Goal: Information Seeking & Learning: Learn about a topic

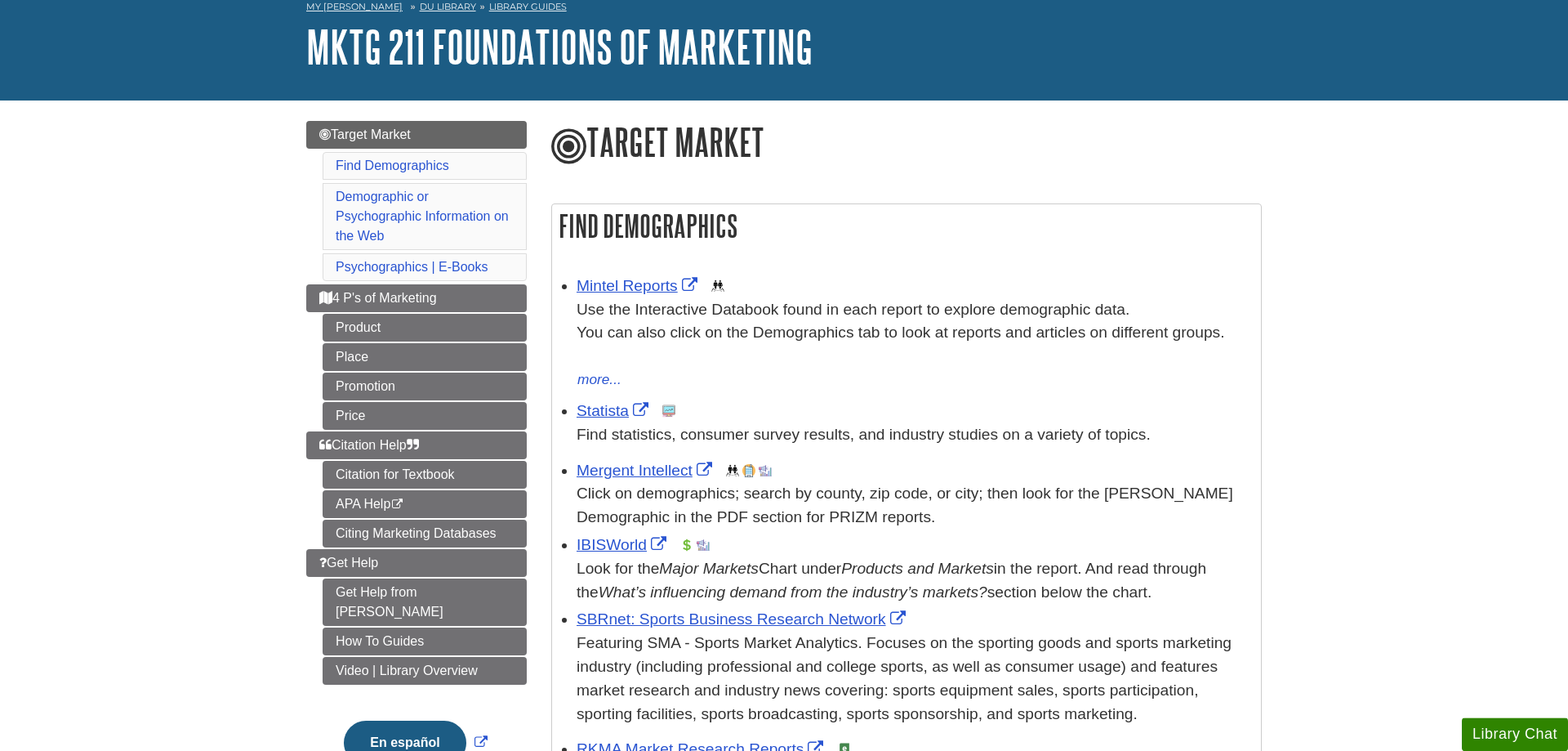
scroll to position [83, 0]
click at [351, 721] on button "En español" at bounding box center [404, 741] width 122 height 44
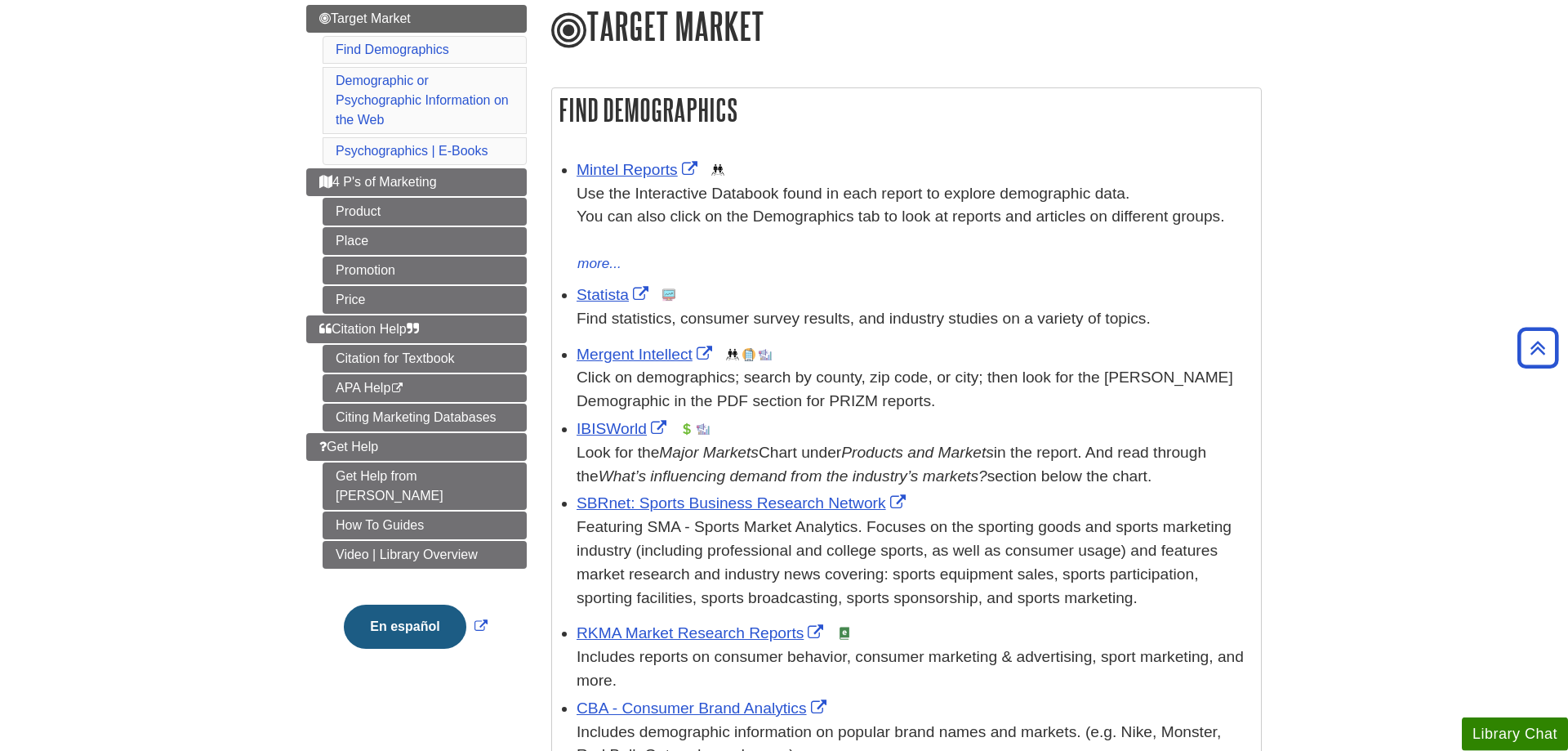
scroll to position [167, 0]
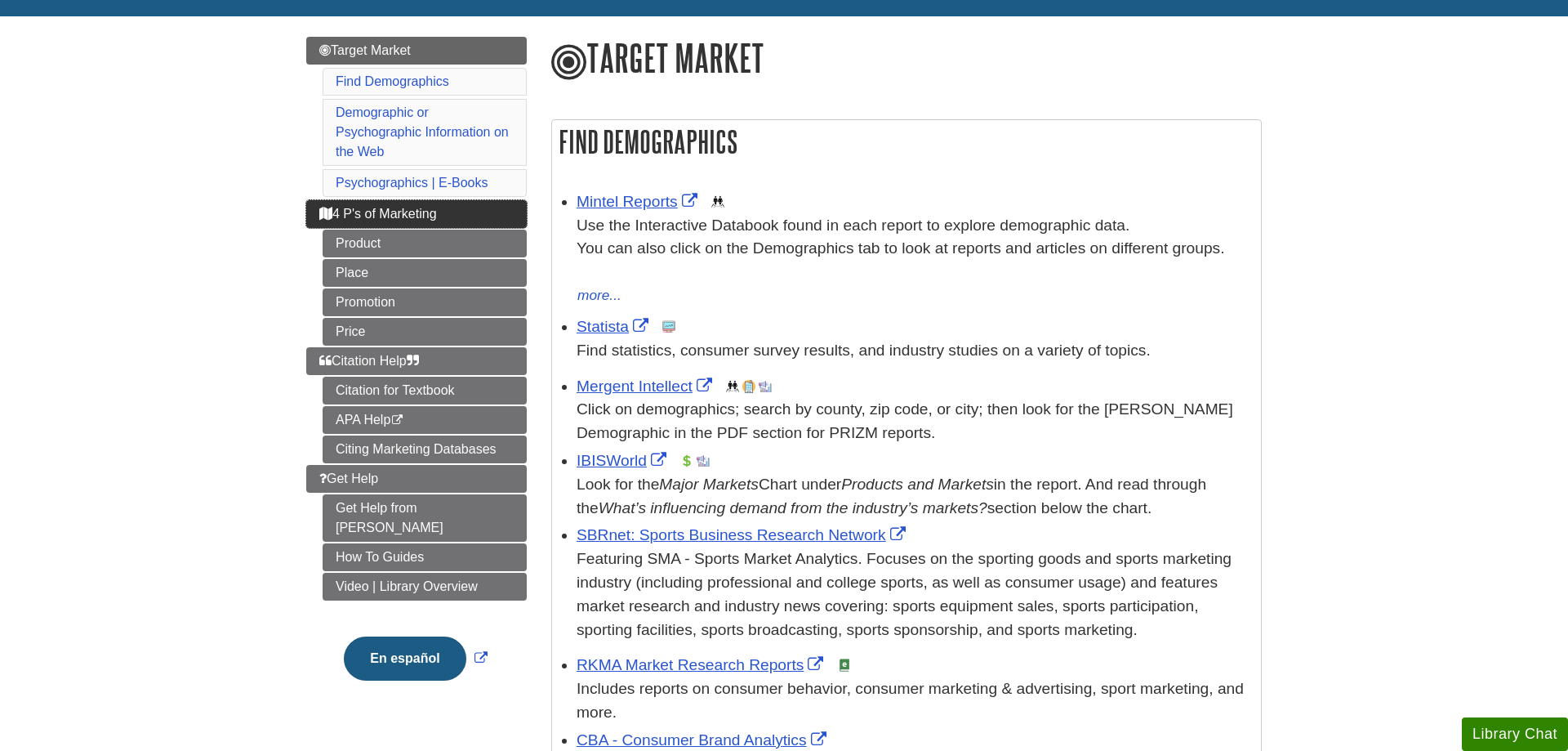
click at [373, 221] on span "4 P's of Marketing" at bounding box center [378, 214] width 117 height 14
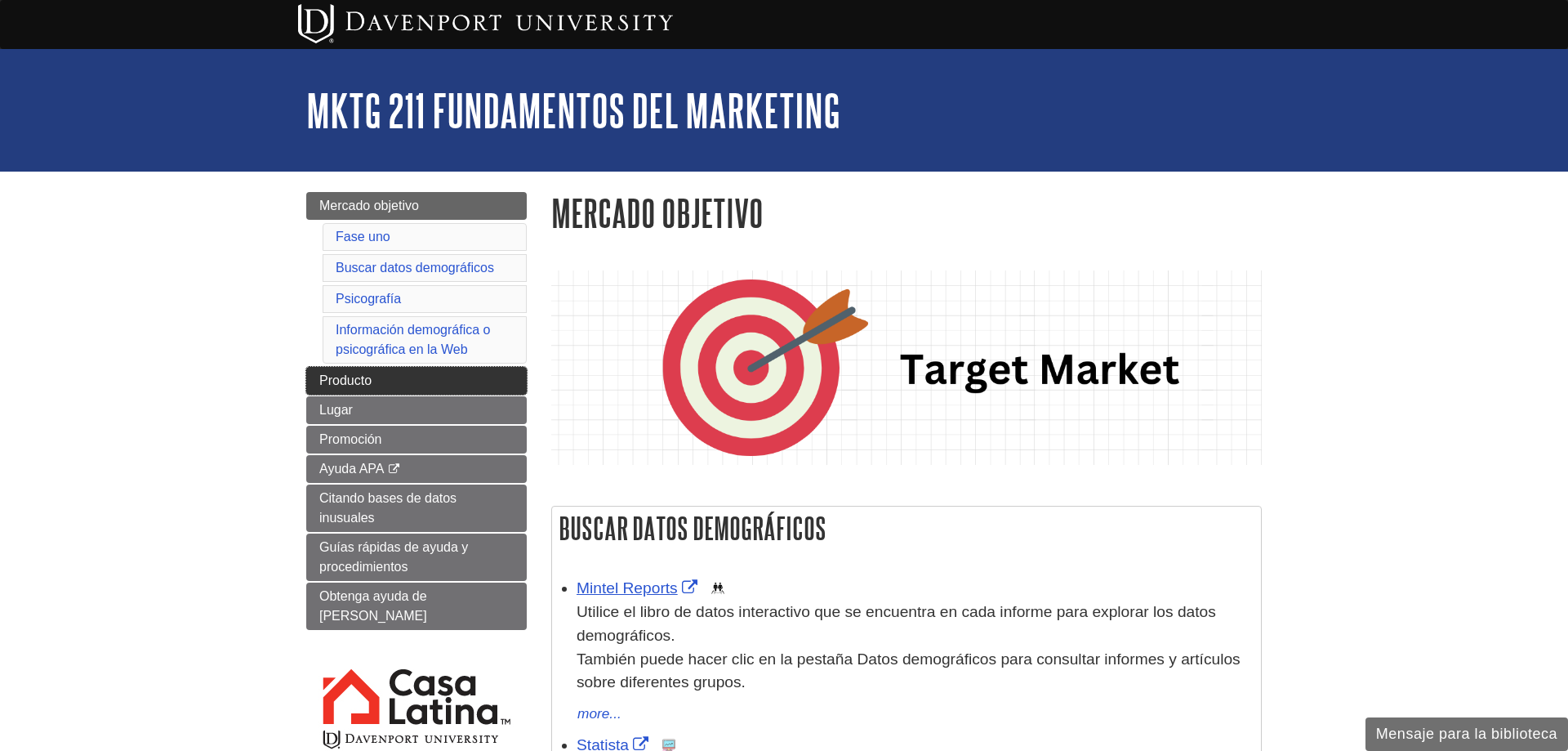
click at [484, 369] on link "Producto" at bounding box center [417, 381] width 221 height 27
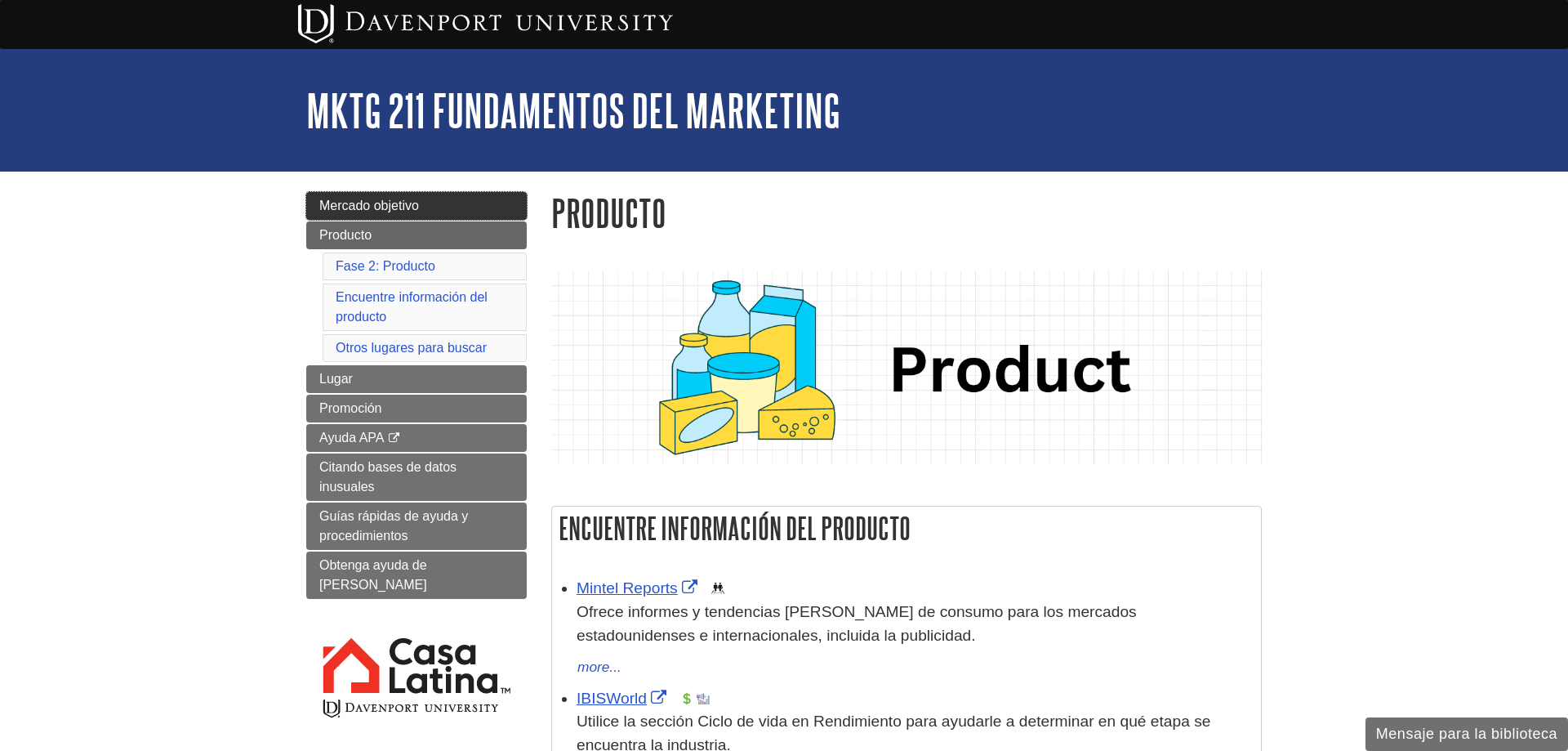
click at [495, 209] on link "Mercado objetivo" at bounding box center [417, 206] width 221 height 27
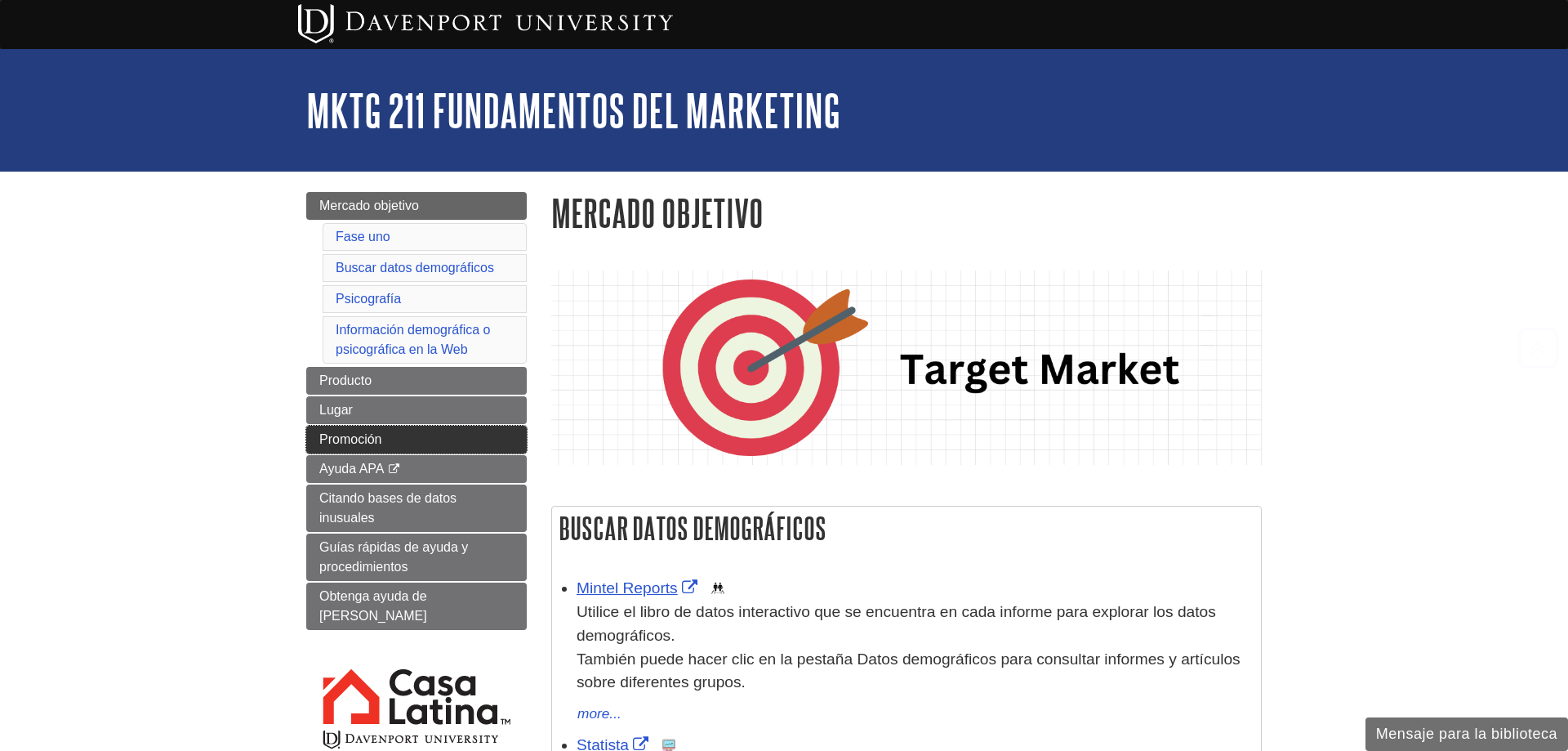
click at [491, 432] on link "Promoción" at bounding box center [417, 439] width 221 height 27
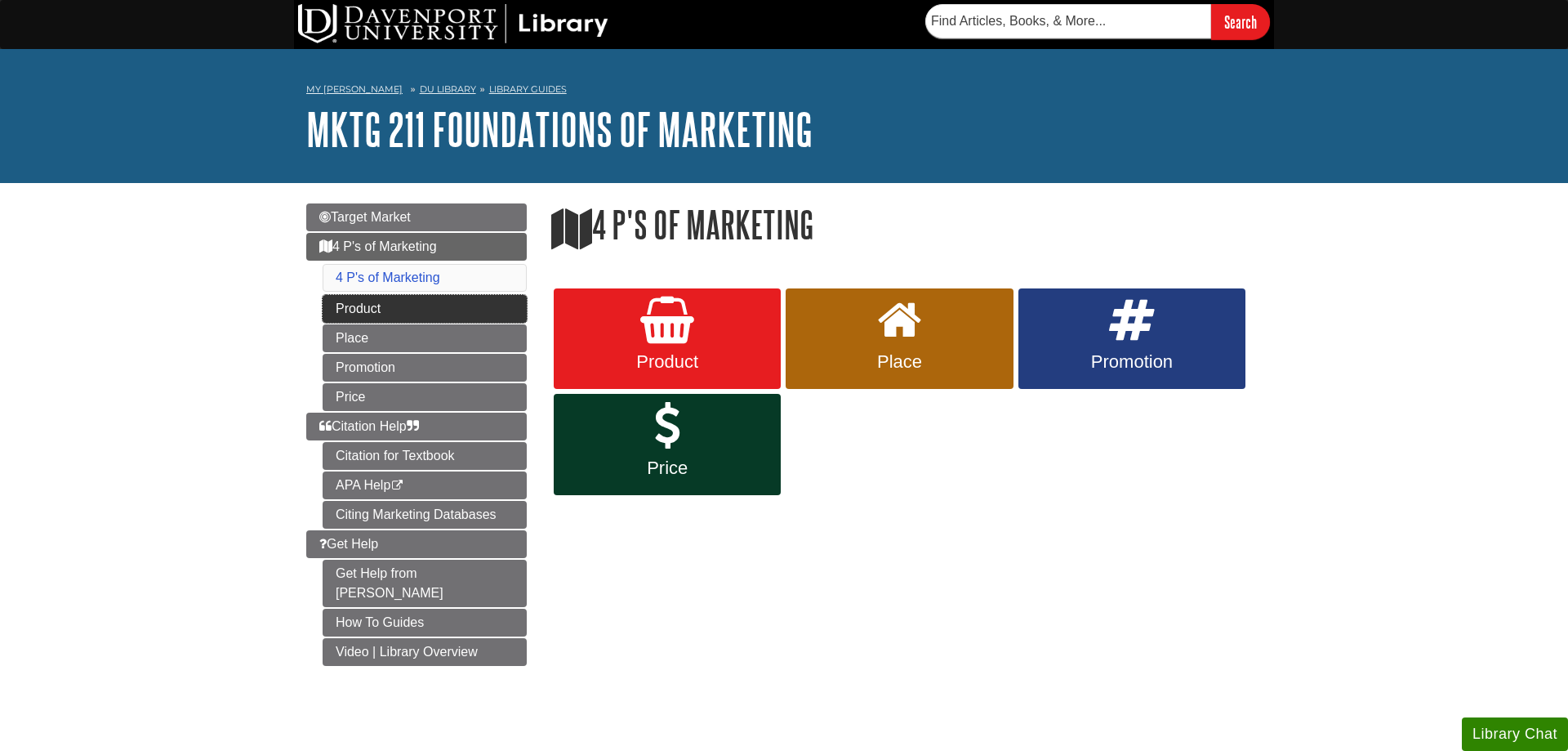
click at [332, 307] on link "Product" at bounding box center [424, 309] width 204 height 27
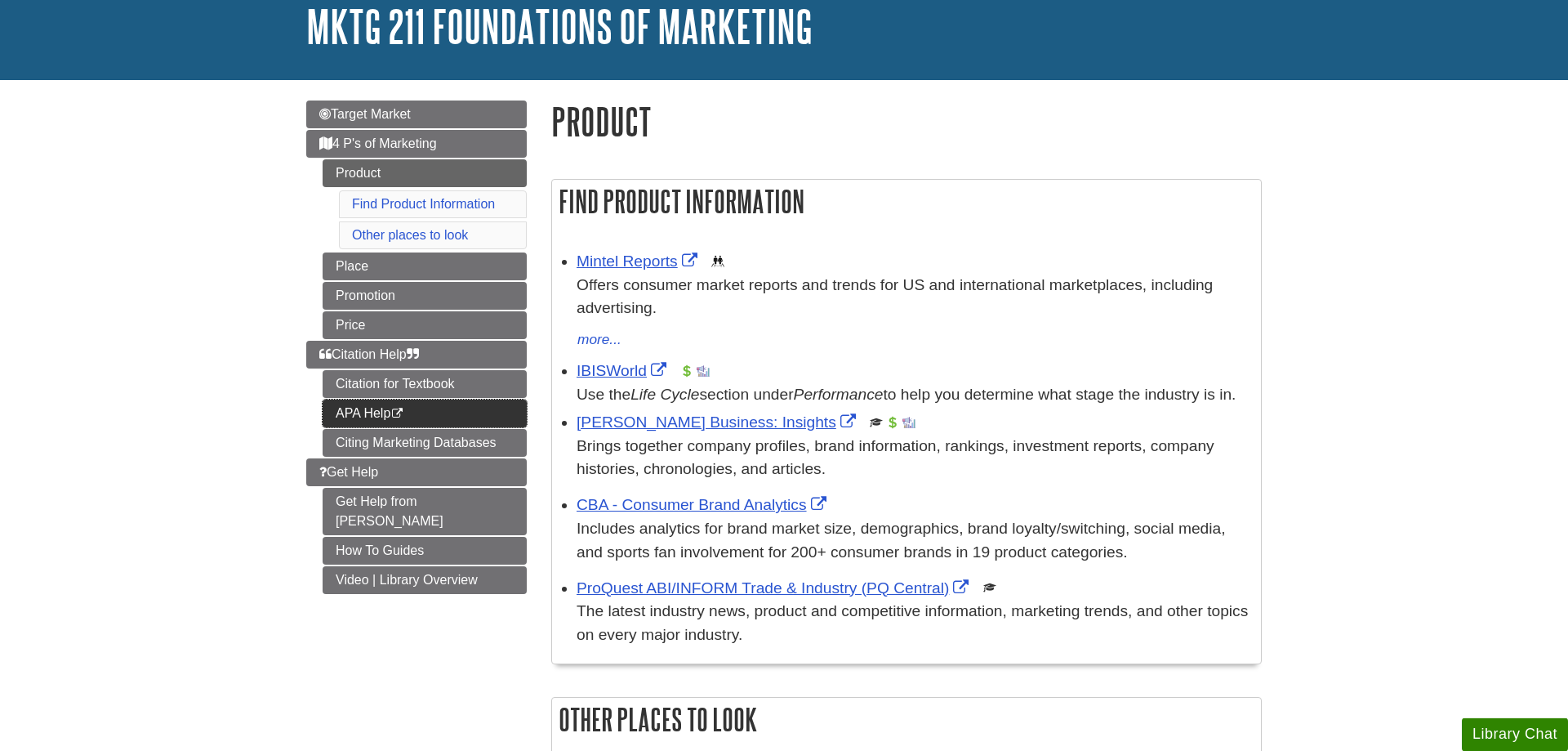
scroll to position [167, 0]
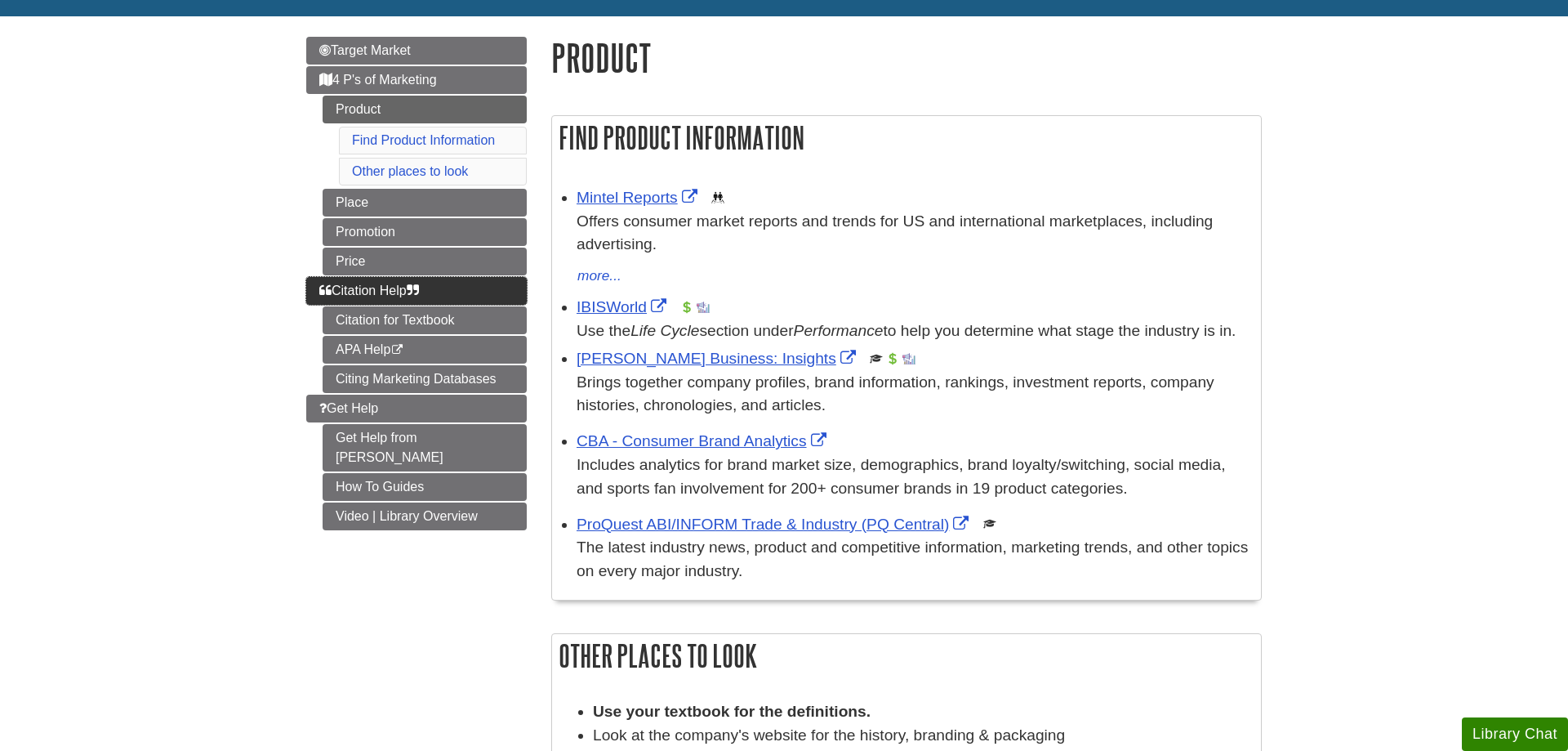
click at [336, 297] on span "Citation Help" at bounding box center [369, 290] width 100 height 14
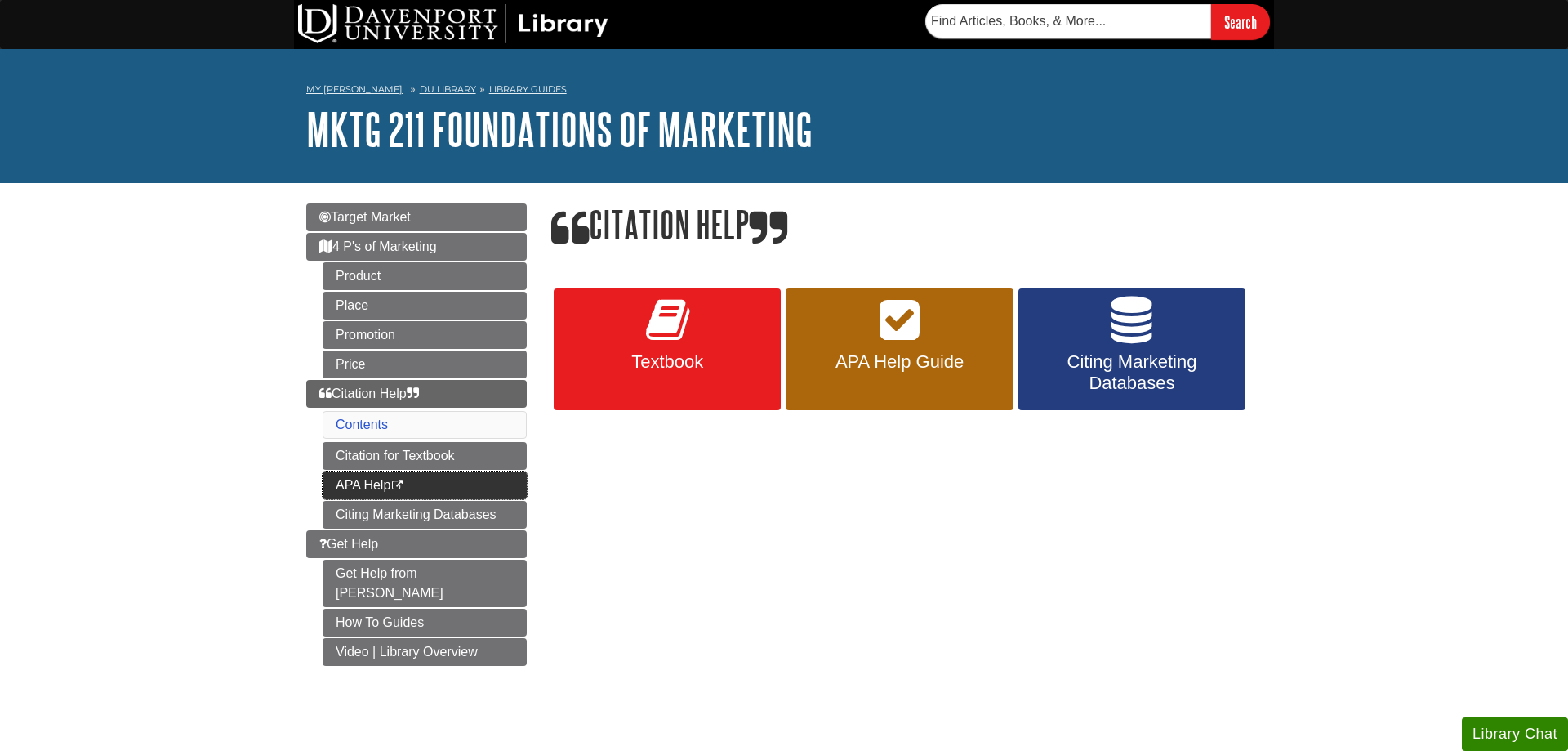
click at [357, 472] on link "APA Help This link opens in a new window" at bounding box center [424, 485] width 204 height 27
click at [337, 459] on link "Citation for Textbook" at bounding box center [424, 455] width 204 height 27
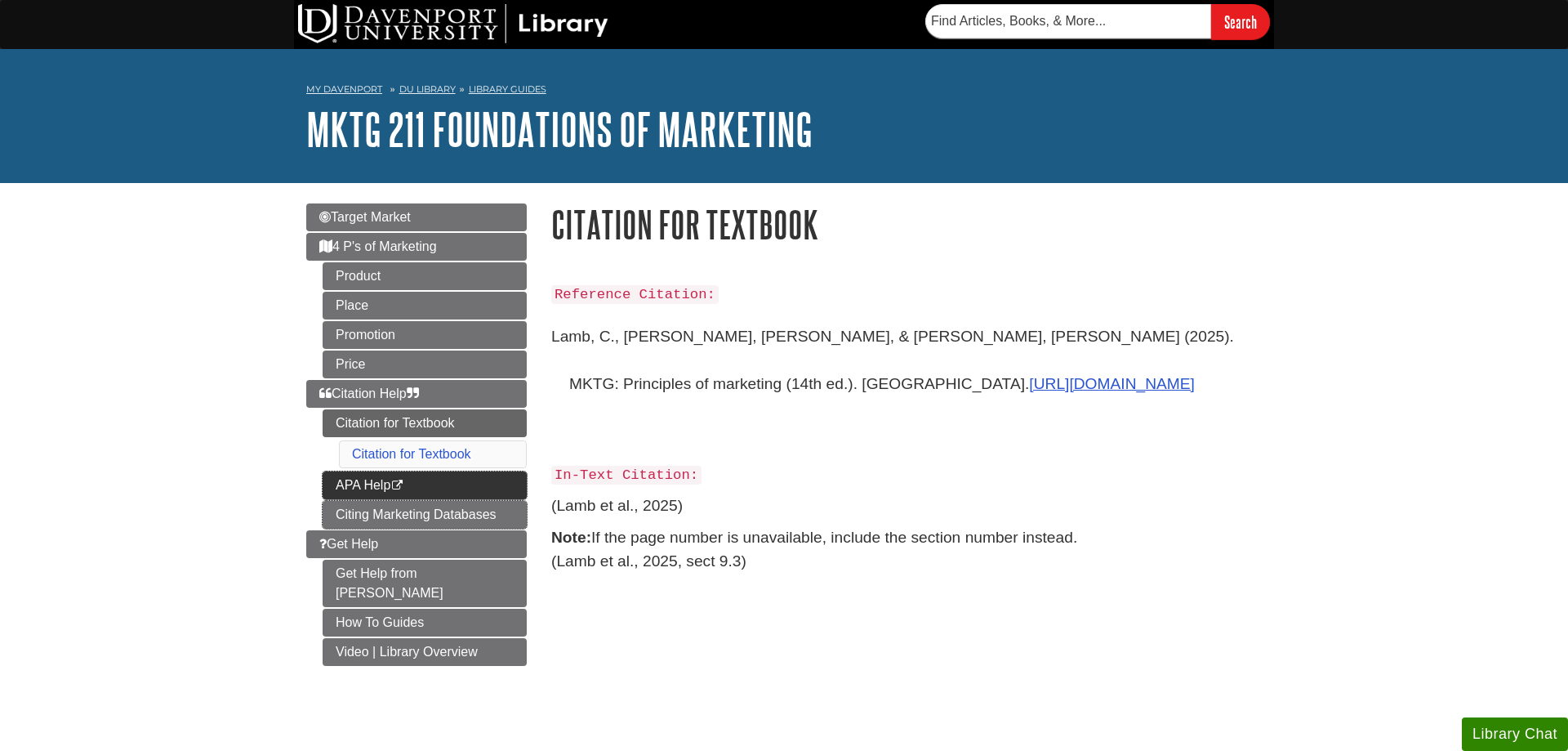
drag, startPoint x: 362, startPoint y: 512, endPoint x: 512, endPoint y: 492, distance: 151.3
click at [362, 512] on link "Citing Marketing Databases" at bounding box center [424, 515] width 204 height 27
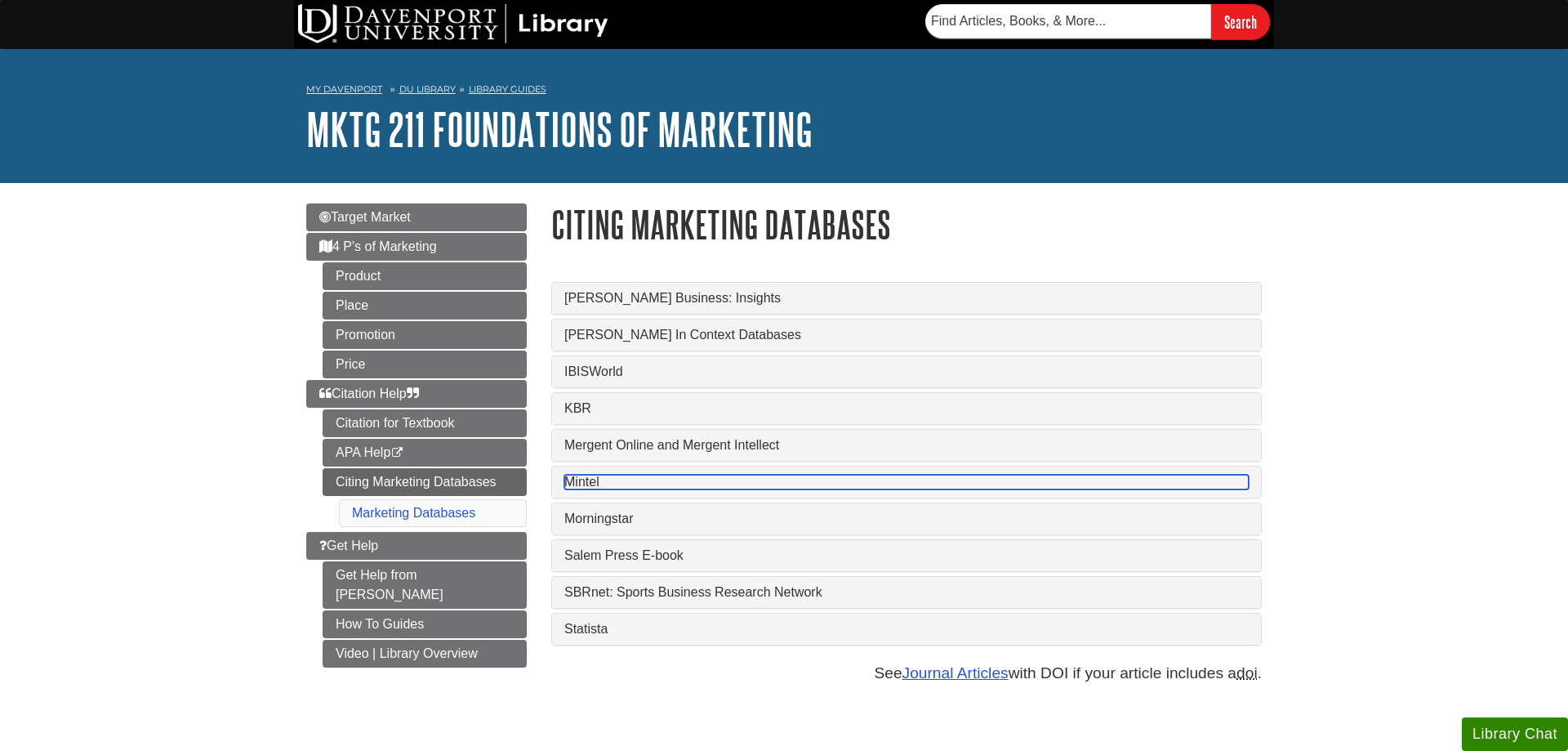
click at [586, 476] on link "Mintel" at bounding box center [906, 481] width 684 height 15
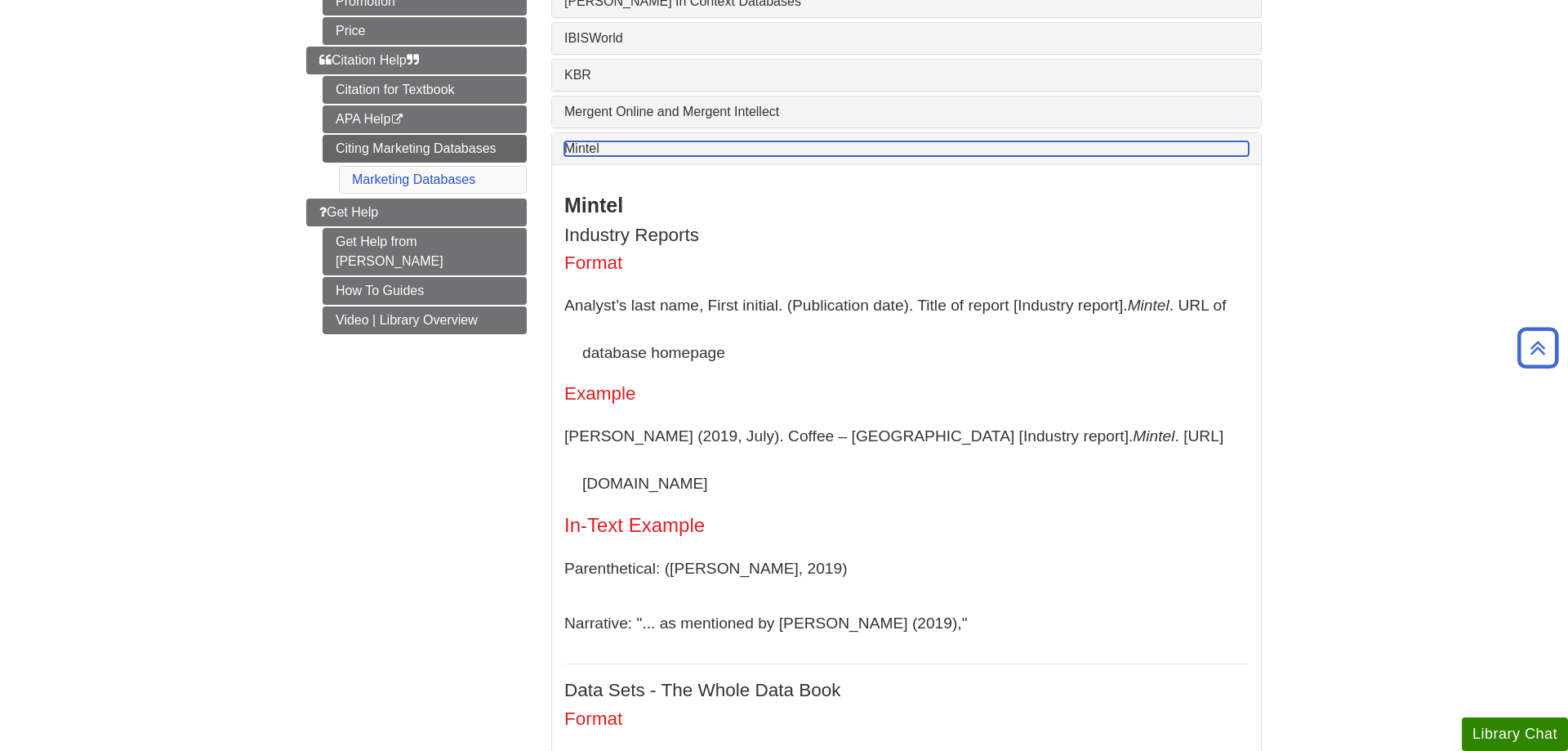
scroll to position [417, 0]
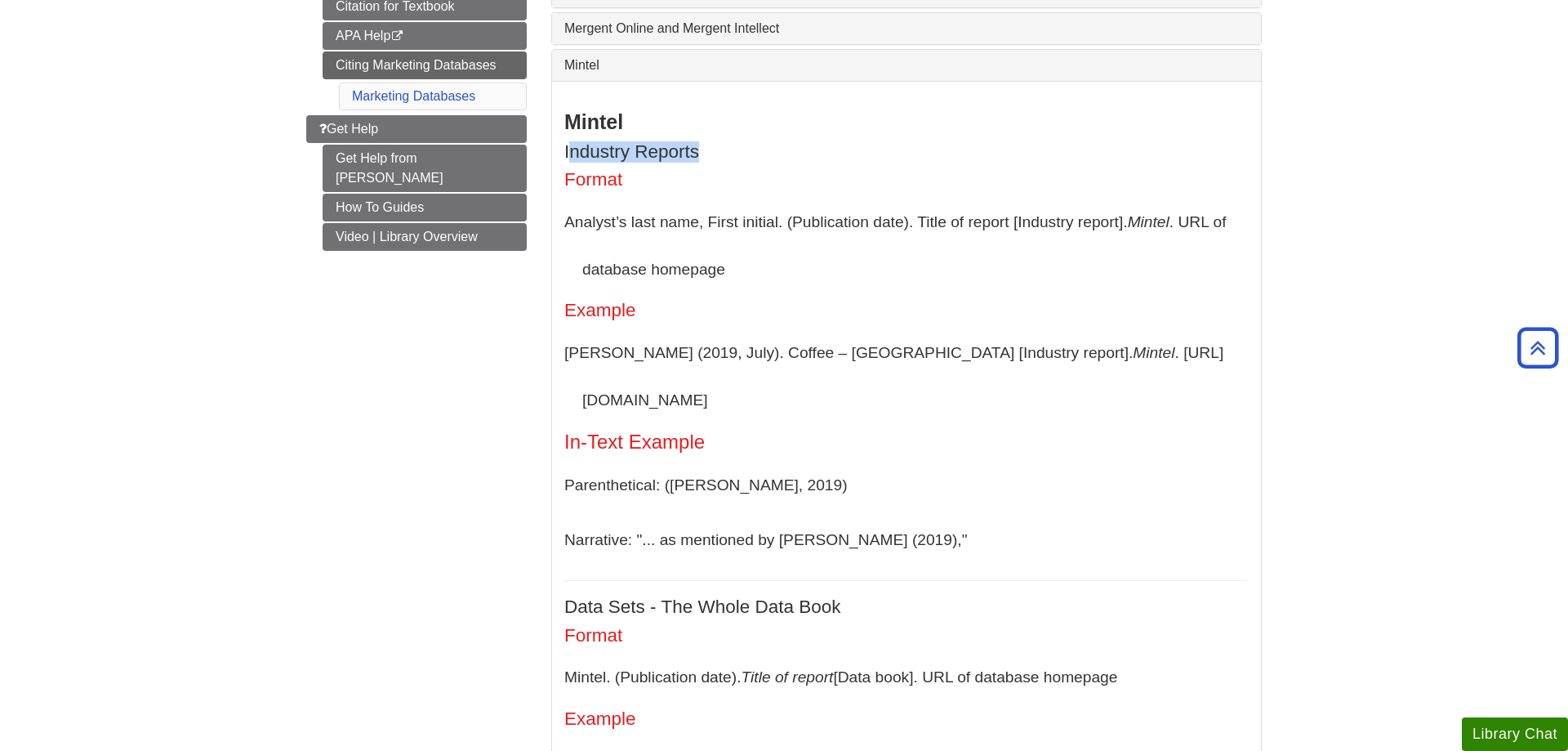
drag, startPoint x: 571, startPoint y: 155, endPoint x: 719, endPoint y: 146, distance: 148.3
click at [719, 146] on h4 "Industry Reports" at bounding box center [906, 152] width 684 height 21
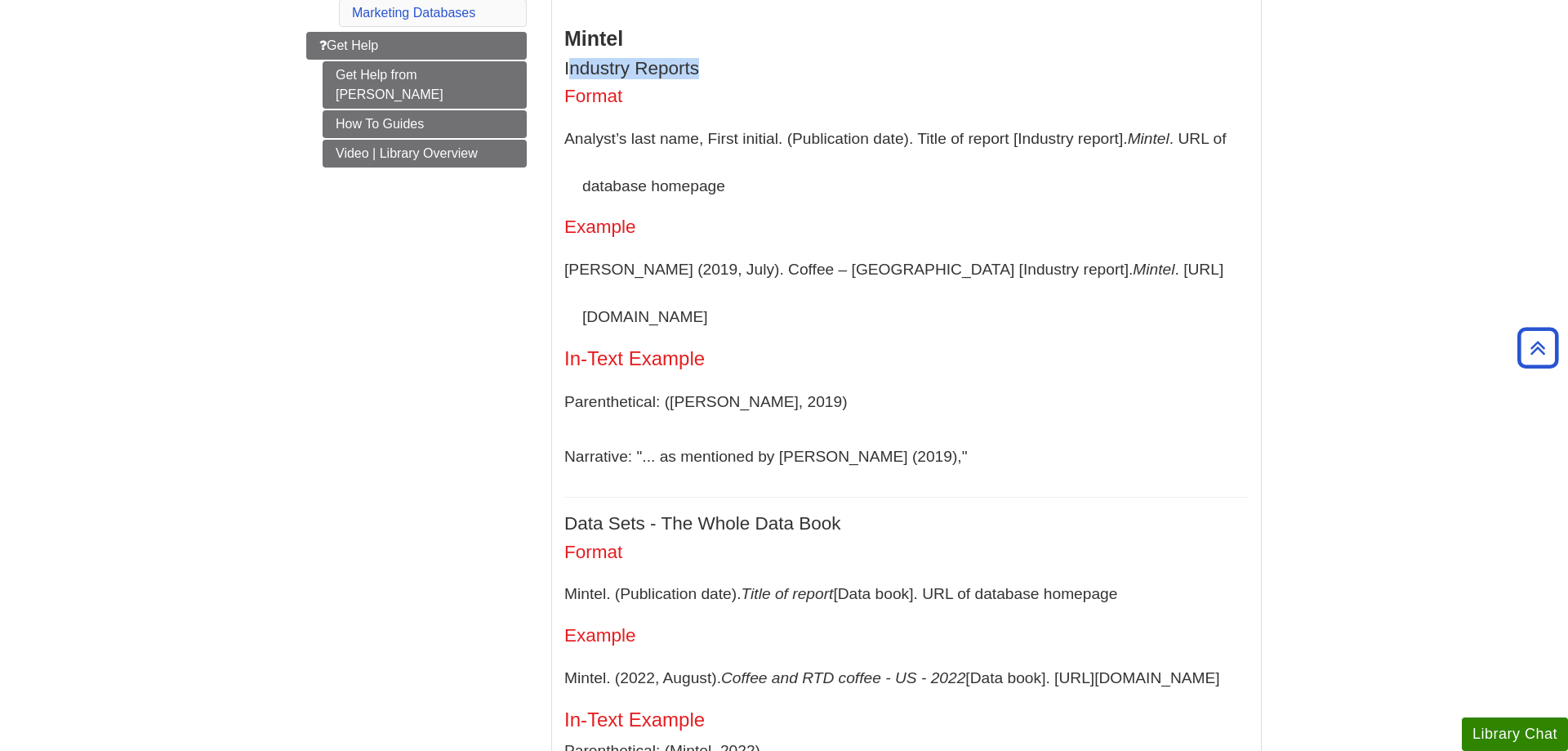
scroll to position [0, 0]
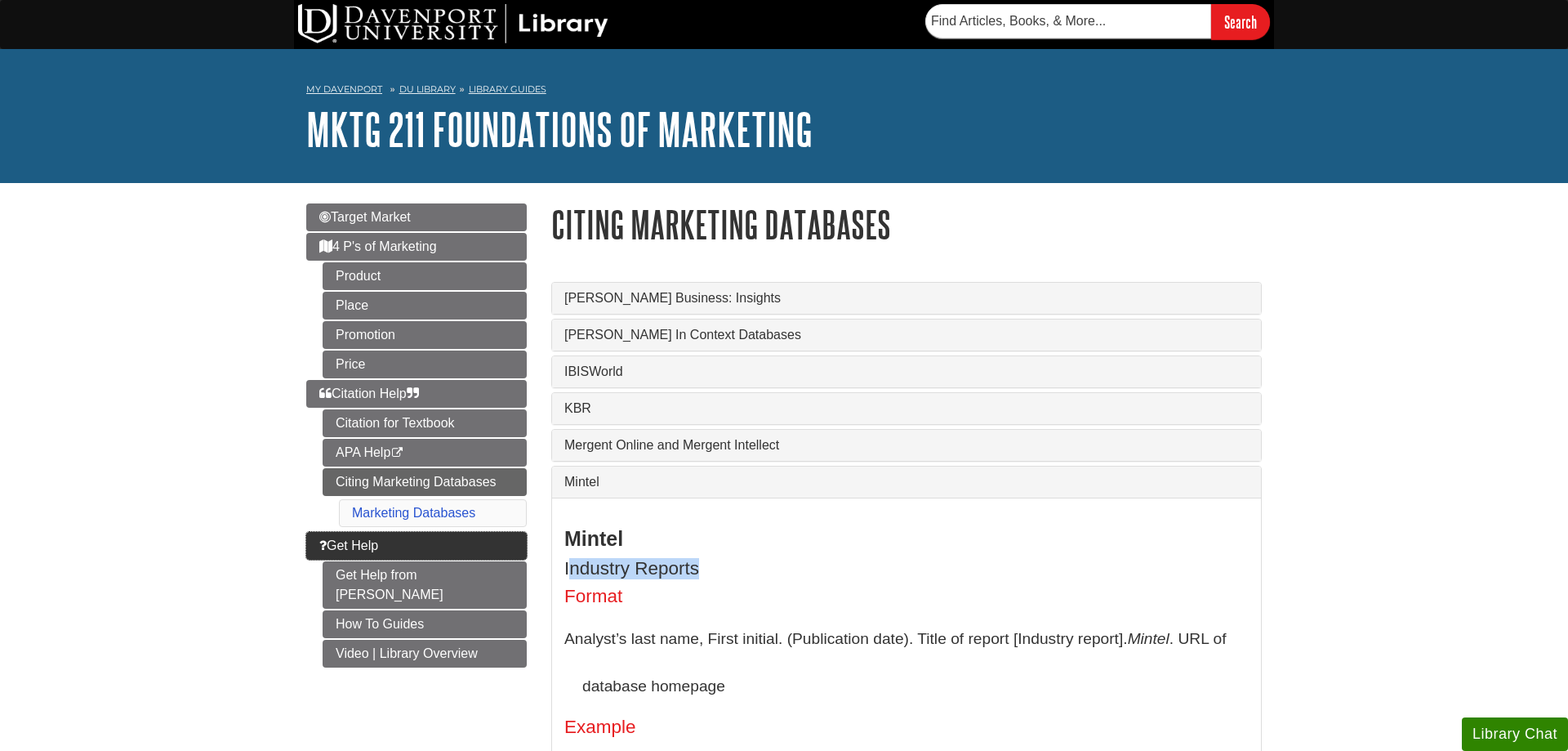
click at [308, 539] on link "Get Help" at bounding box center [417, 545] width 221 height 27
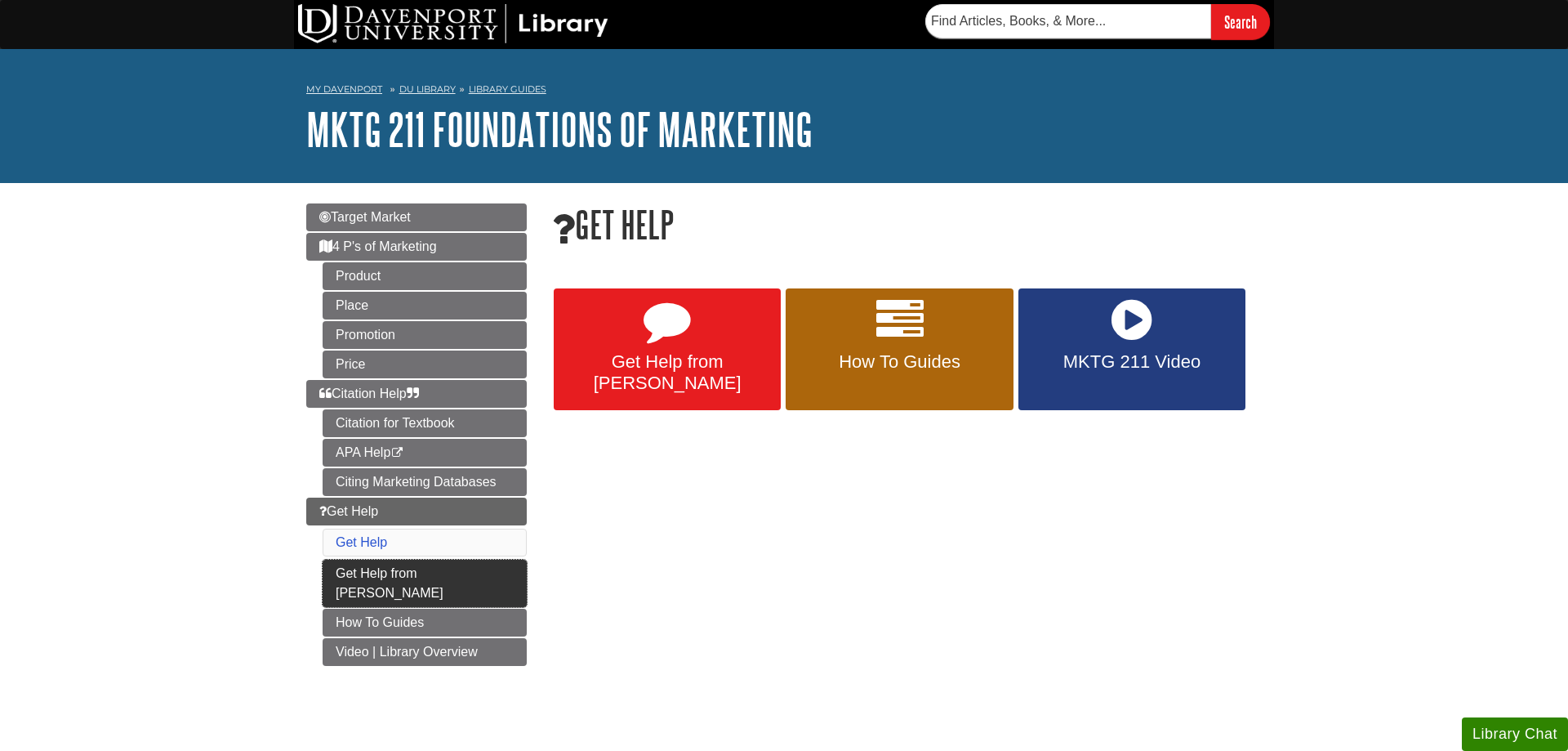
click at [362, 566] on link "Get Help from [PERSON_NAME]" at bounding box center [424, 583] width 204 height 48
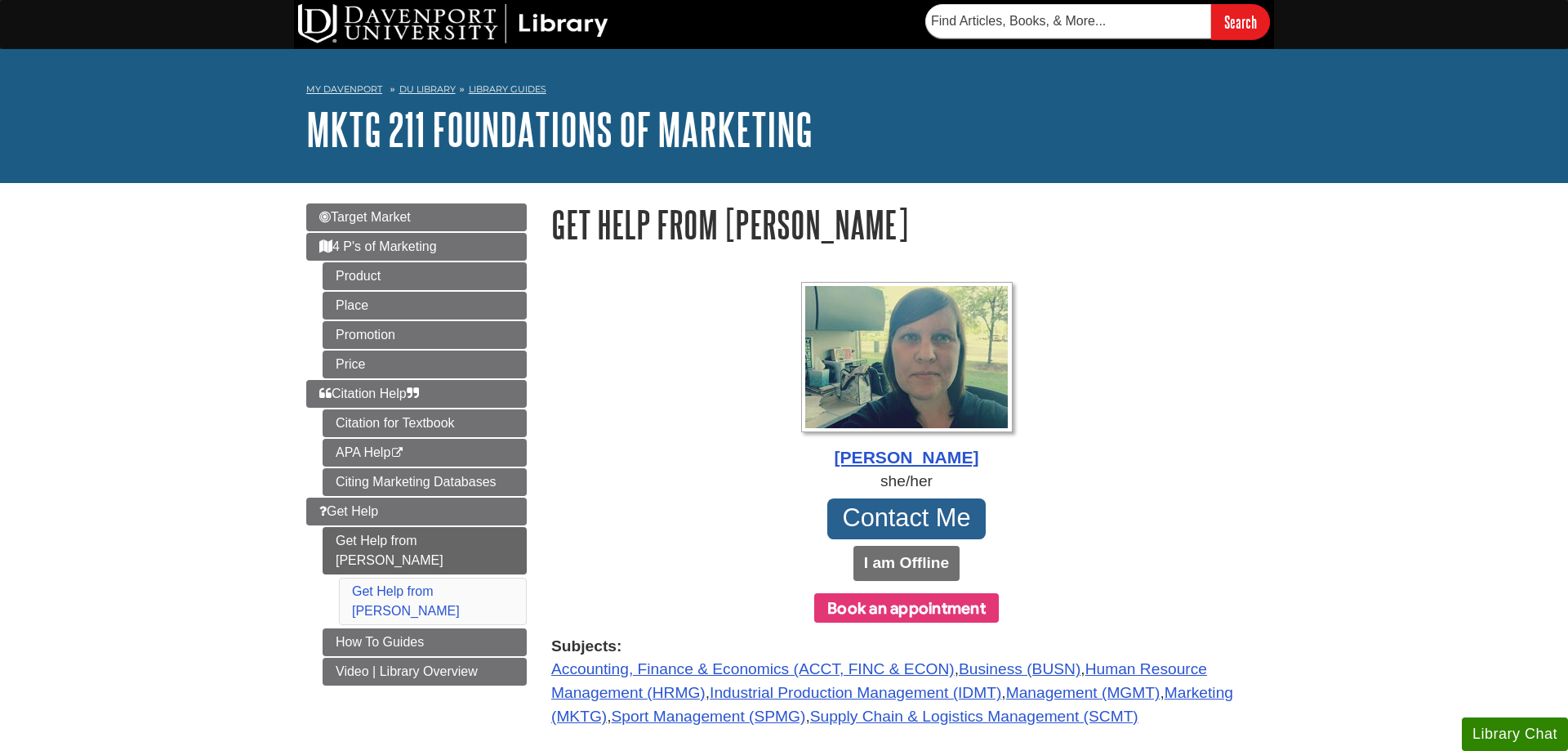
scroll to position [83, 0]
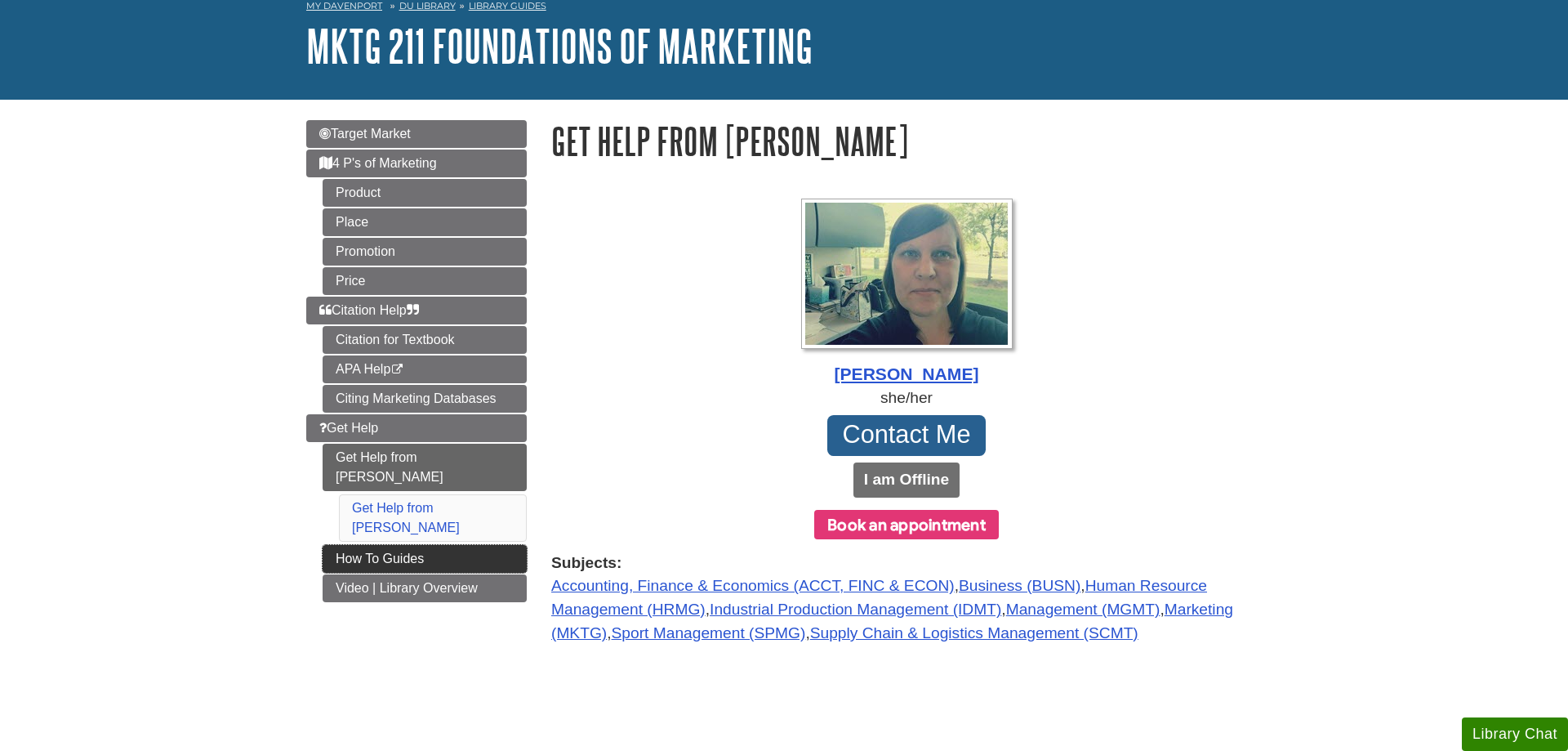
click at [516, 545] on link "How To Guides" at bounding box center [424, 559] width 204 height 27
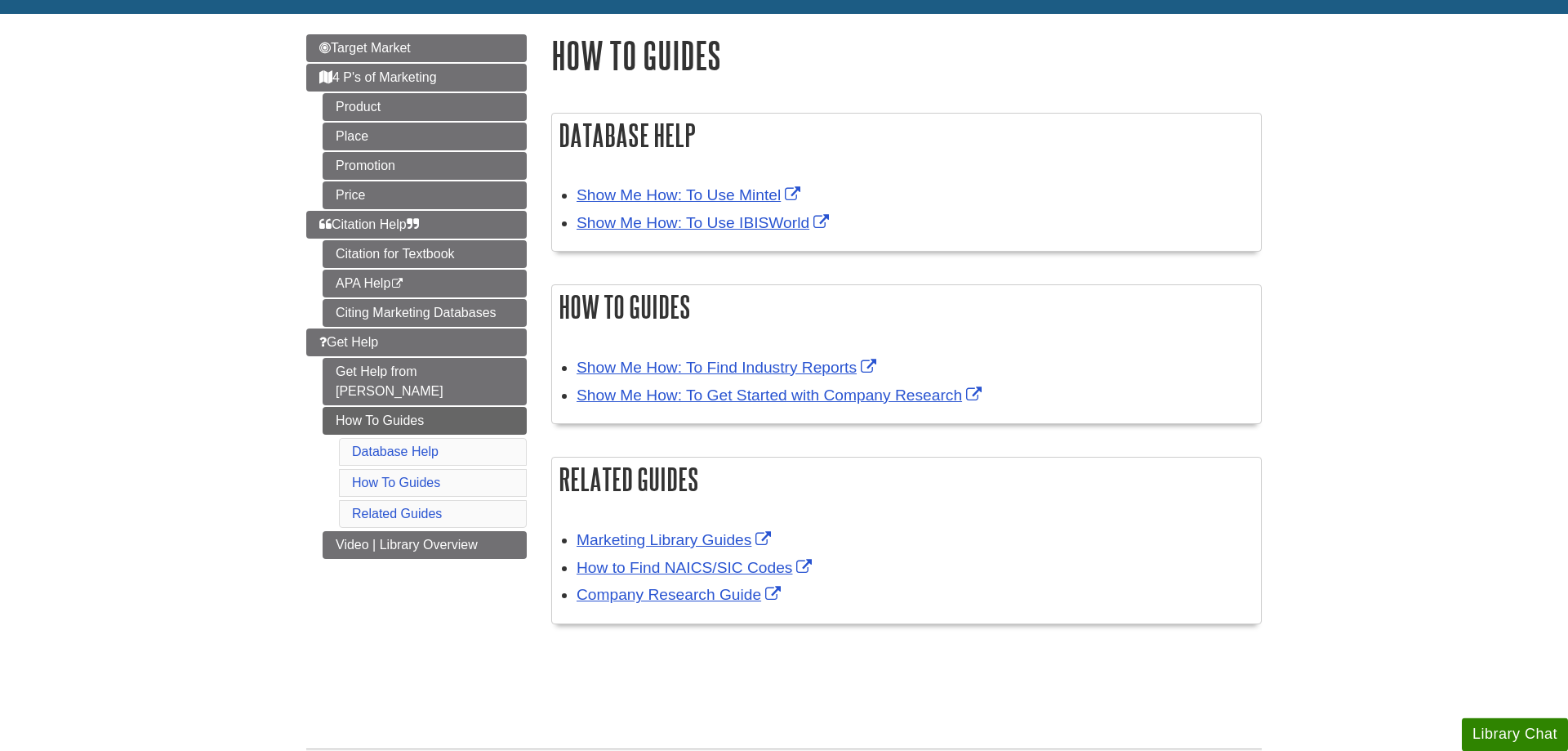
scroll to position [250, 0]
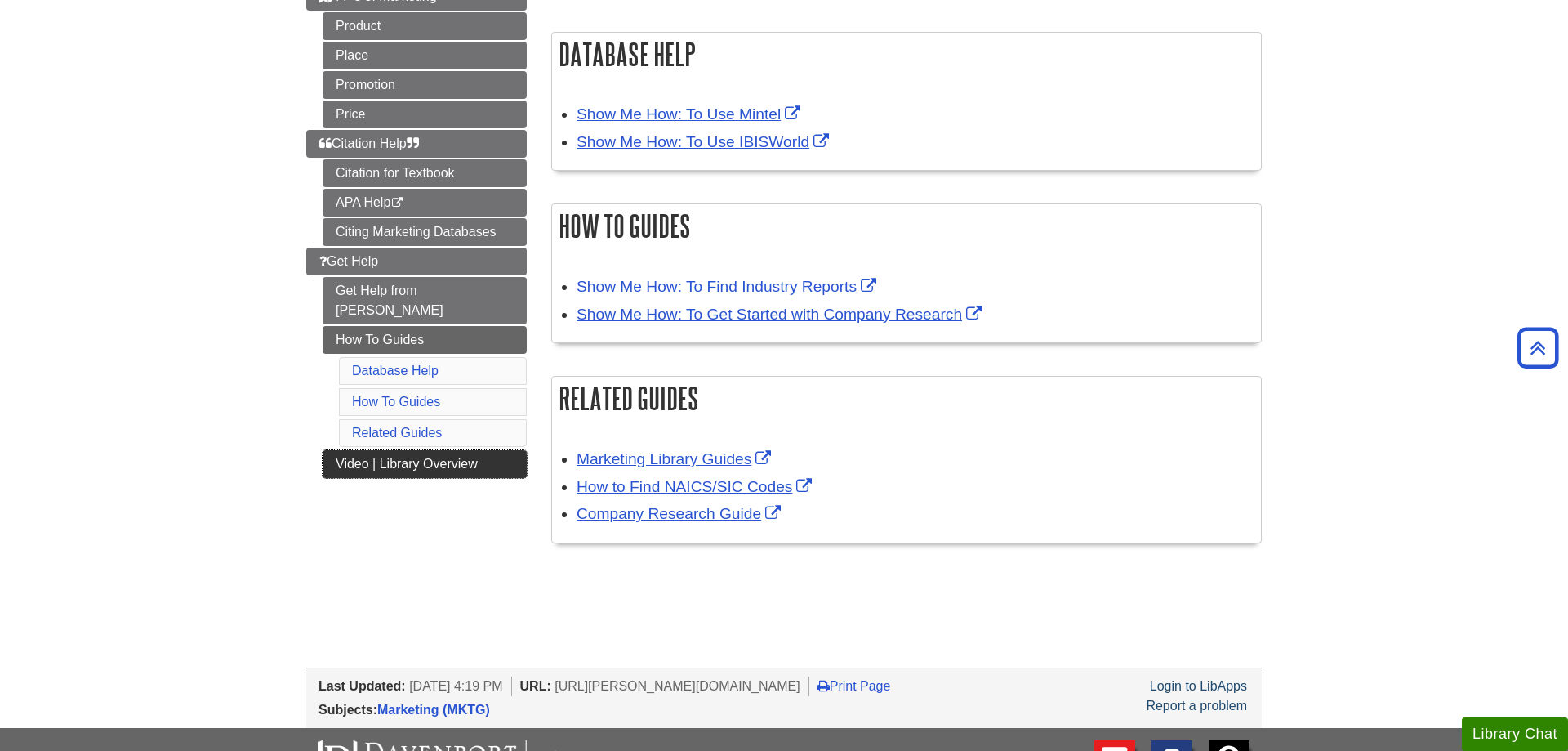
click at [472, 452] on link "Video | Library Overview" at bounding box center [424, 464] width 204 height 27
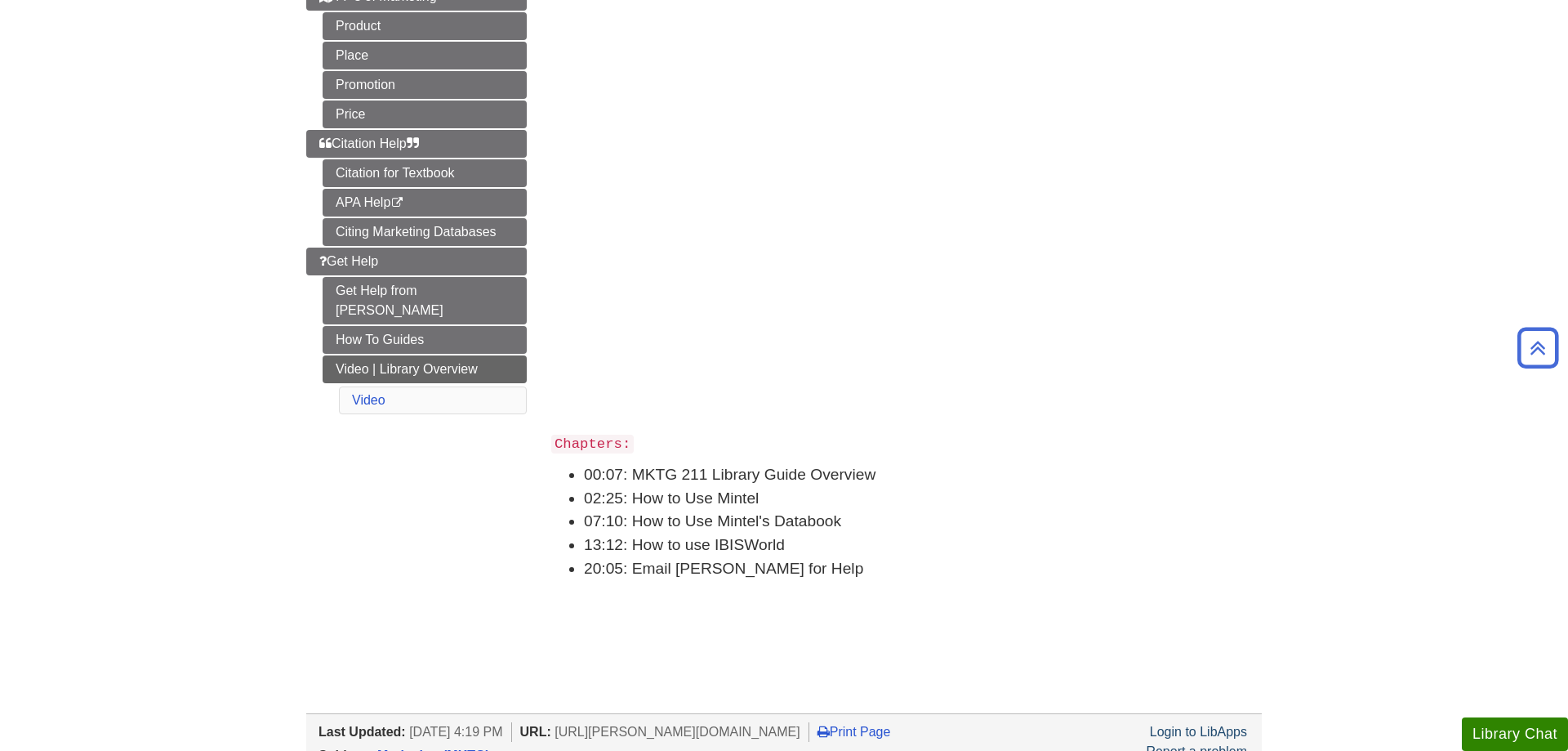
scroll to position [167, 0]
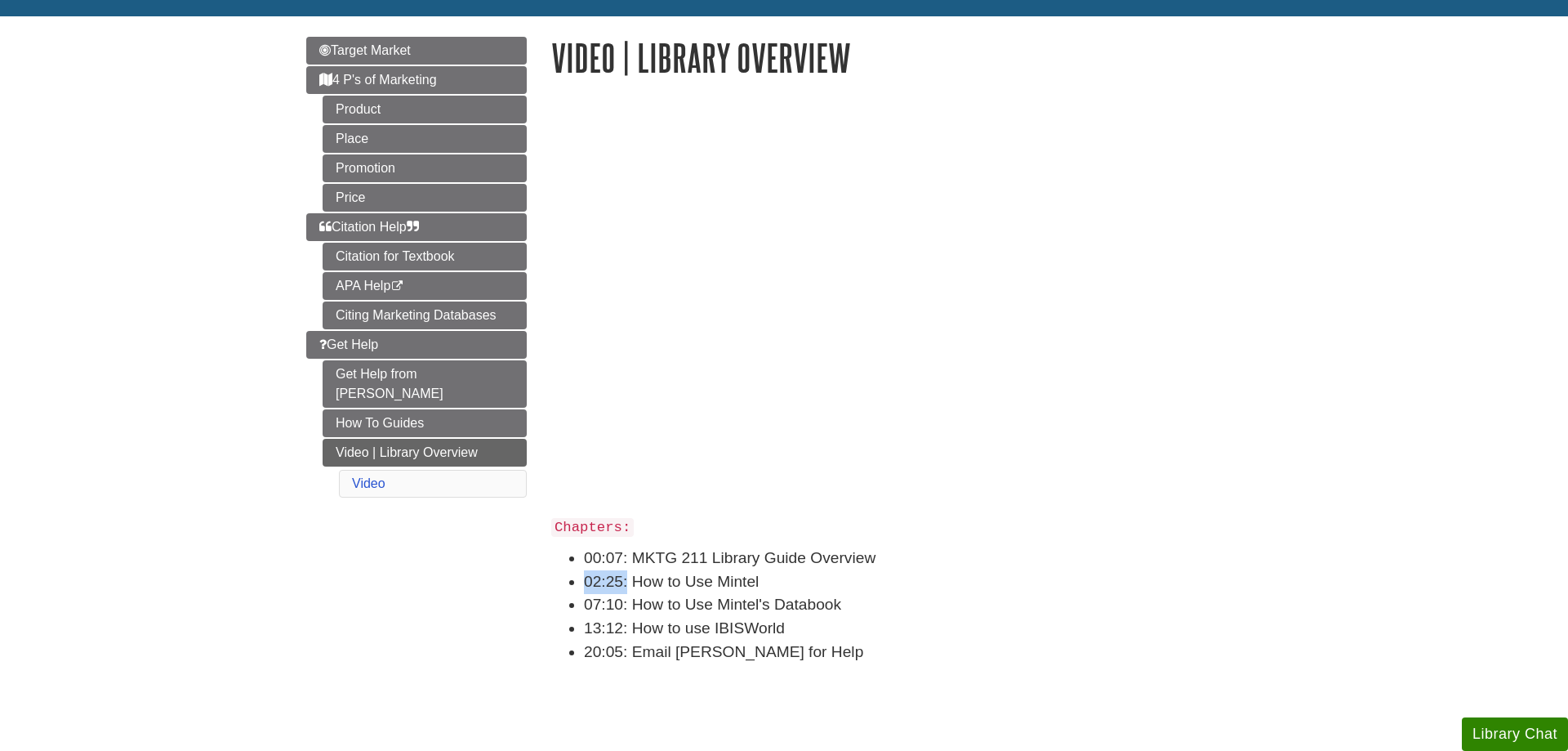
drag, startPoint x: 587, startPoint y: 586, endPoint x: 626, endPoint y: 576, distance: 40.3
click at [626, 576] on li "02:25: How to Use Mintel" at bounding box center [923, 582] width 678 height 23
drag, startPoint x: 592, startPoint y: 606, endPoint x: 637, endPoint y: 605, distance: 45.0
click at [632, 605] on li "07:10: How to Use Mintel's Databook" at bounding box center [923, 605] width 678 height 23
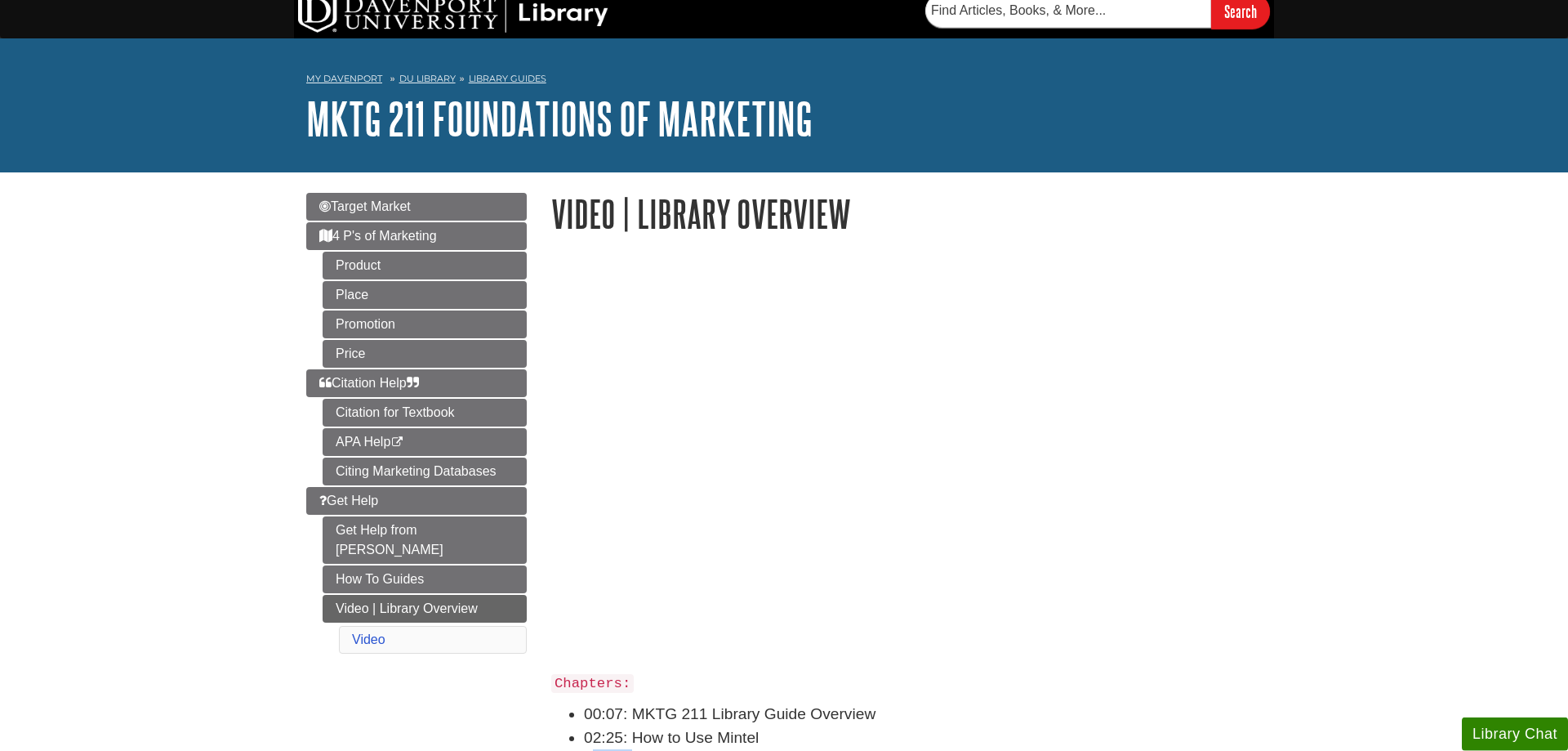
scroll to position [0, 0]
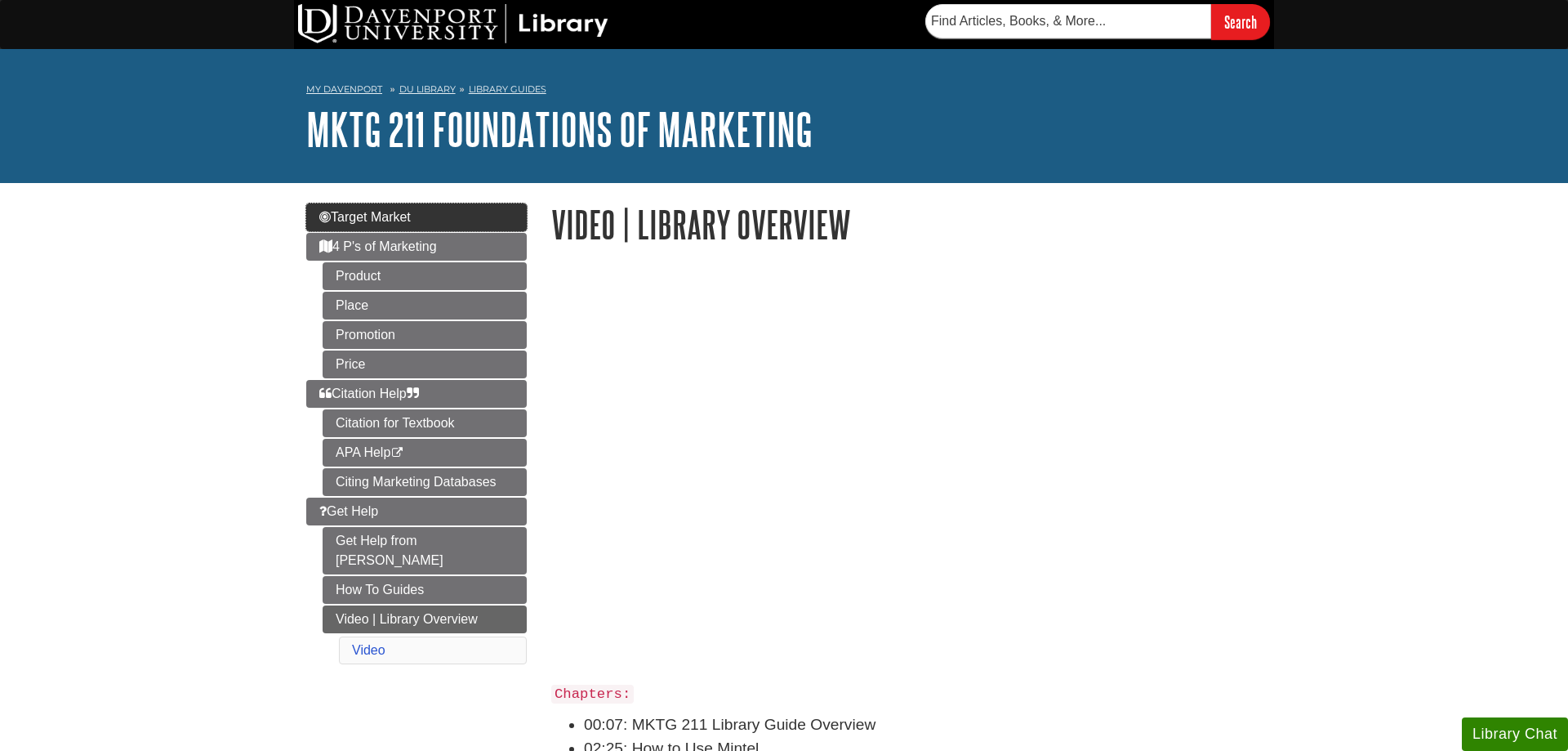
click at [486, 213] on link "Target Market" at bounding box center [417, 217] width 221 height 27
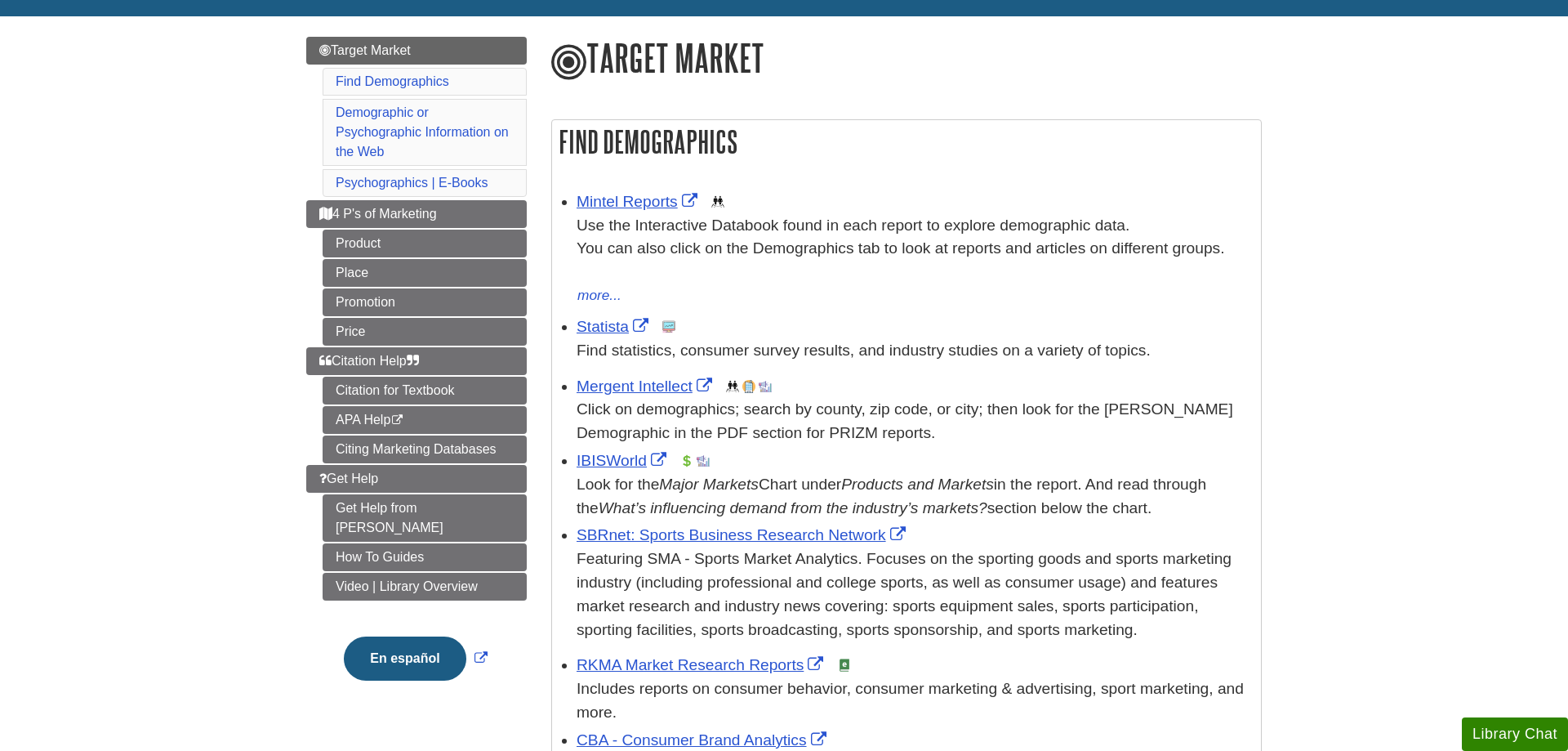
scroll to position [250, 0]
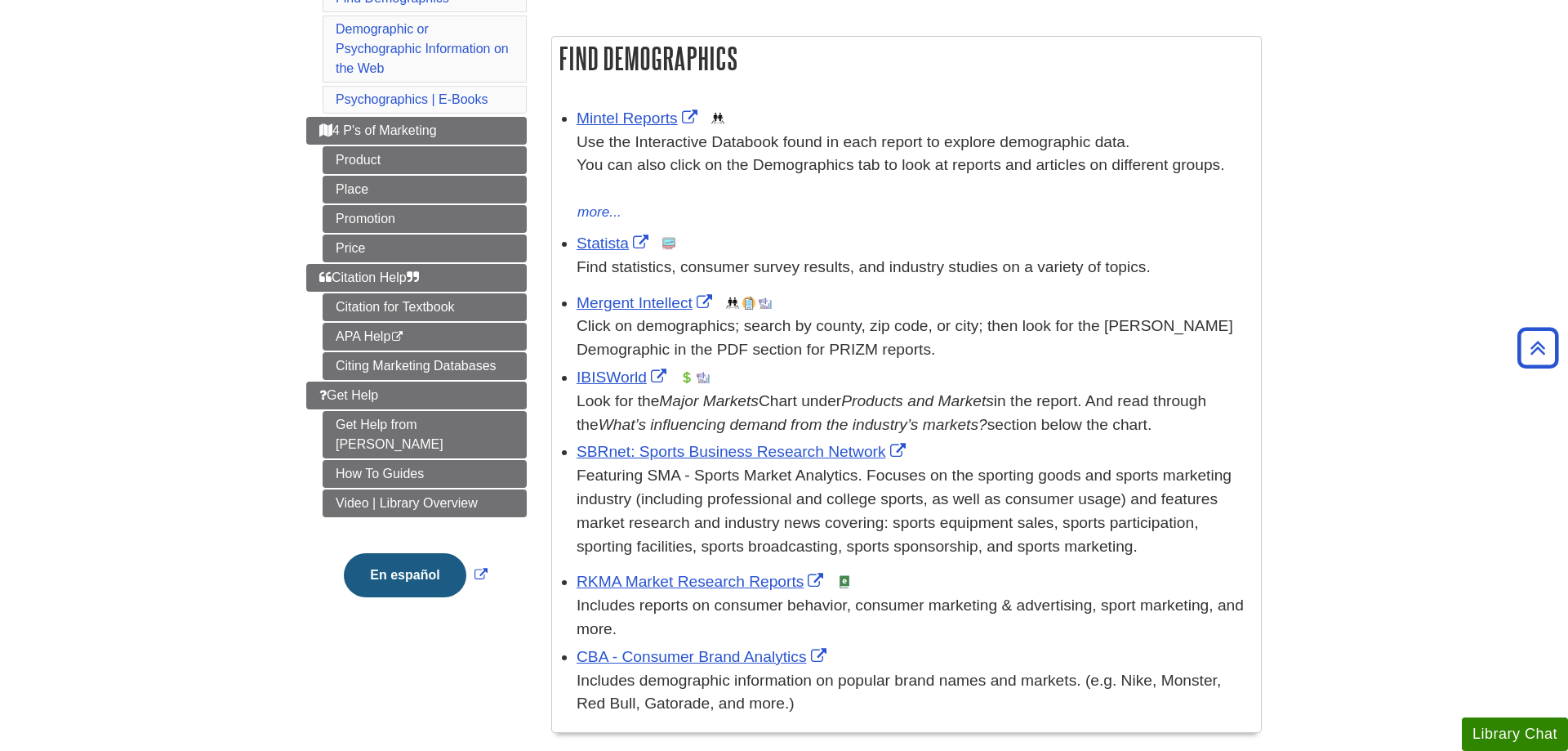
click at [317, 276] on link "Citation Help" at bounding box center [417, 277] width 221 height 27
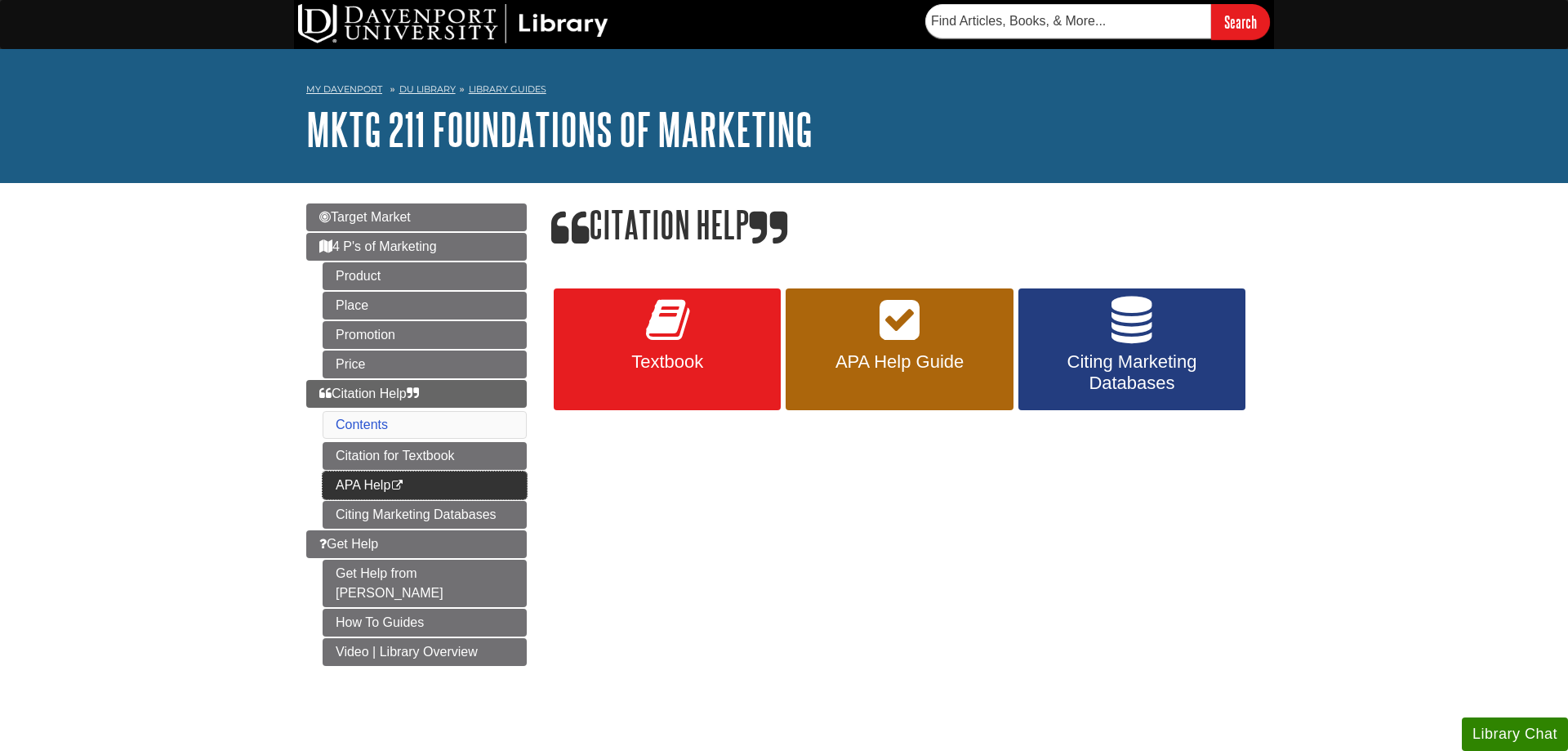
click at [409, 486] on link "APA Help This link opens in a new window" at bounding box center [424, 485] width 204 height 27
click at [381, 514] on link "Citing Marketing Databases" at bounding box center [424, 515] width 204 height 27
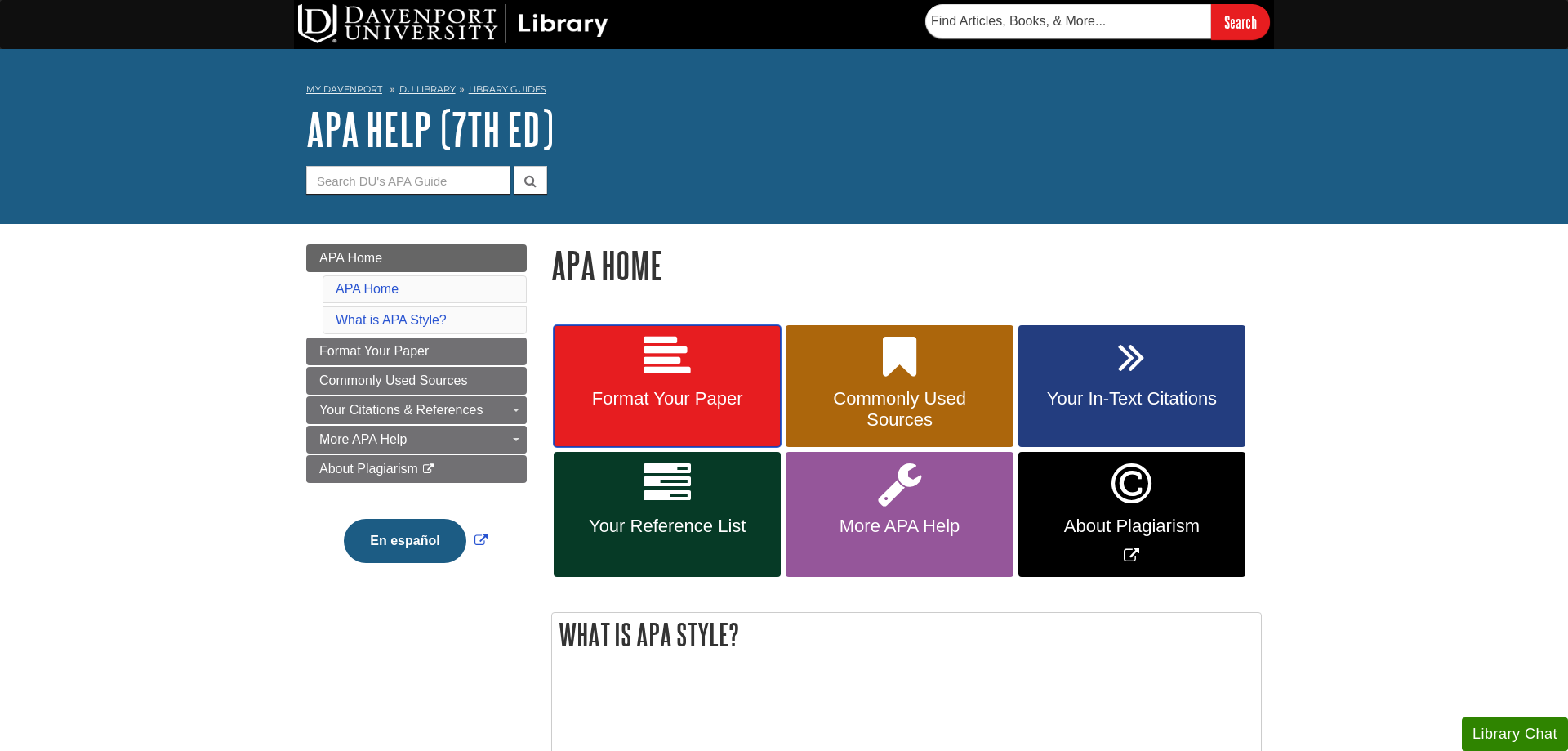
click at [681, 396] on span "Format Your Paper" at bounding box center [667, 398] width 202 height 21
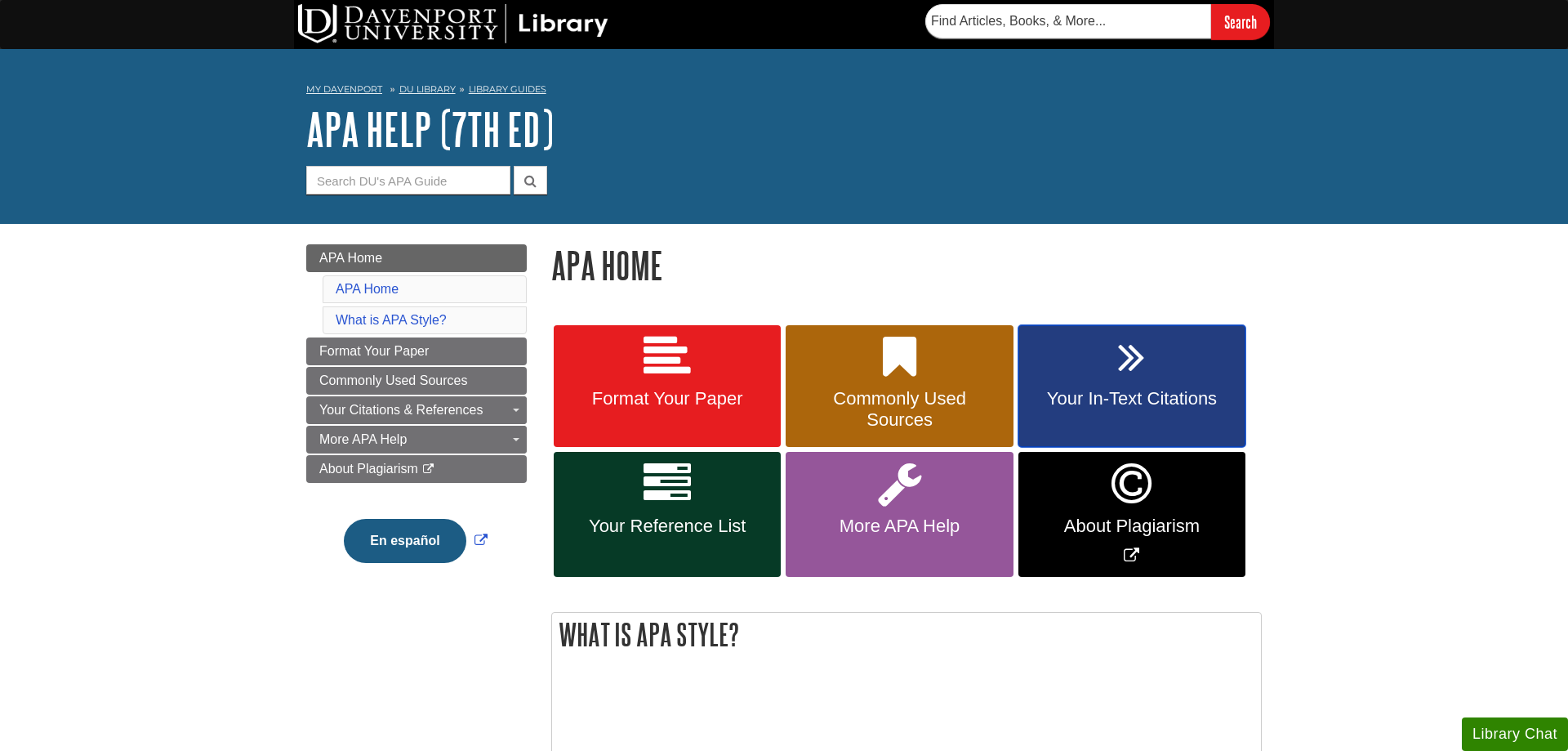
click at [1106, 366] on link "Your In-Text Citations" at bounding box center [1132, 386] width 227 height 122
click at [701, 513] on link "Your Reference List" at bounding box center [667, 515] width 227 height 125
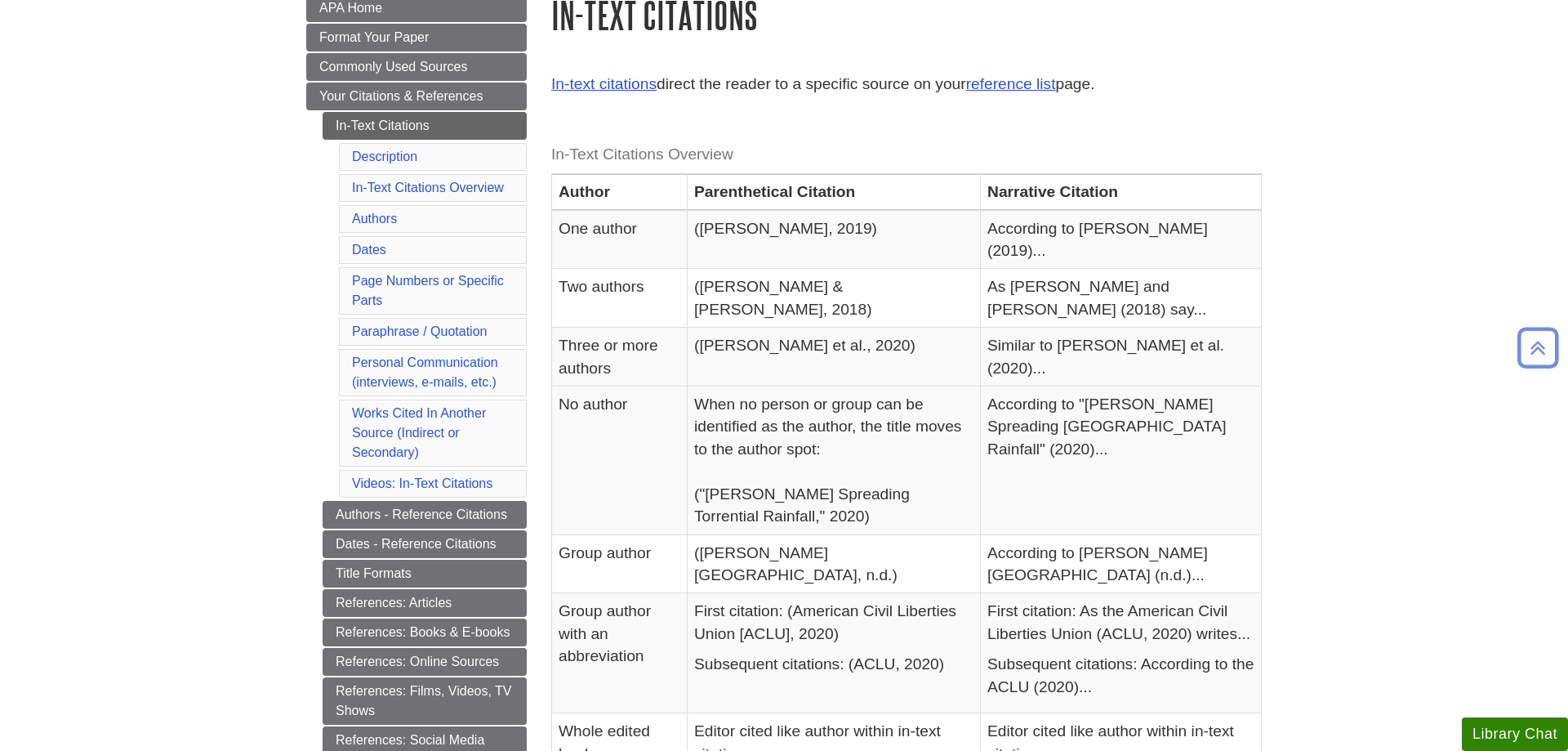
scroll to position [333, 0]
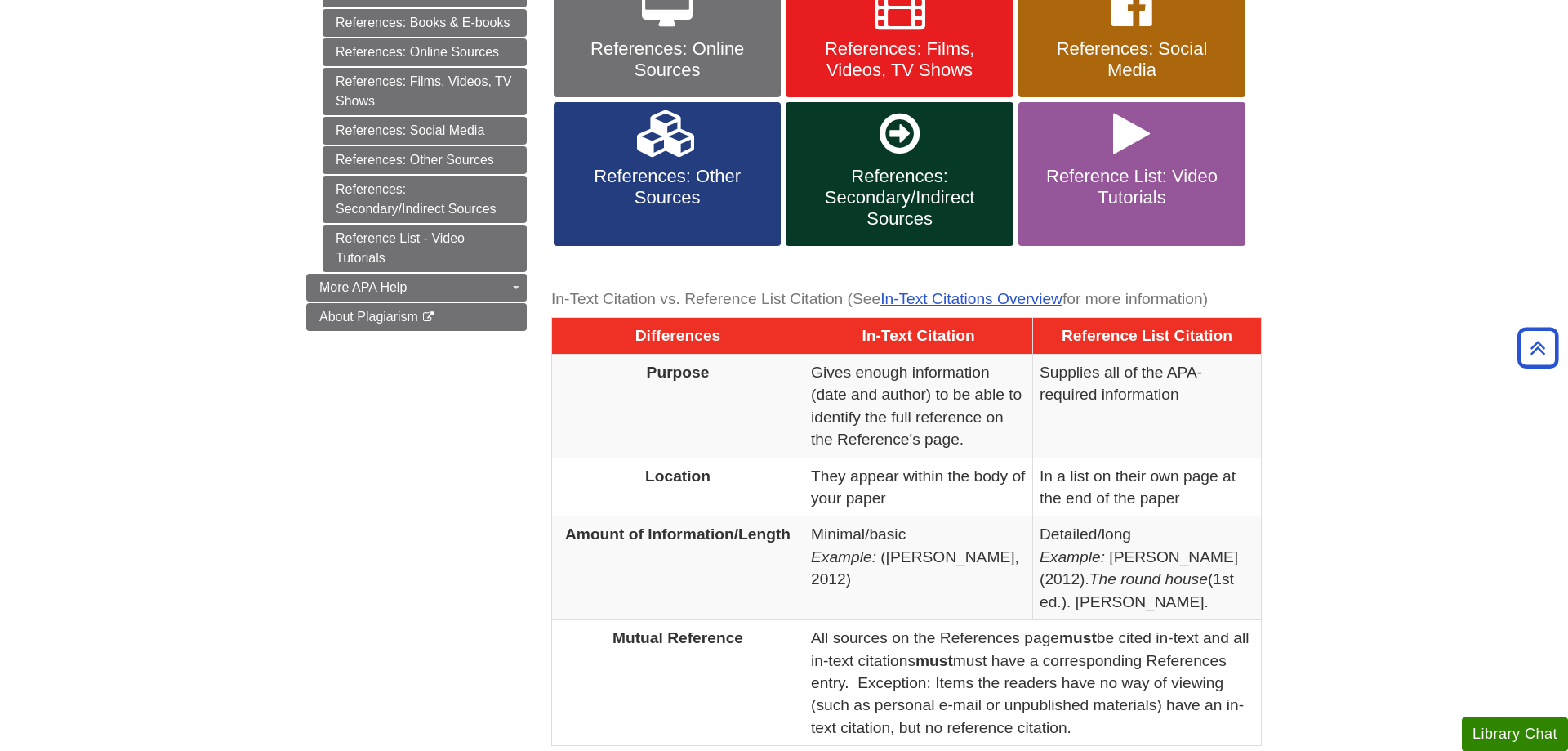
scroll to position [167, 0]
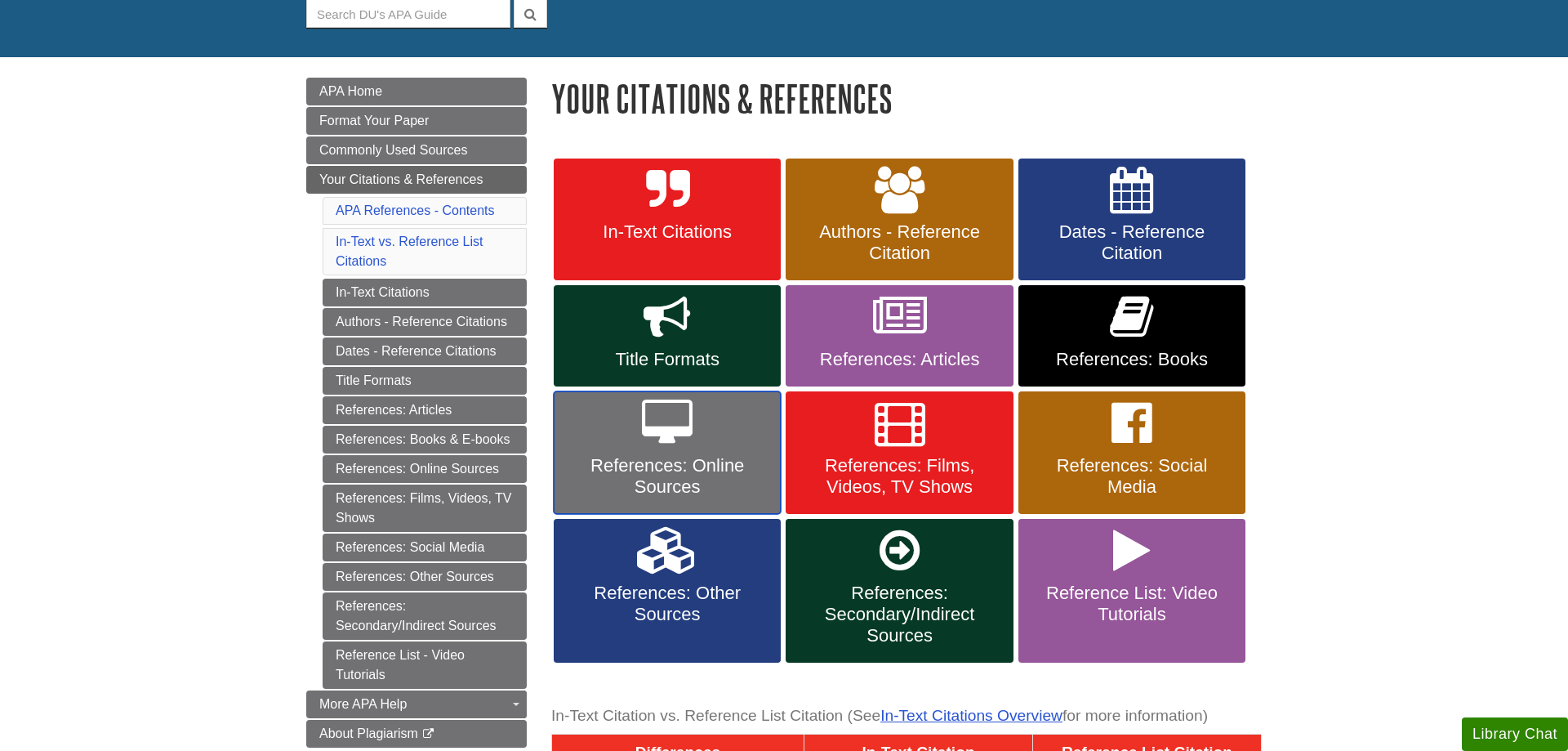
click at [732, 462] on span "References: Online Sources" at bounding box center [667, 476] width 202 height 42
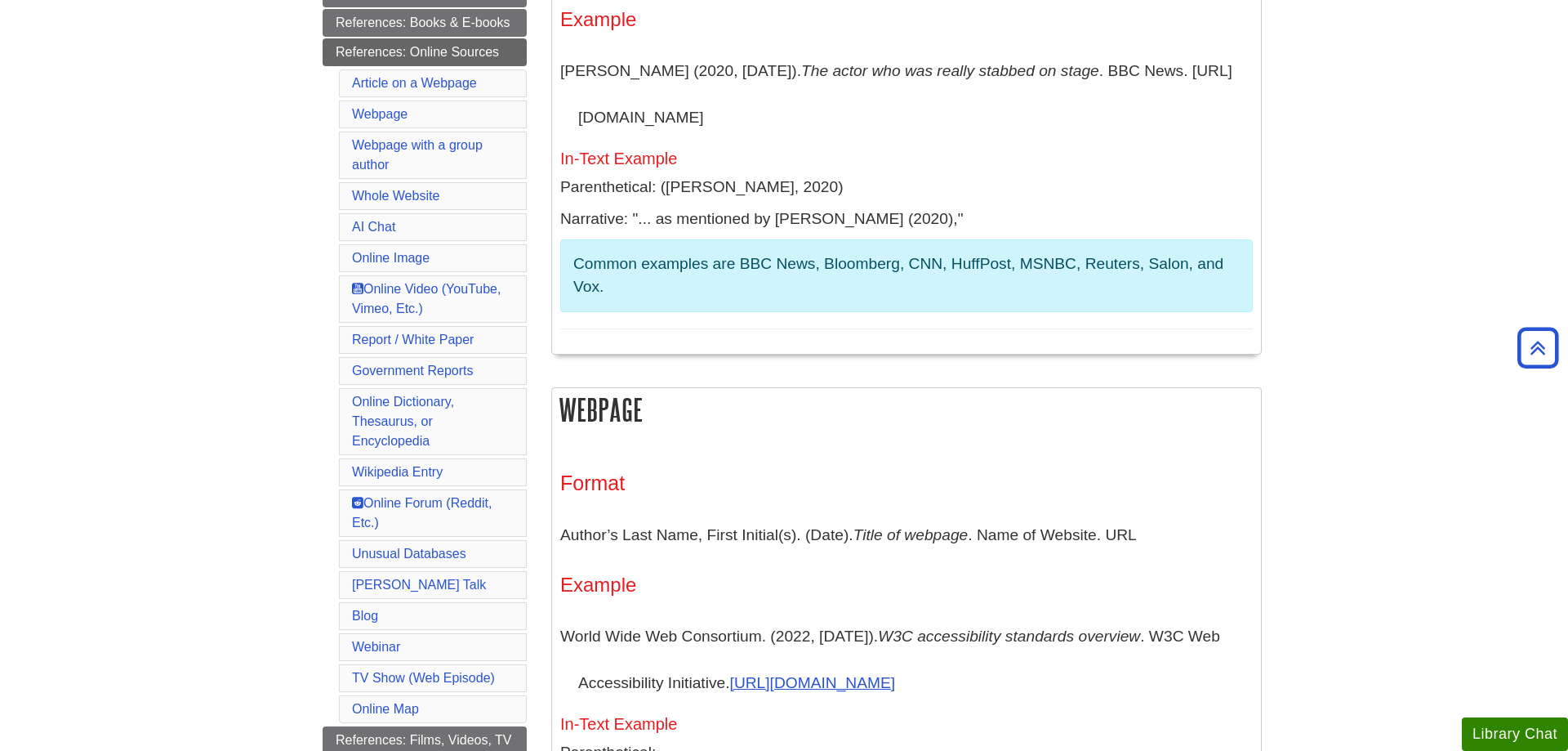
scroll to position [750, 0]
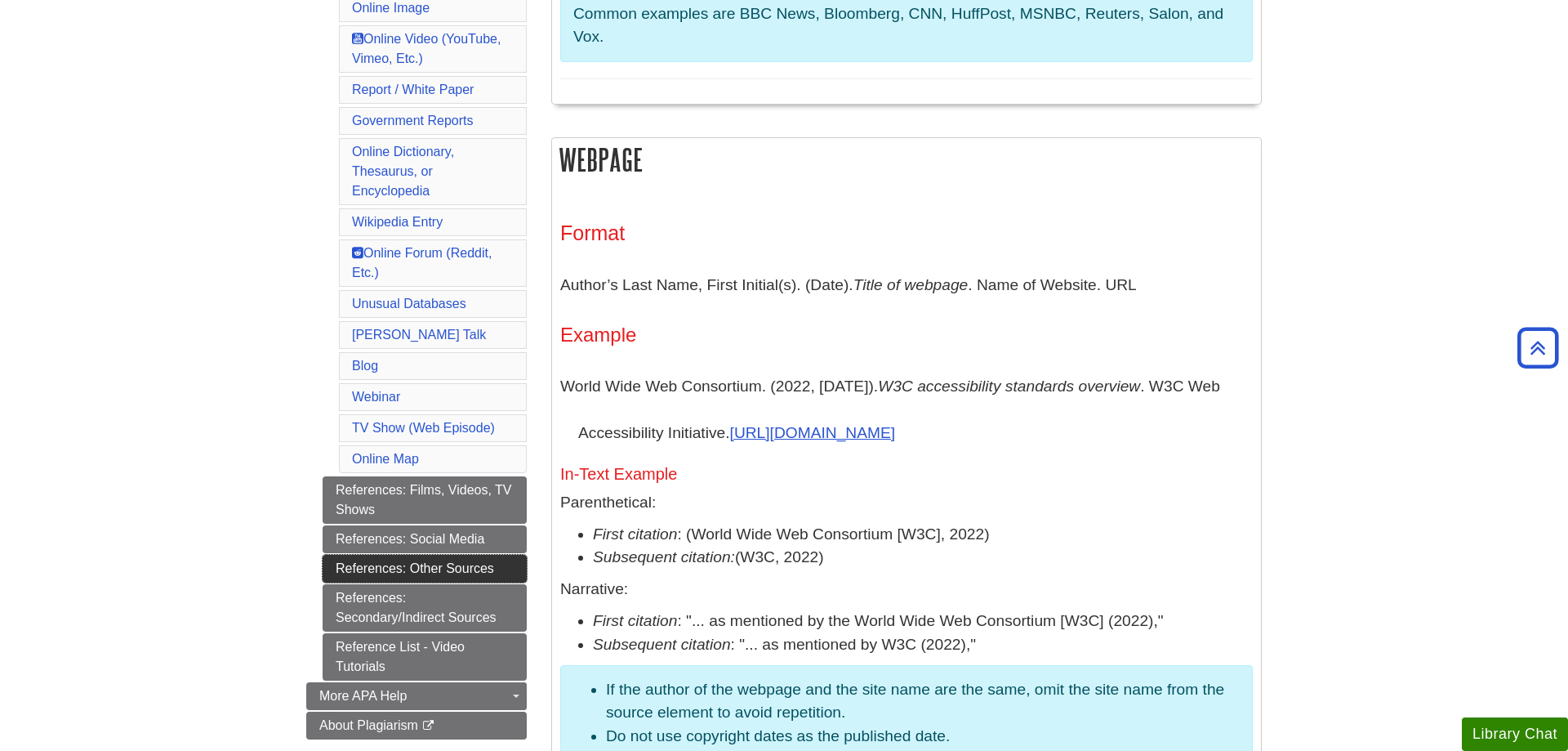
click at [364, 571] on link "References: Other Sources" at bounding box center [424, 568] width 204 height 27
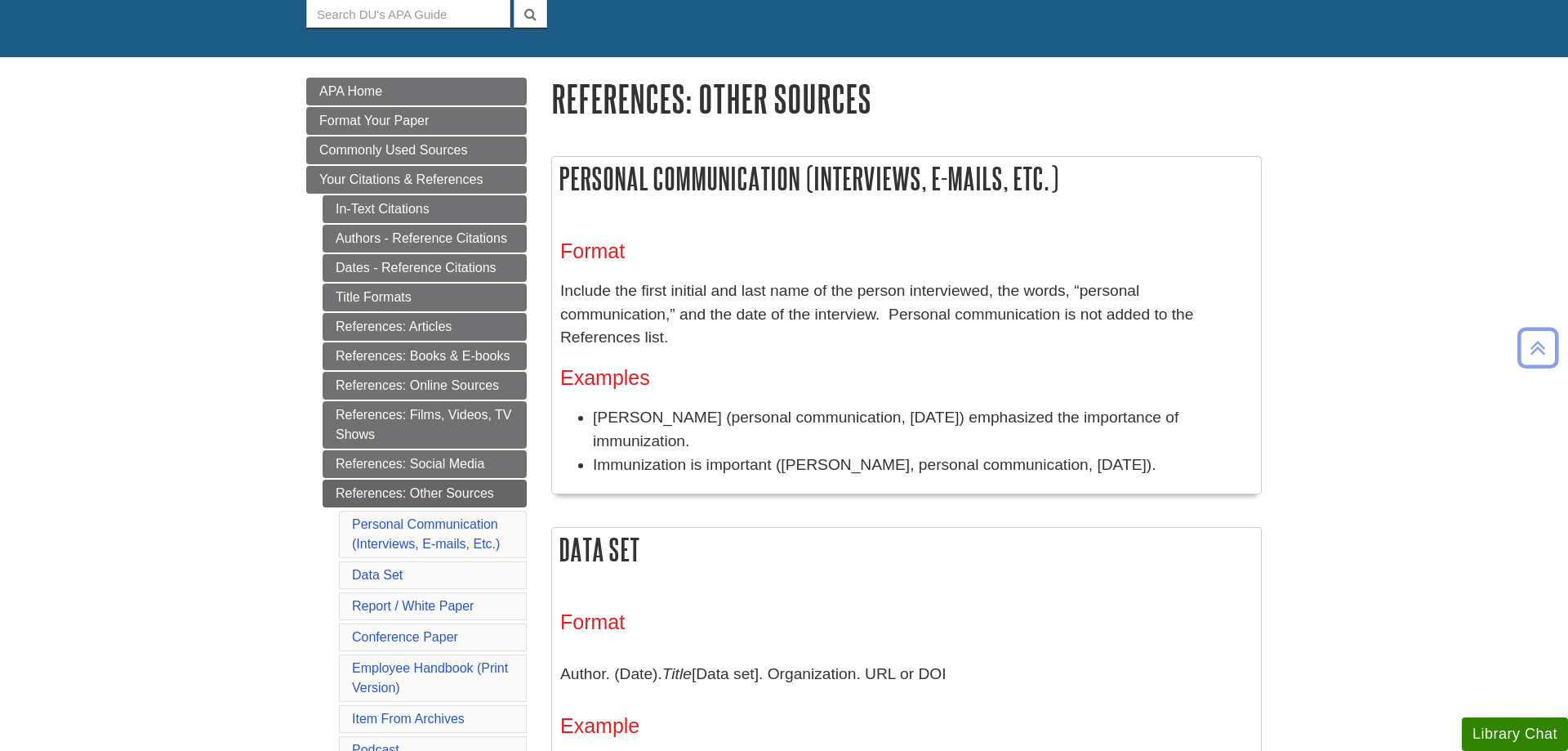
scroll to position [83, 0]
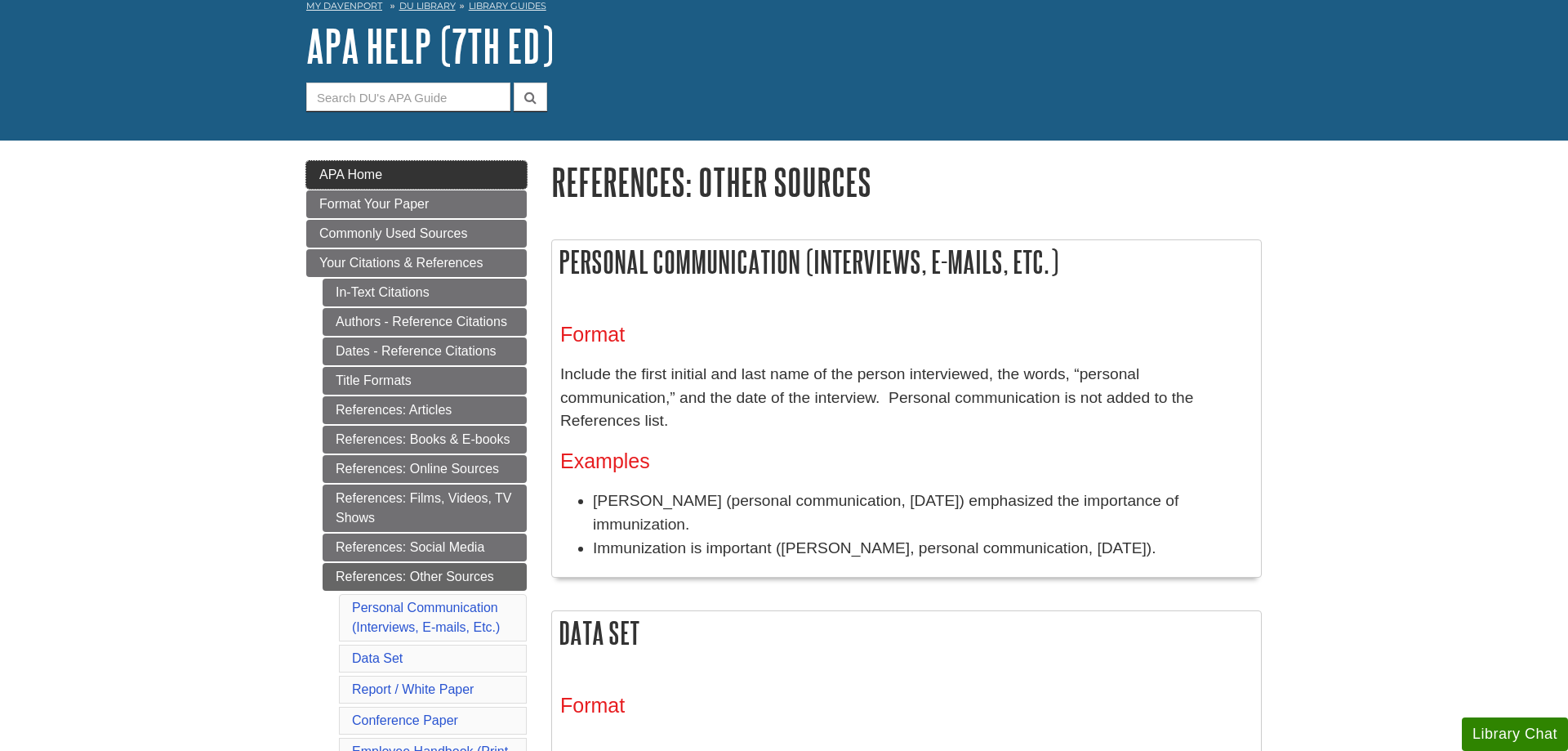
click at [323, 172] on span "APA Home" at bounding box center [351, 174] width 62 height 14
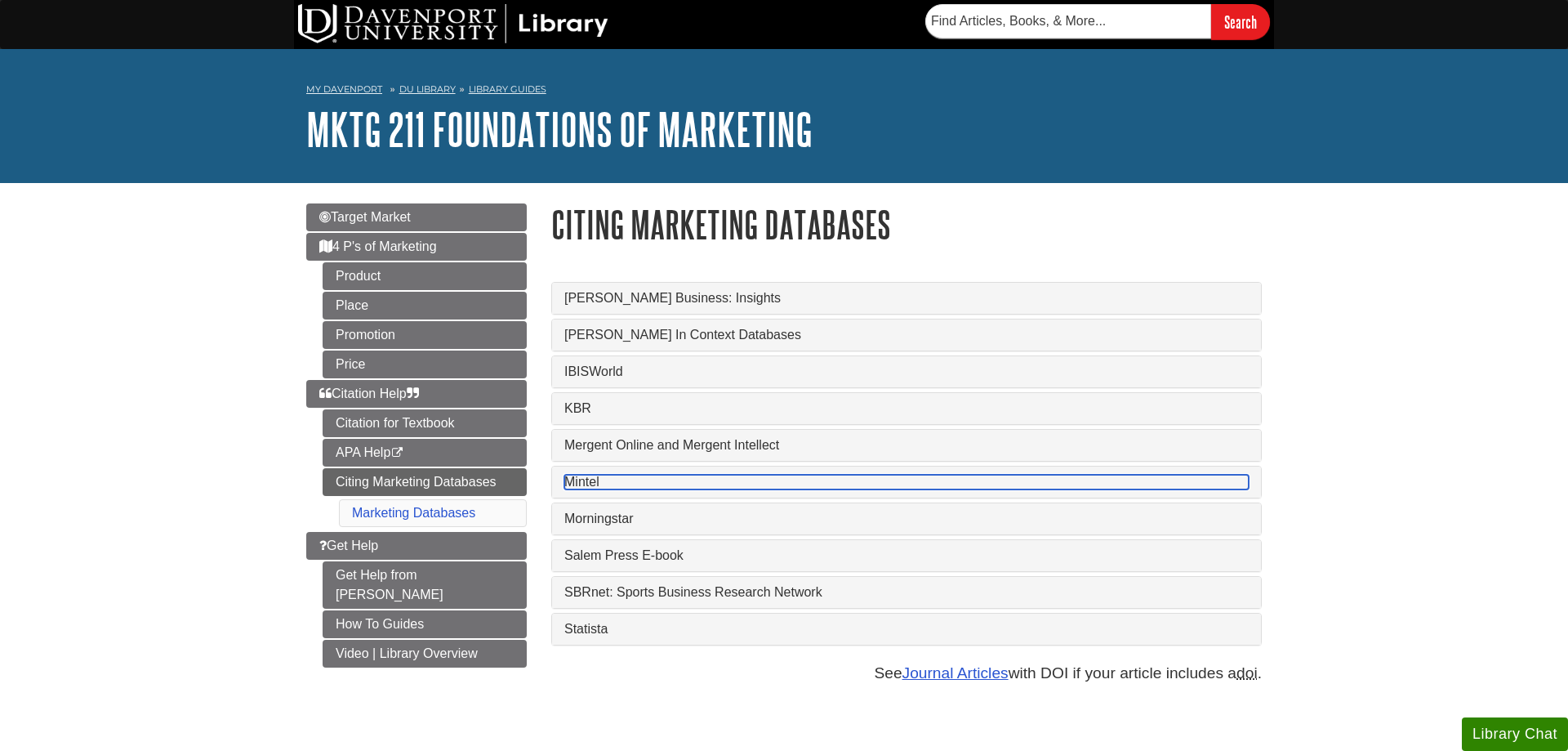
click at [585, 483] on link "Mintel" at bounding box center [906, 481] width 684 height 15
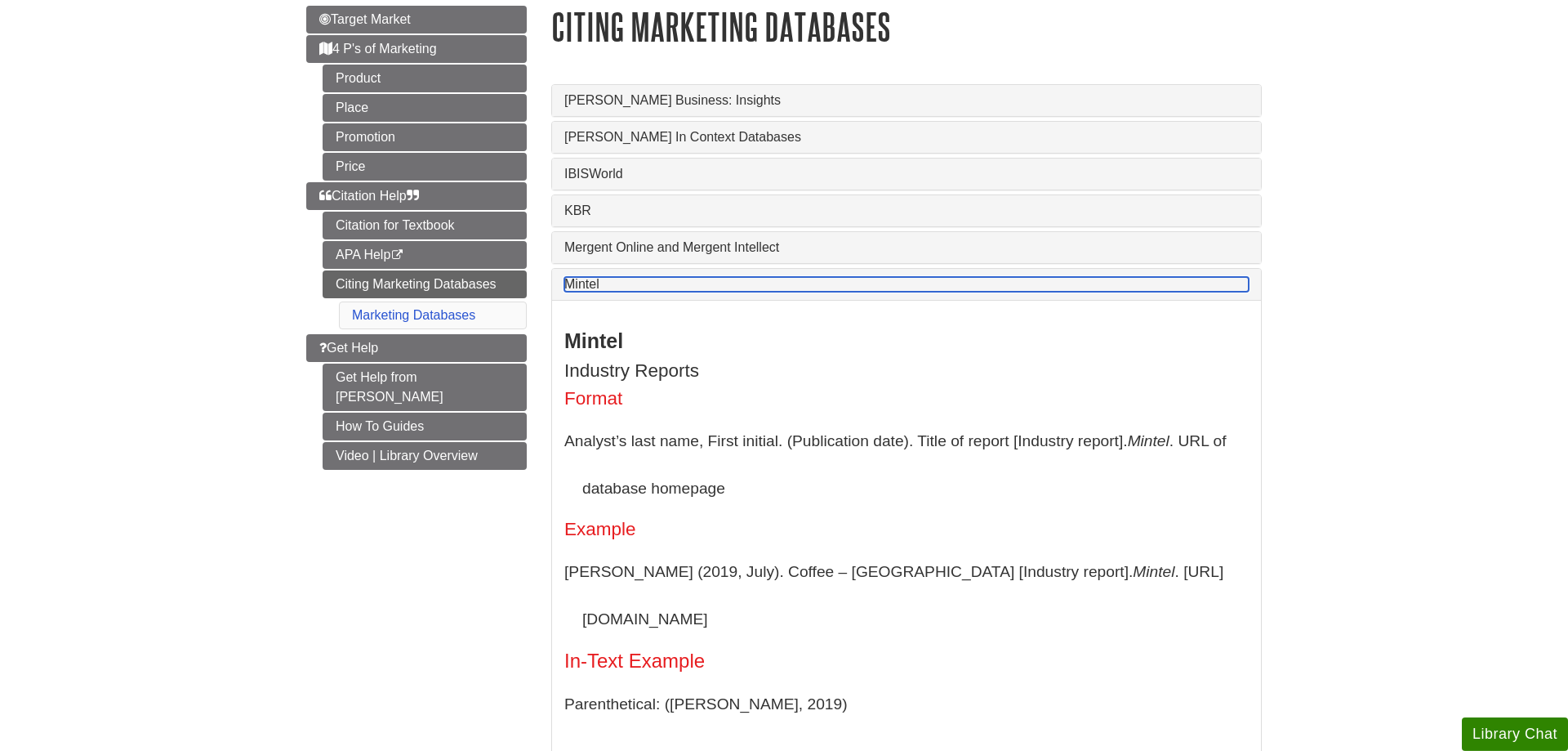
scroll to position [250, 0]
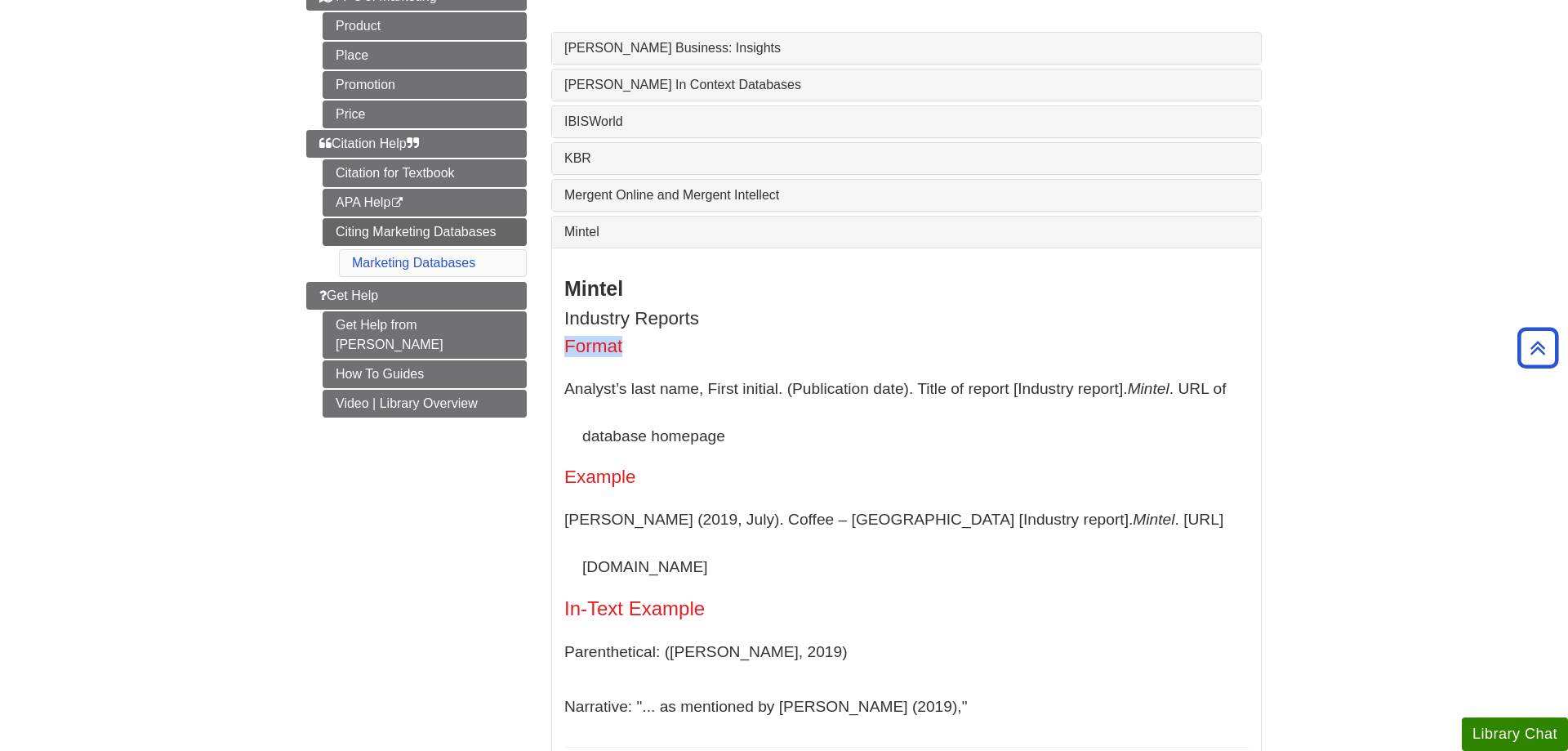
drag, startPoint x: 566, startPoint y: 348, endPoint x: 636, endPoint y: 354, distance: 70.3
click at [636, 354] on h4 "Format" at bounding box center [906, 347] width 684 height 21
click at [313, 302] on link "Get Help" at bounding box center [417, 296] width 221 height 27
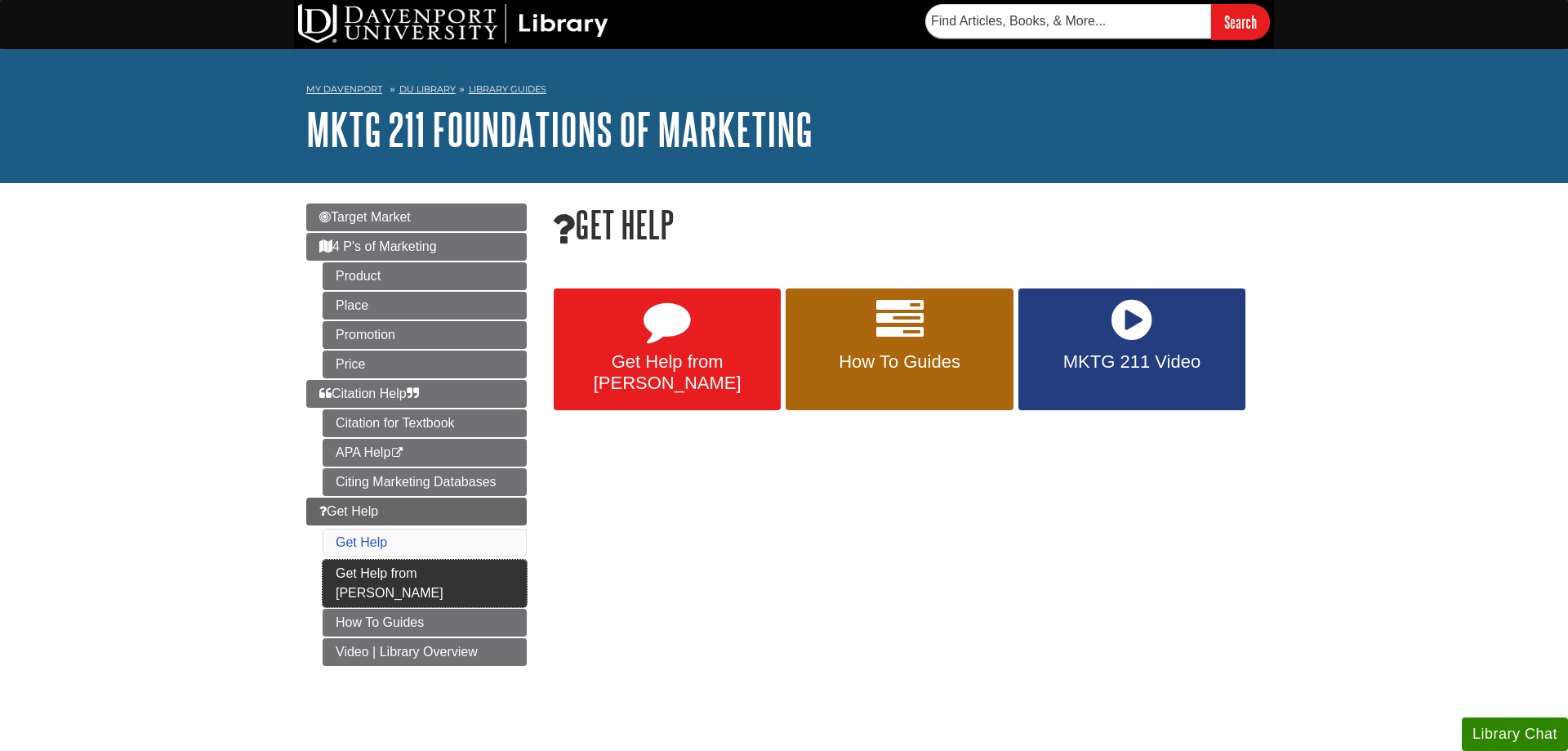
click at [388, 573] on link "Get Help from [PERSON_NAME]" at bounding box center [424, 583] width 204 height 48
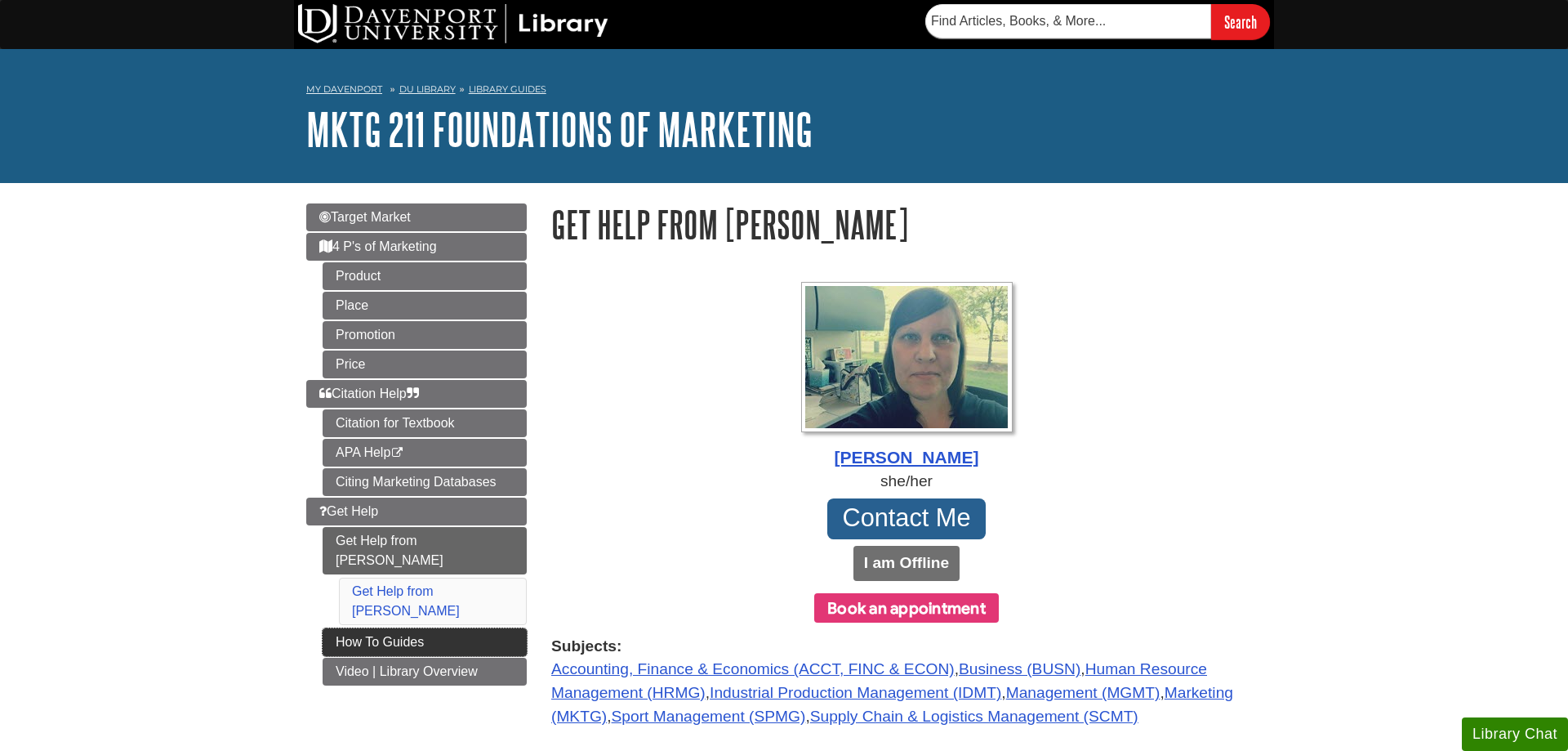
click at [456, 628] on link "How To Guides" at bounding box center [424, 642] width 204 height 27
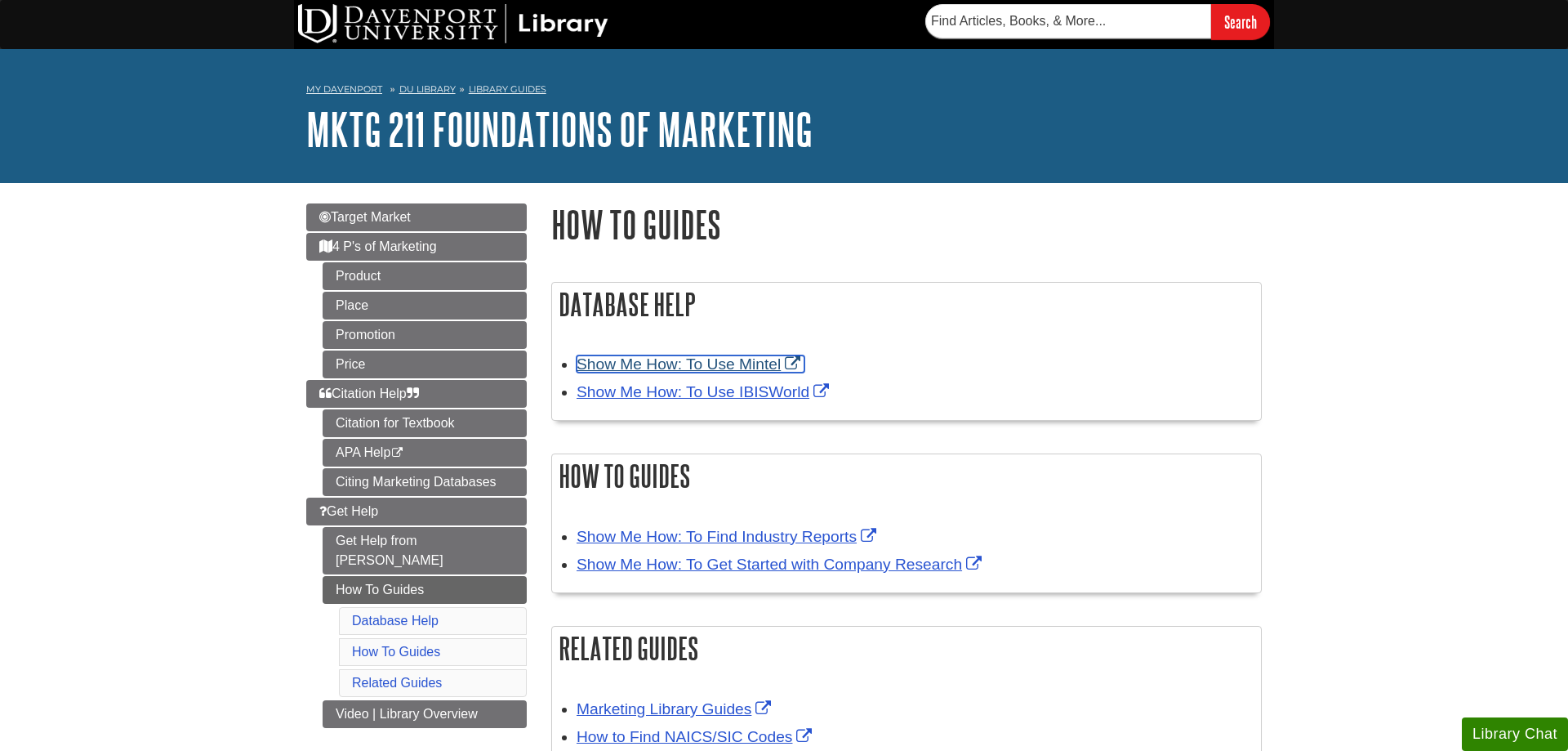
click at [706, 364] on link "Show Me How: To Use Mintel" at bounding box center [689, 364] width 227 height 18
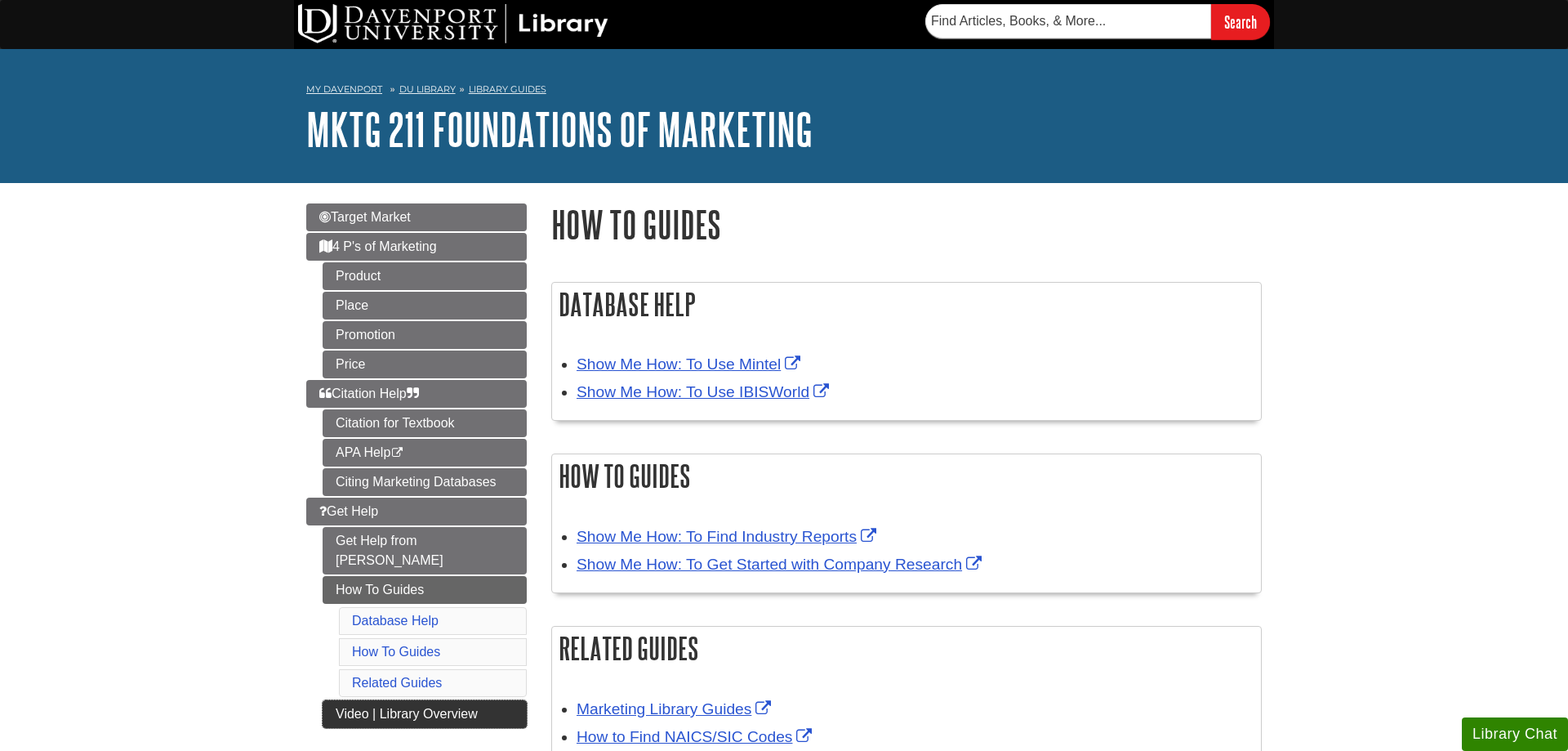
drag, startPoint x: 372, startPoint y: 677, endPoint x: 366, endPoint y: 694, distance: 18.0
click at [370, 682] on ul "Get Help from Emily How To Guides Database Help How To Guides Related Guides Vi…" at bounding box center [424, 627] width 204 height 201
click at [366, 700] on link "Video | Library Overview" at bounding box center [424, 714] width 204 height 27
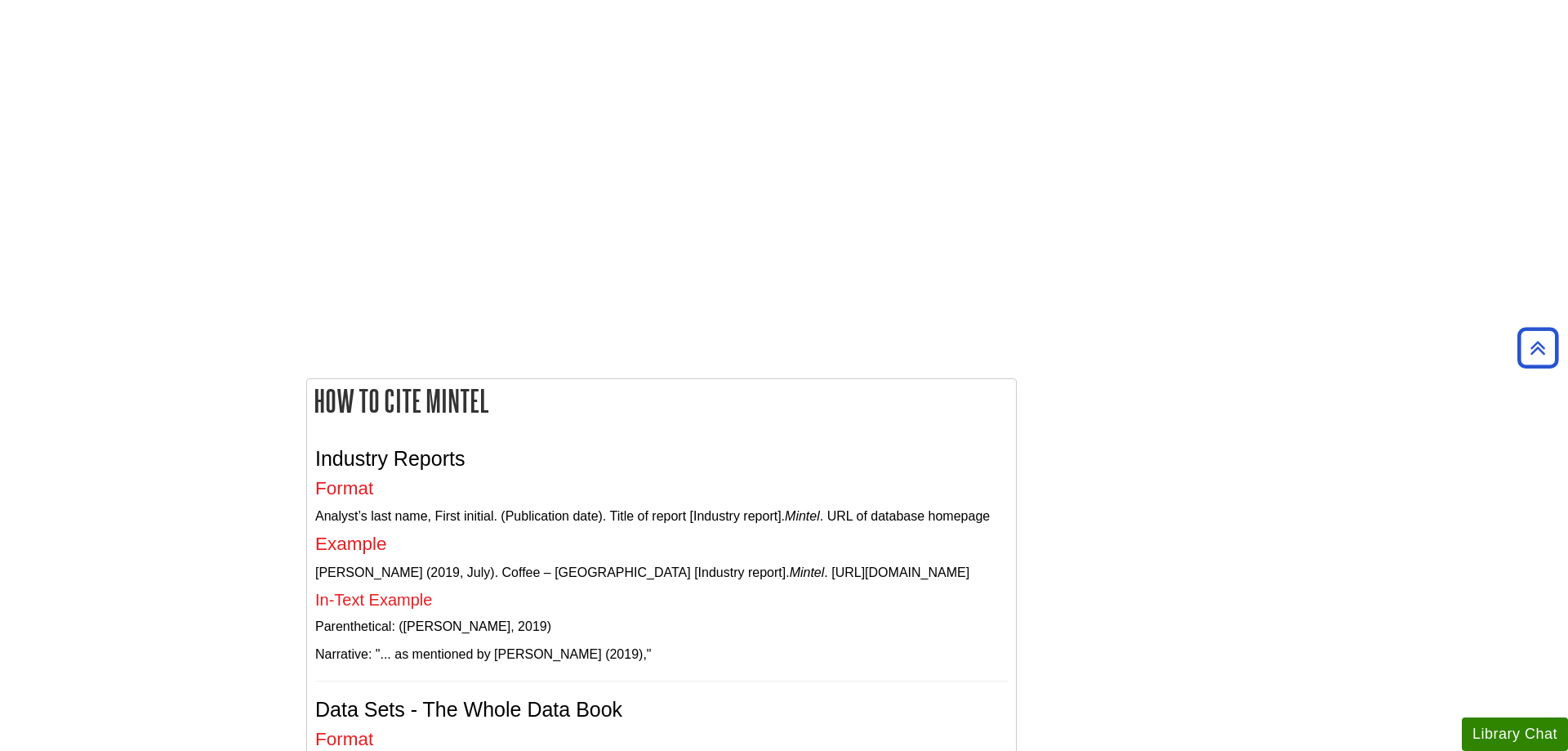
scroll to position [4082, 0]
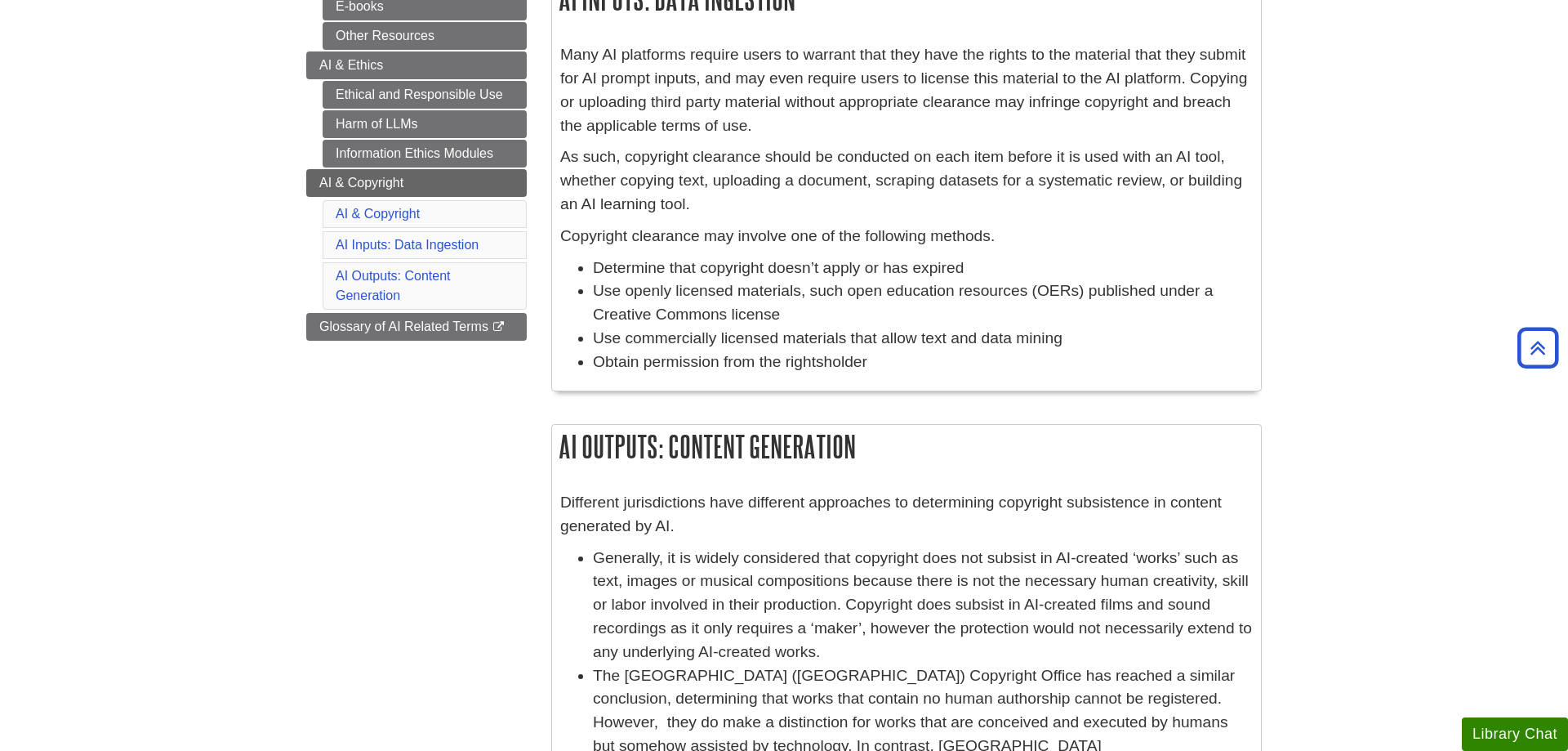
scroll to position [750, 0]
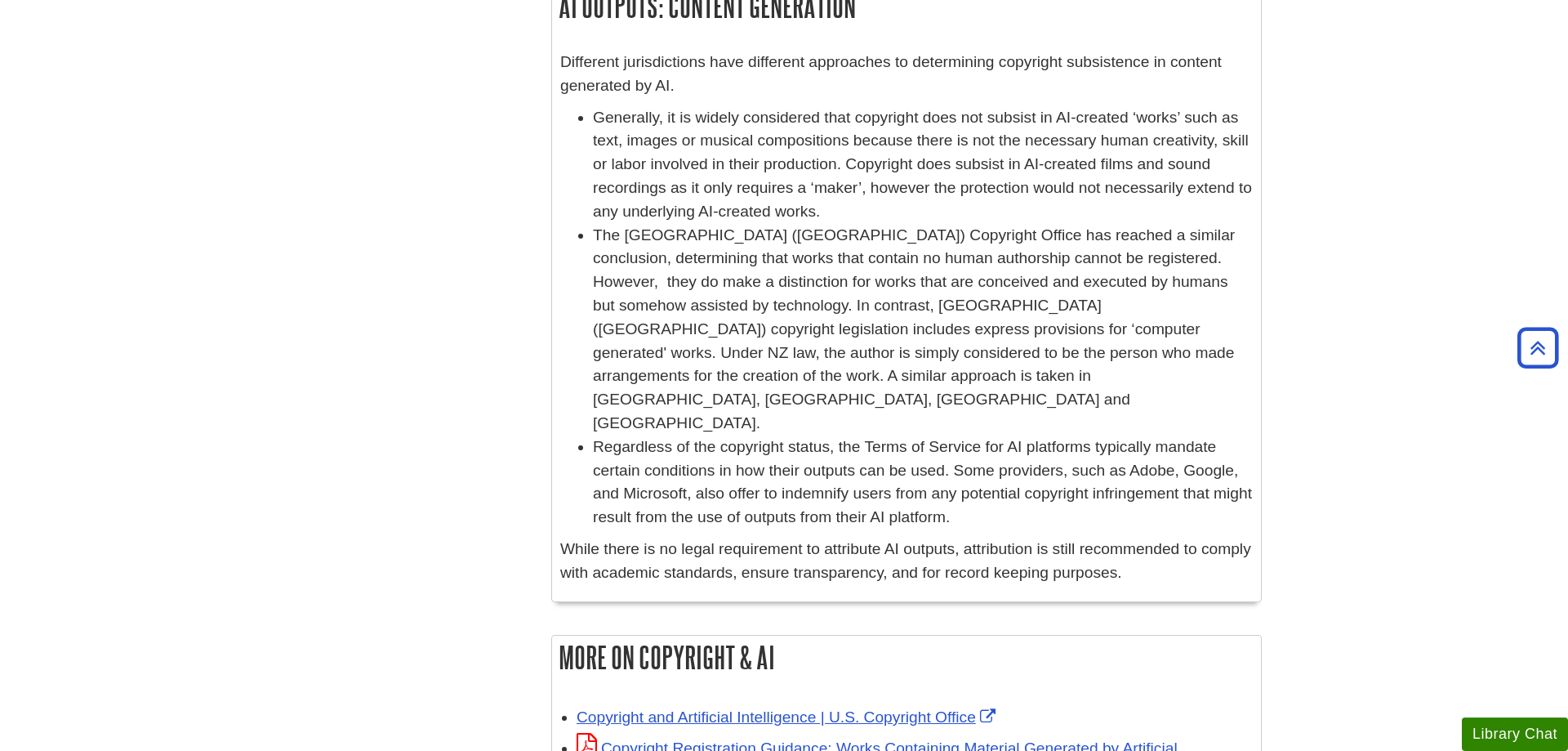
scroll to position [1083, 0]
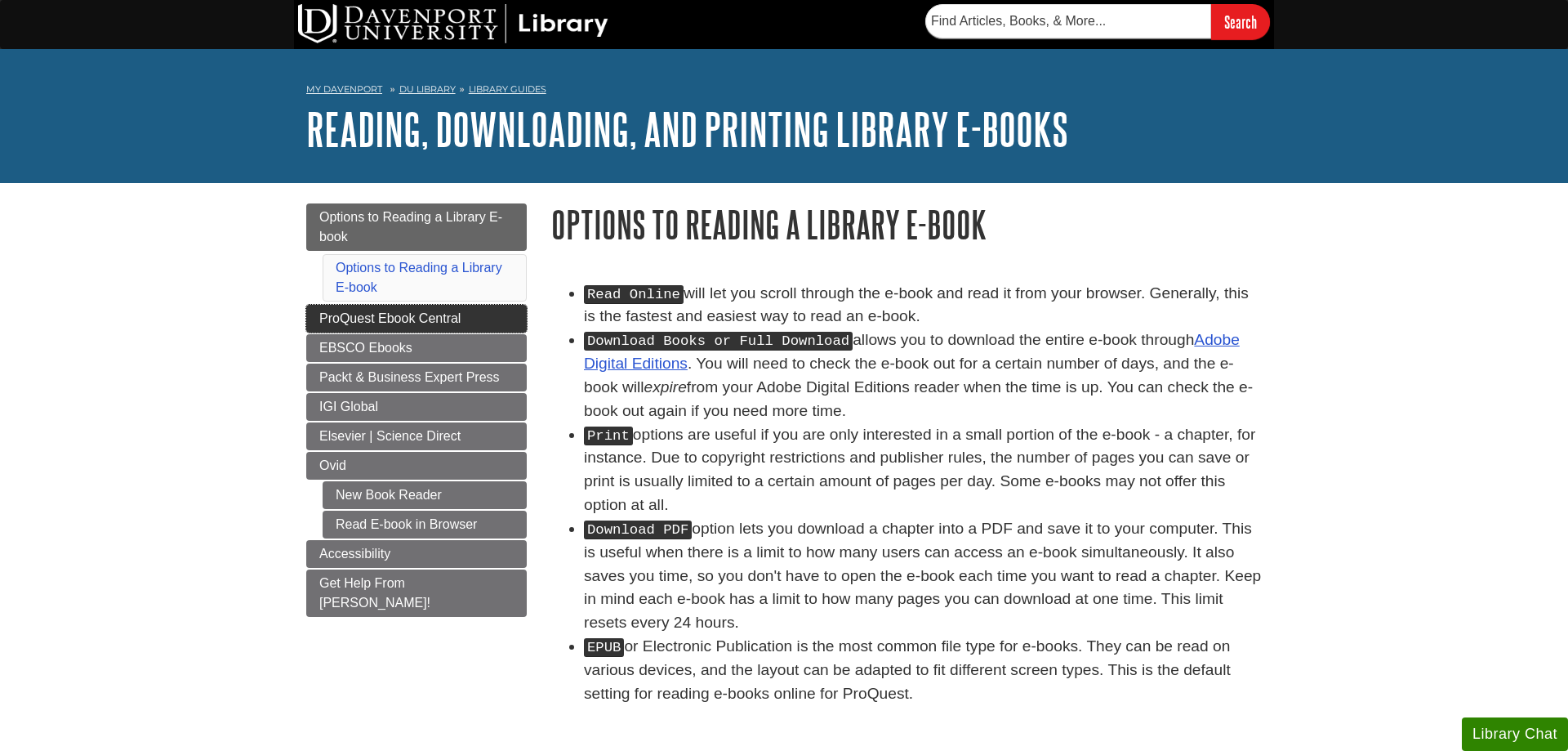
click at [454, 313] on span "ProQuest Ebook Central" at bounding box center [390, 318] width 142 height 14
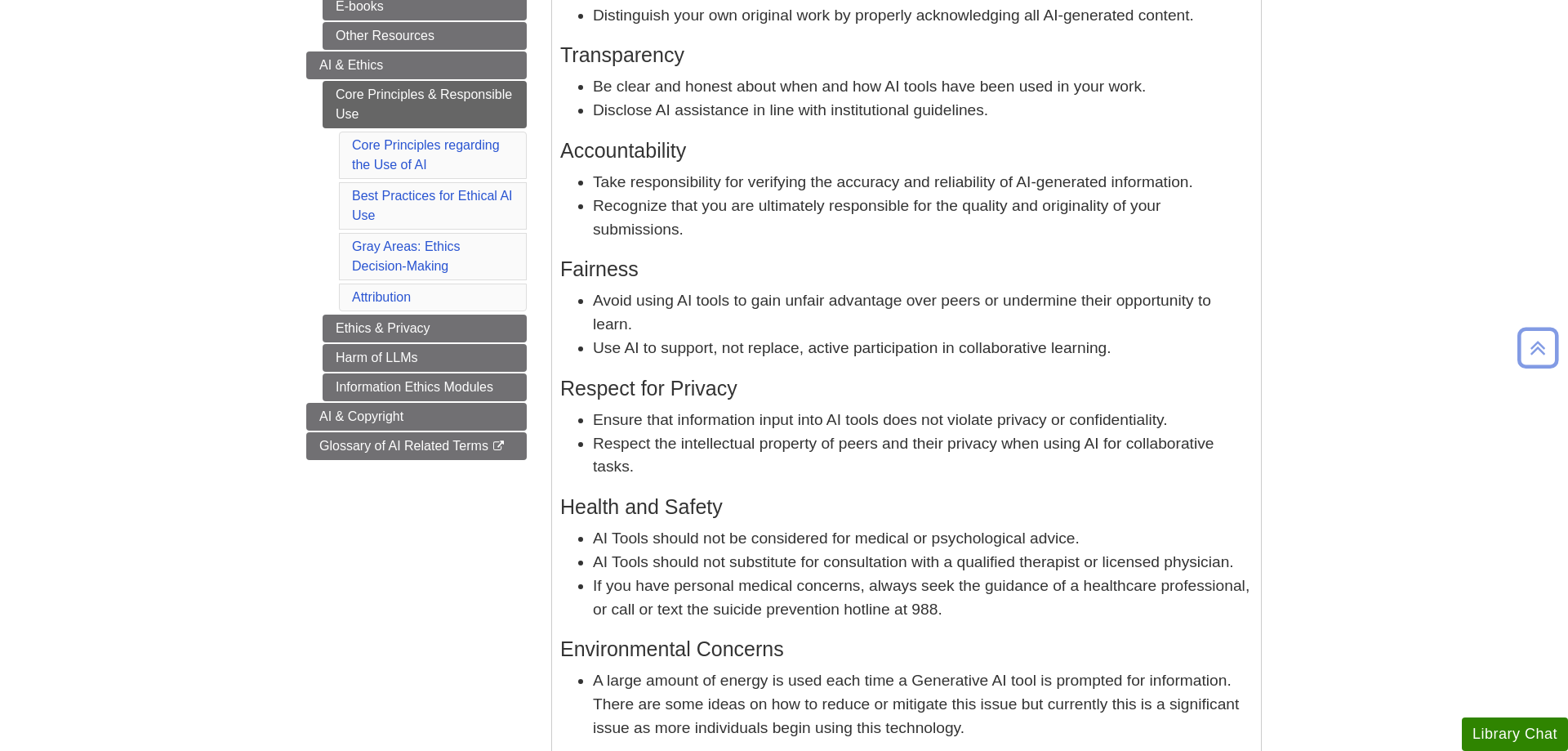
scroll to position [750, 0]
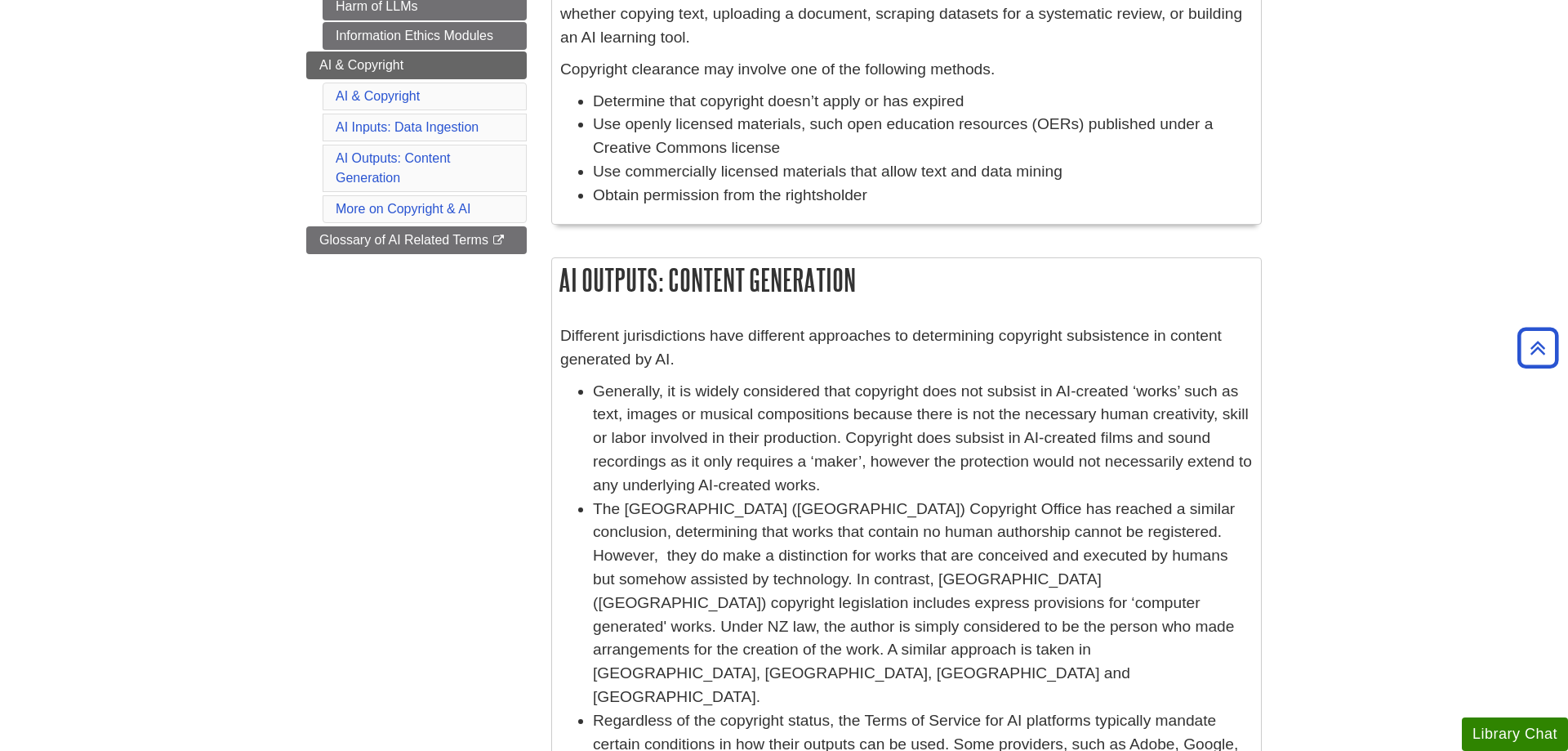
scroll to position [417, 0]
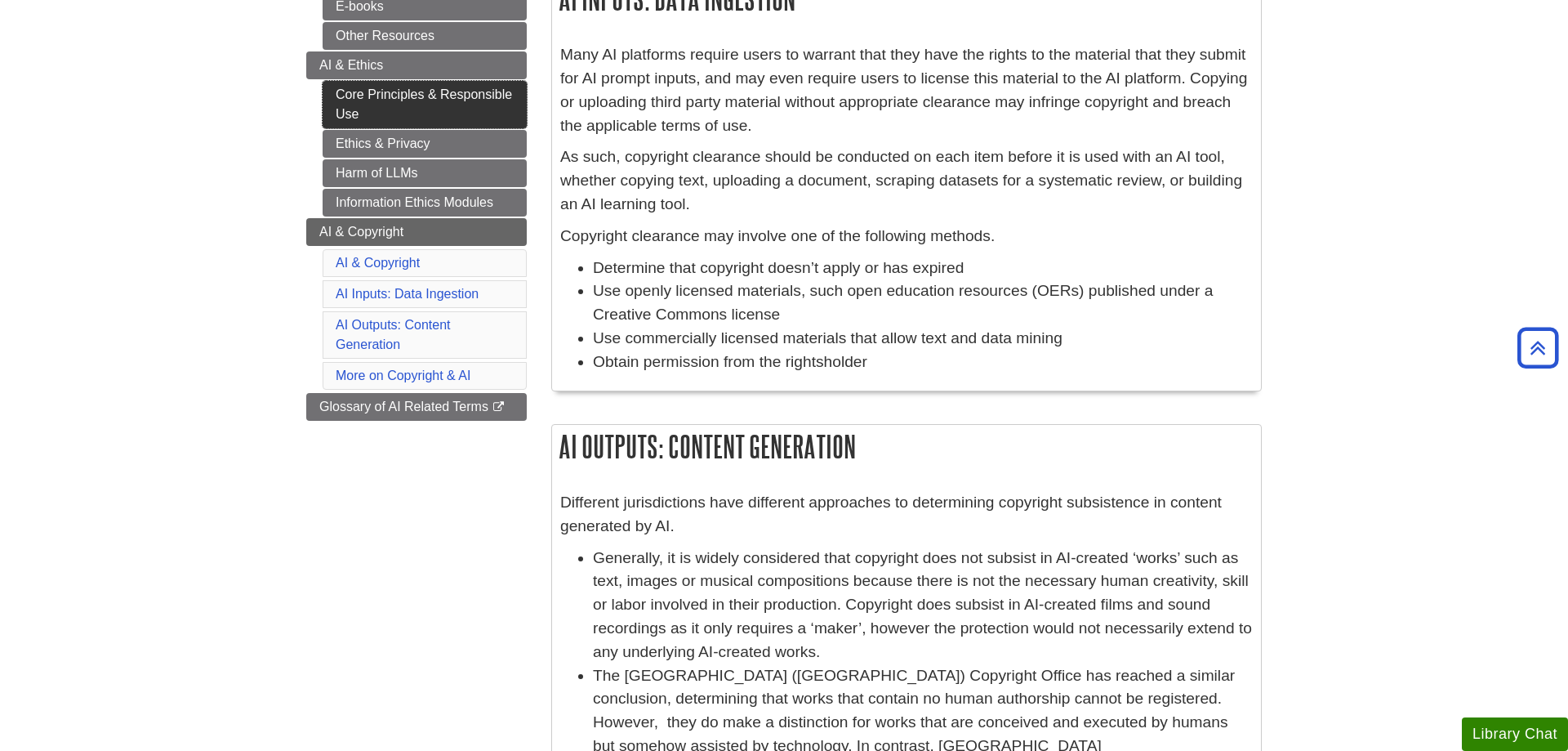
click at [367, 103] on link "Core Principles & Responsible Use" at bounding box center [424, 104] width 204 height 48
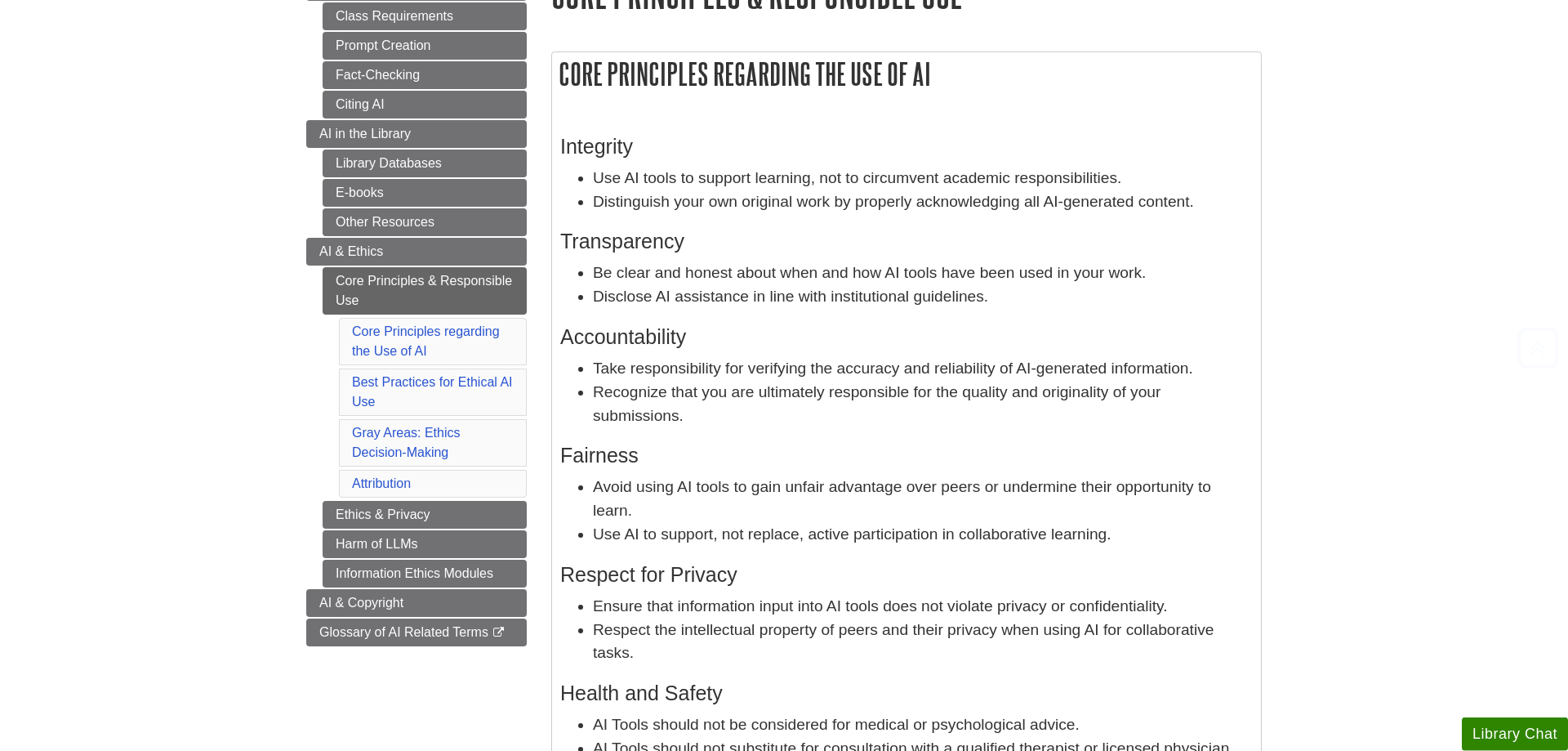
scroll to position [250, 0]
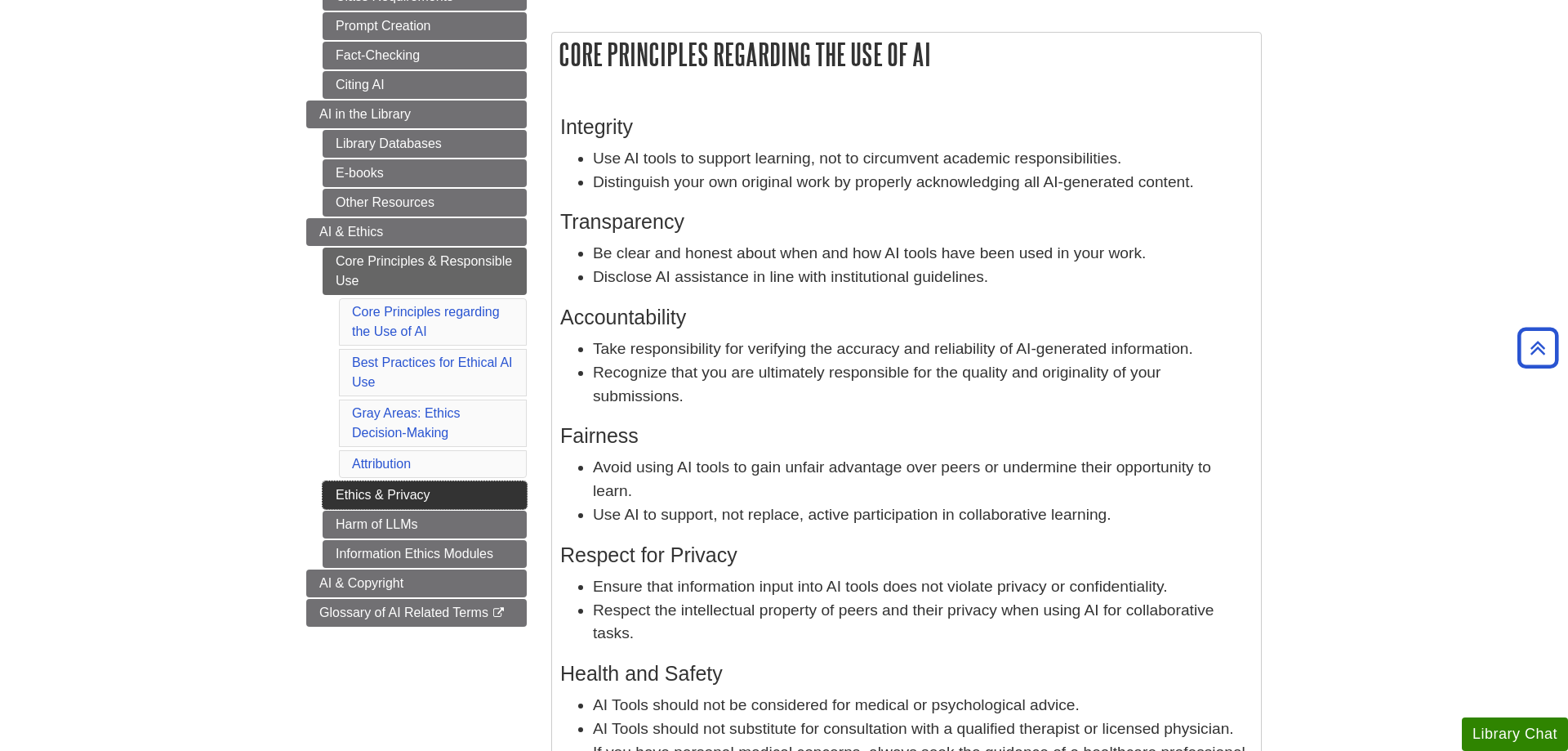
click at [353, 488] on link "Ethics & Privacy" at bounding box center [424, 495] width 204 height 27
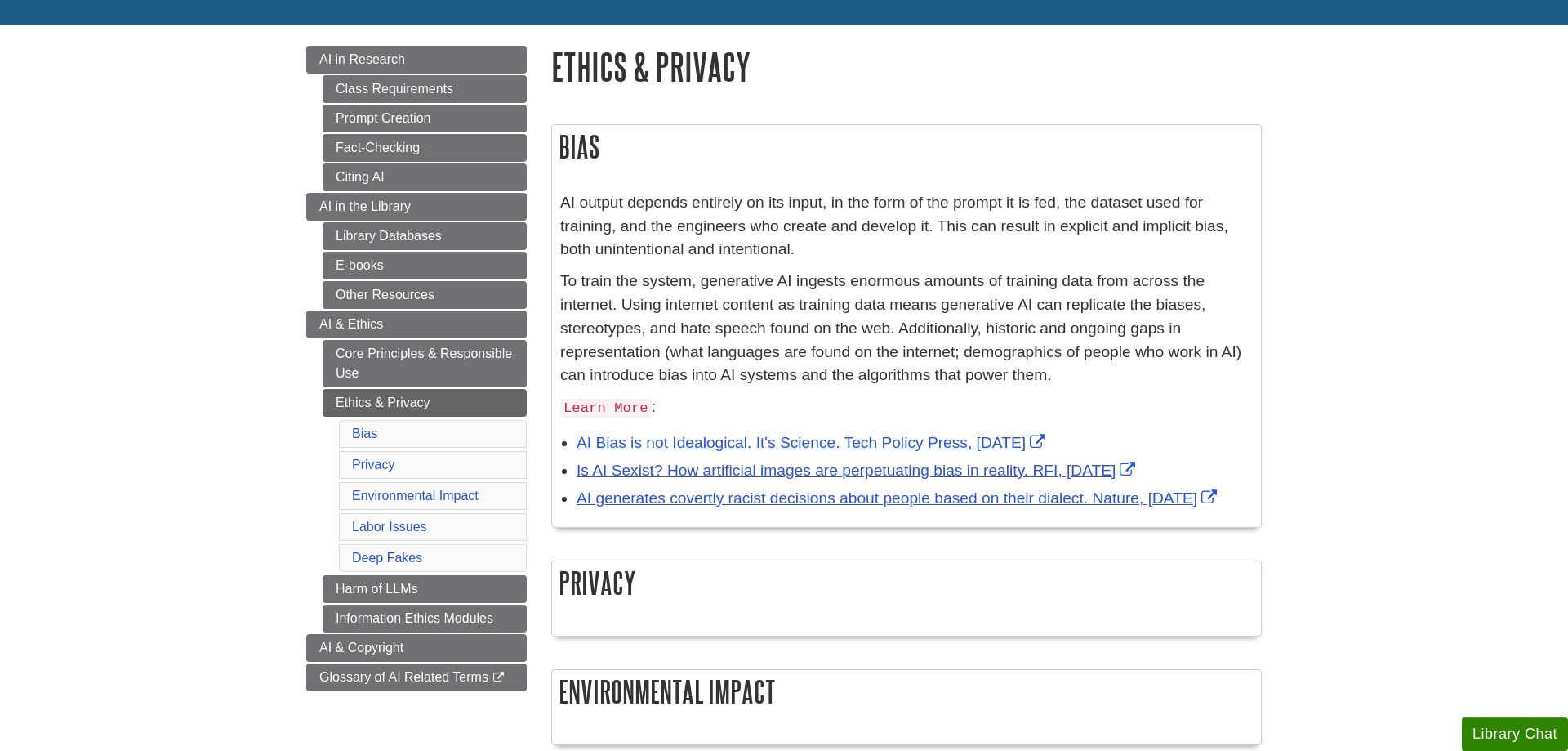
scroll to position [250, 0]
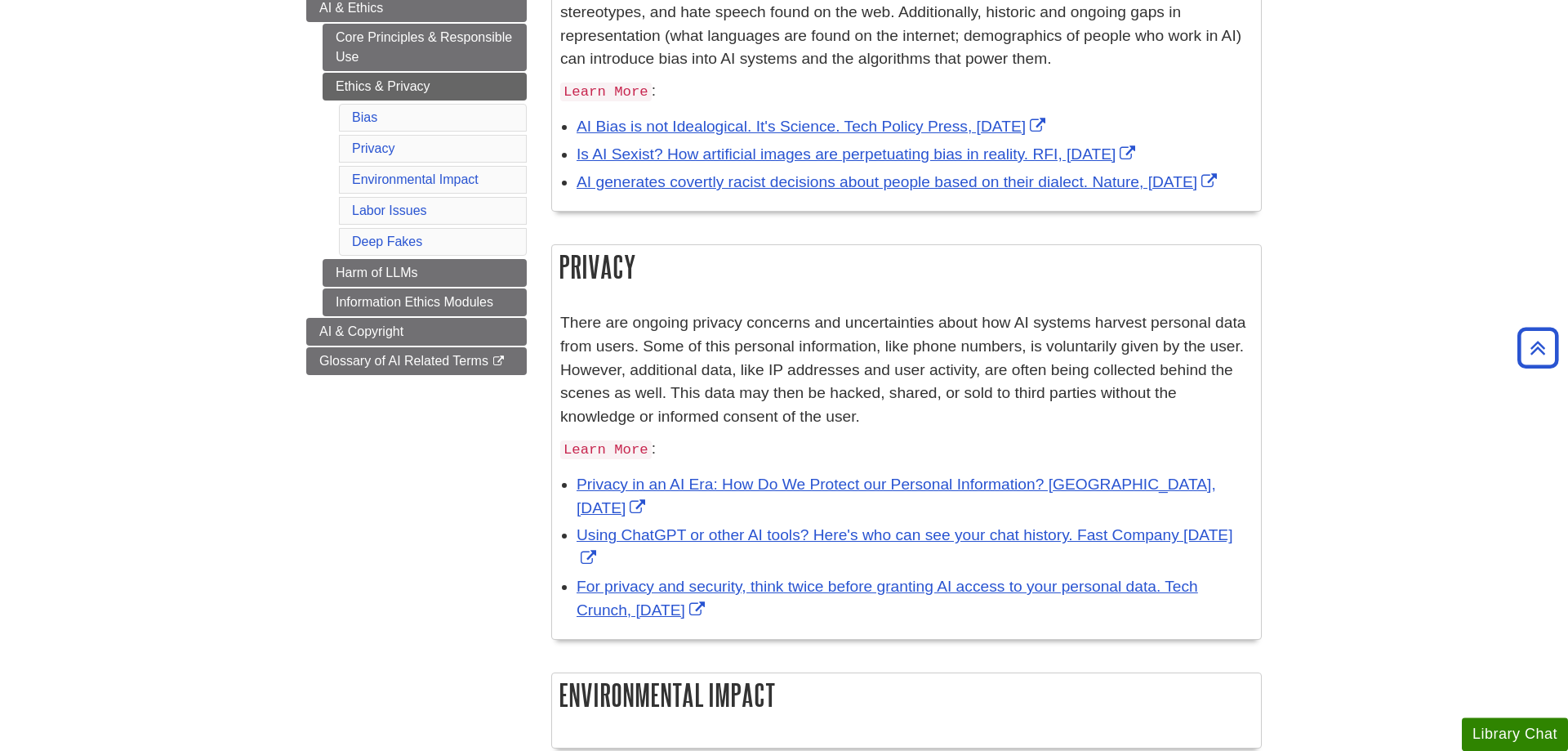
scroll to position [500, 0]
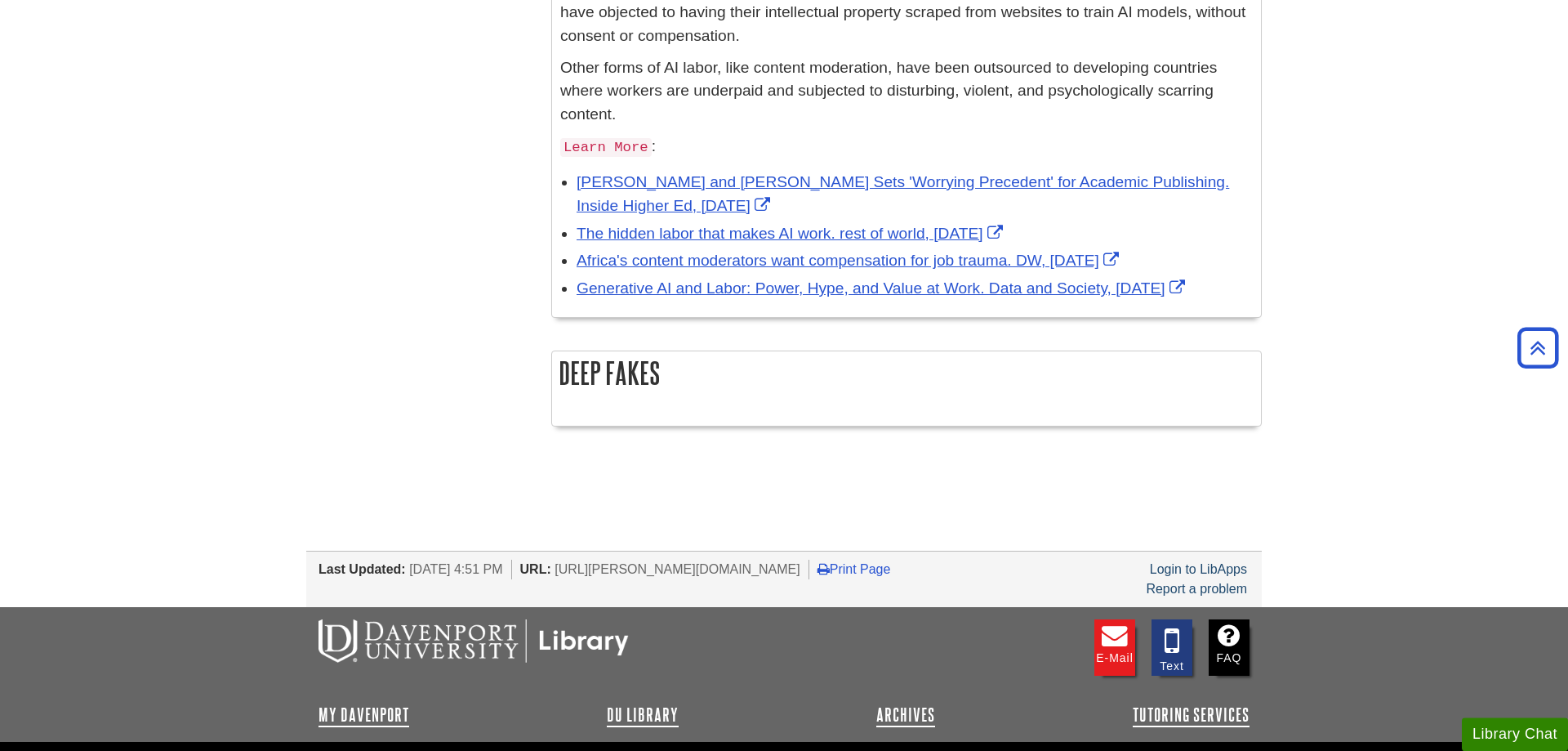
scroll to position [1666, 0]
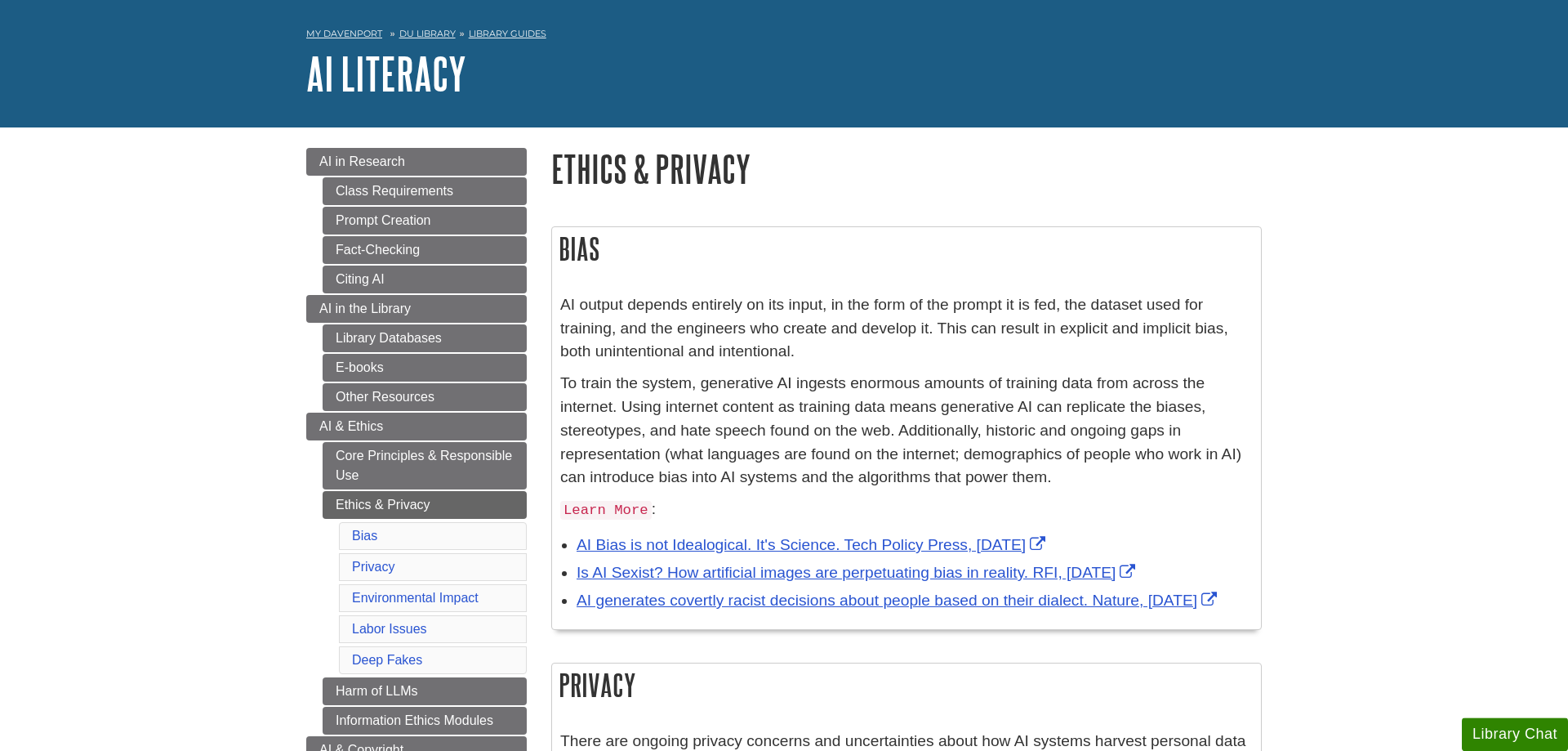
scroll to position [83, 0]
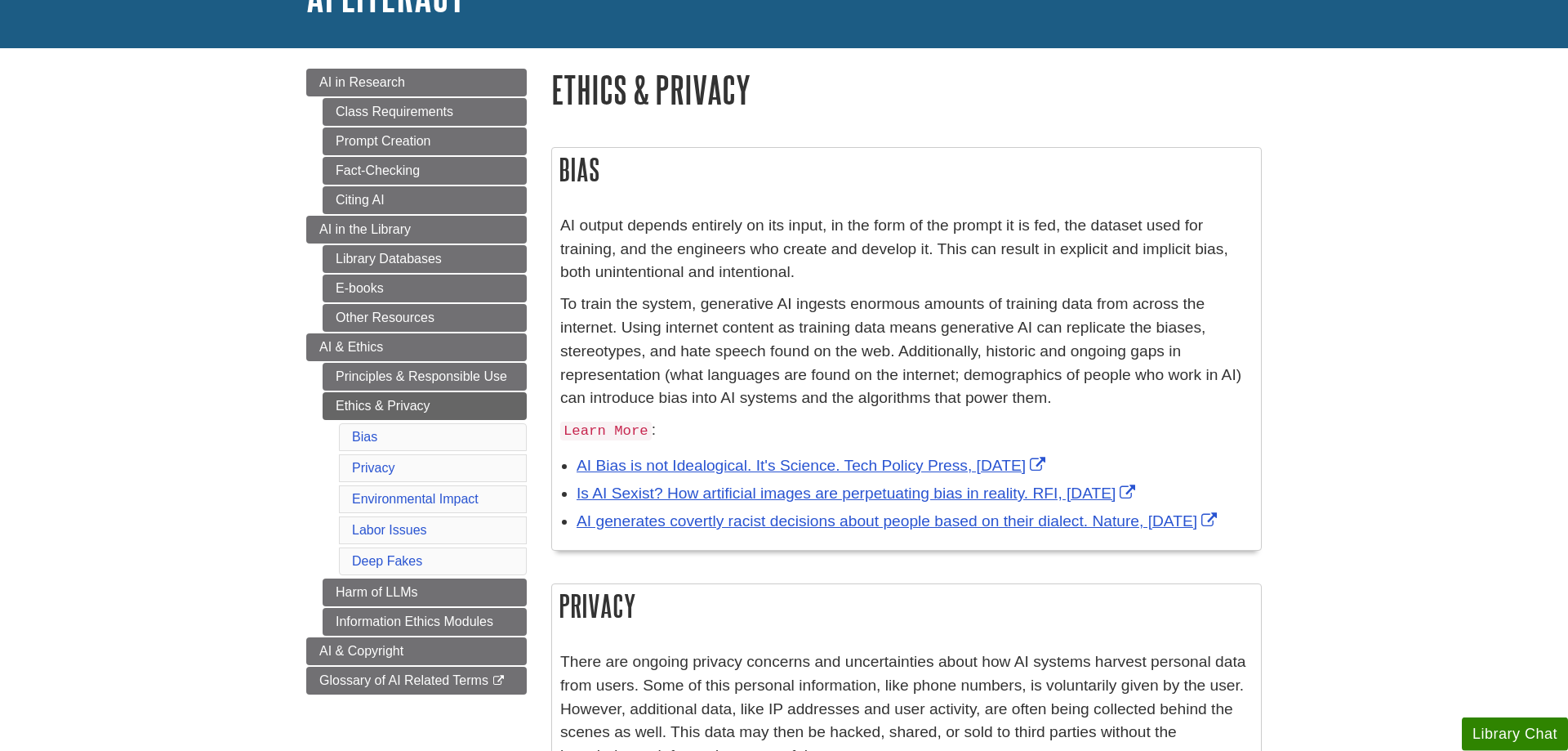
scroll to position [167, 0]
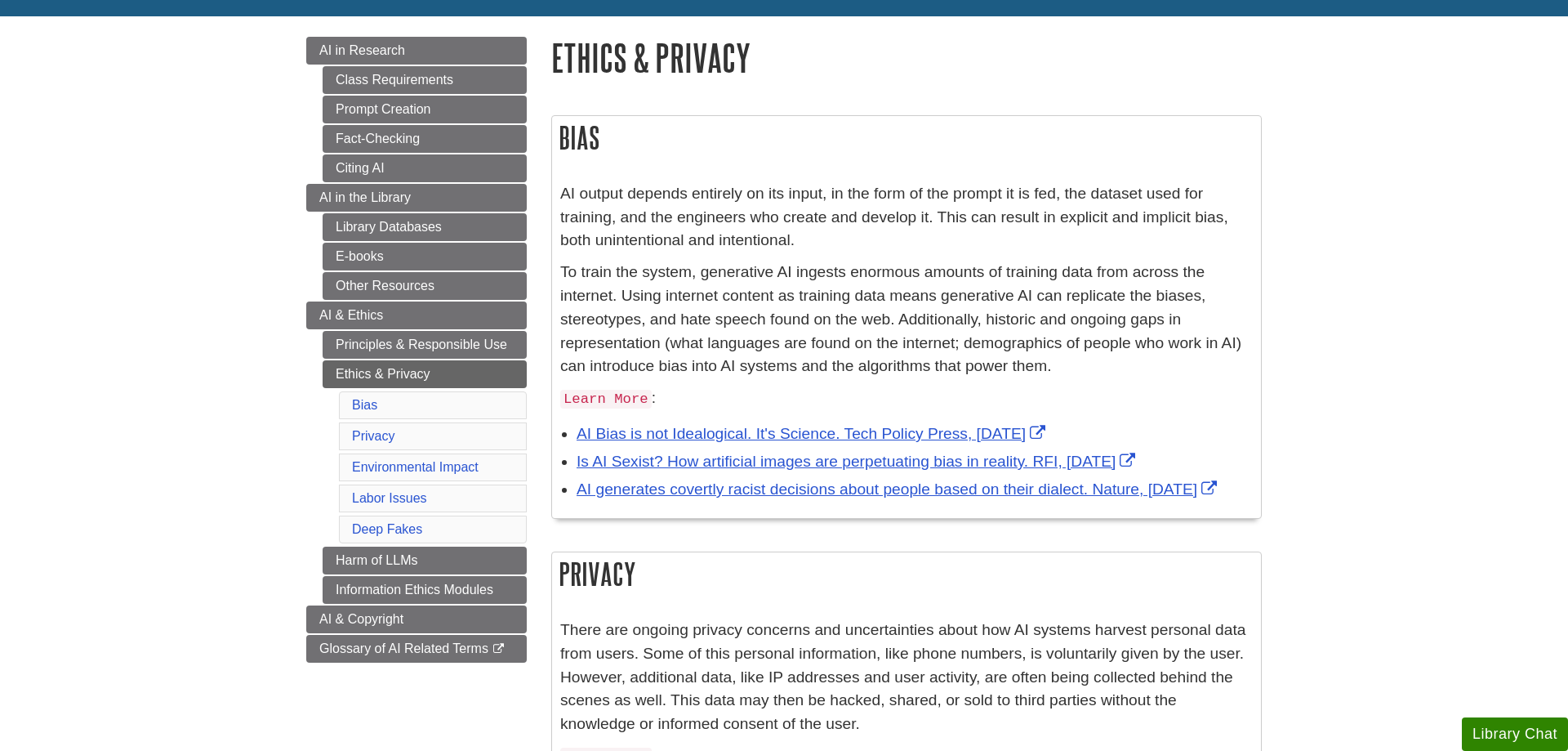
click at [322, 322] on span "AI & Ethics" at bounding box center [351, 314] width 63 height 14
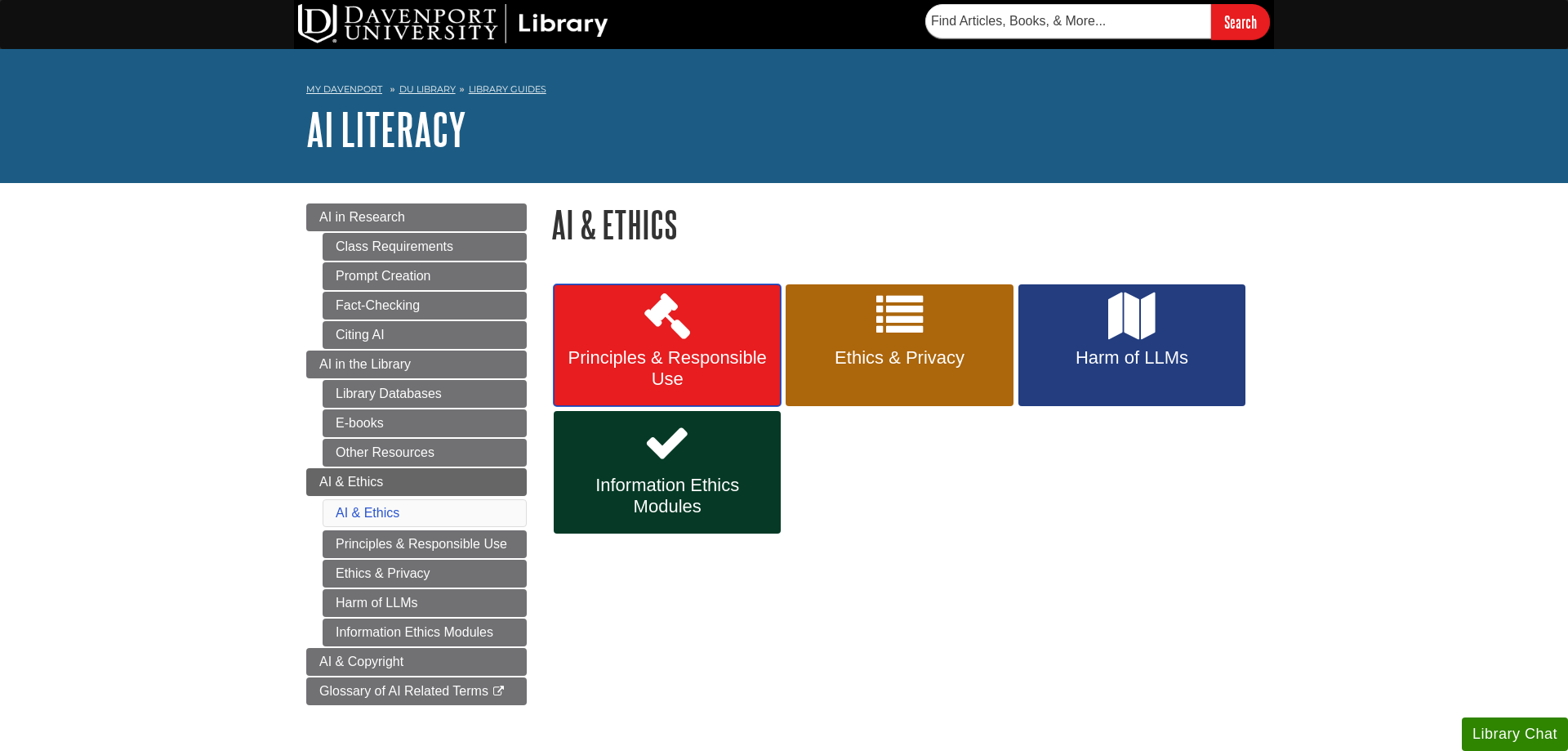
click at [696, 352] on span "Principles & Responsible Use" at bounding box center [667, 367] width 202 height 42
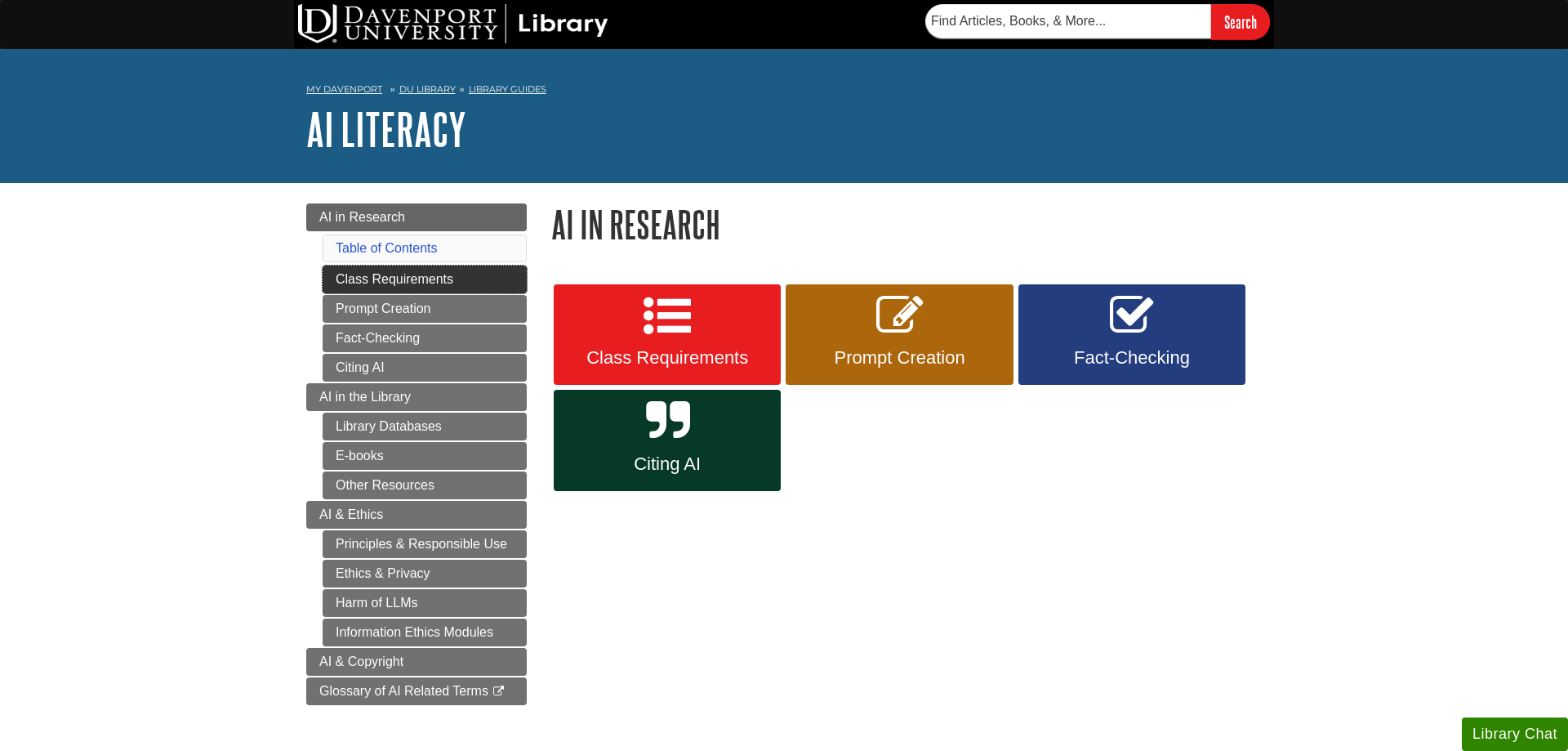
click at [486, 279] on link "Class Requirements" at bounding box center [424, 279] width 204 height 27
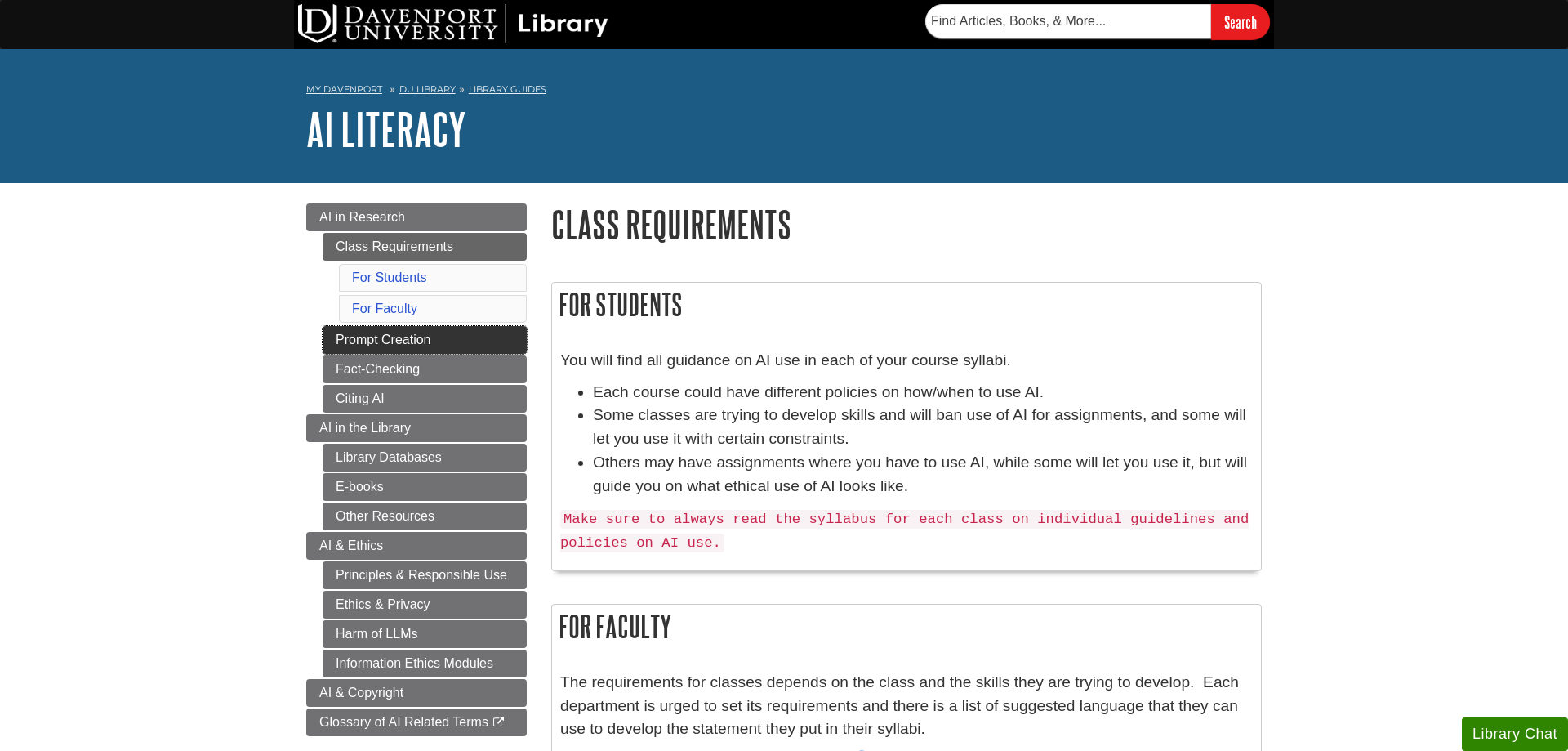
click at [391, 340] on link "Prompt Creation" at bounding box center [424, 340] width 204 height 27
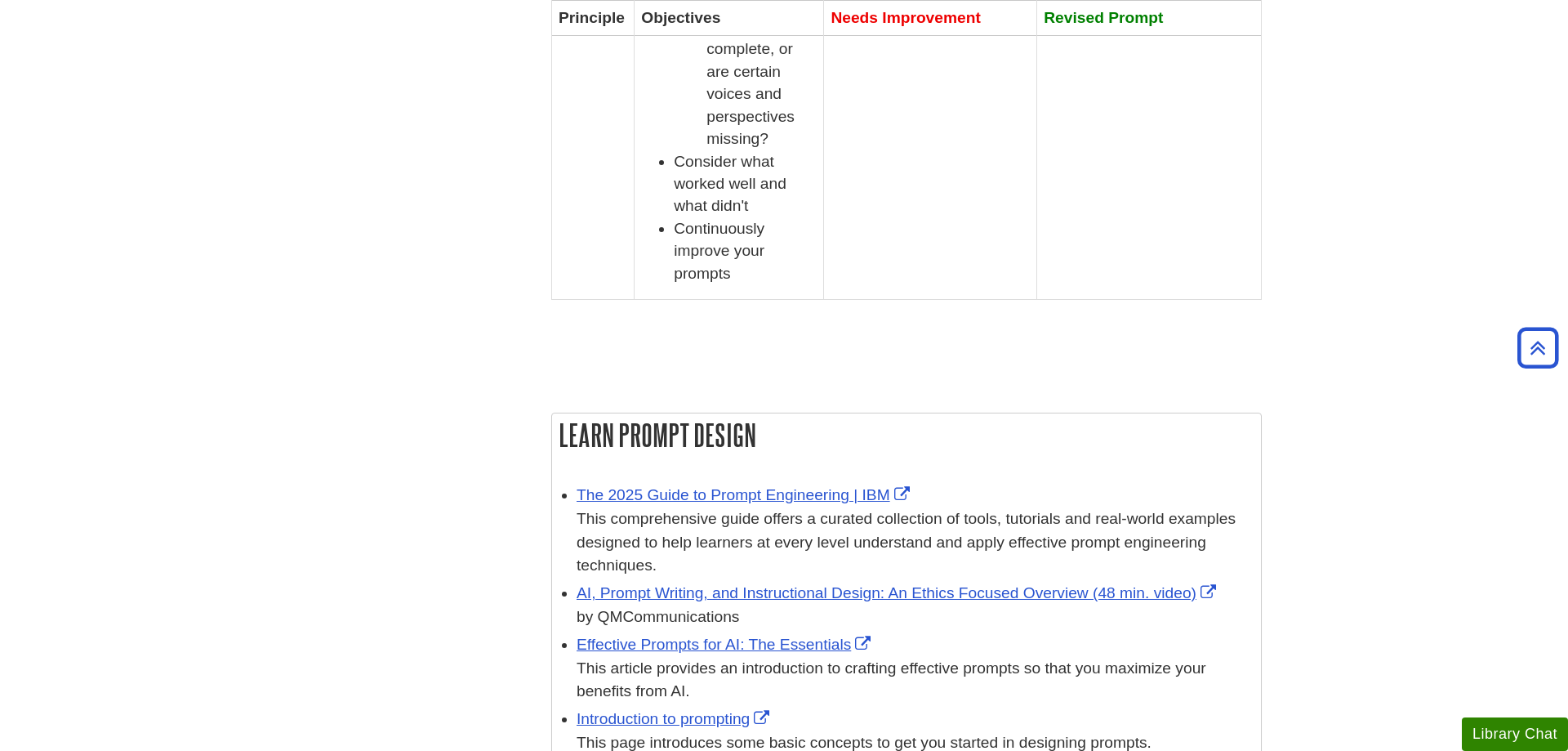
scroll to position [2083, 0]
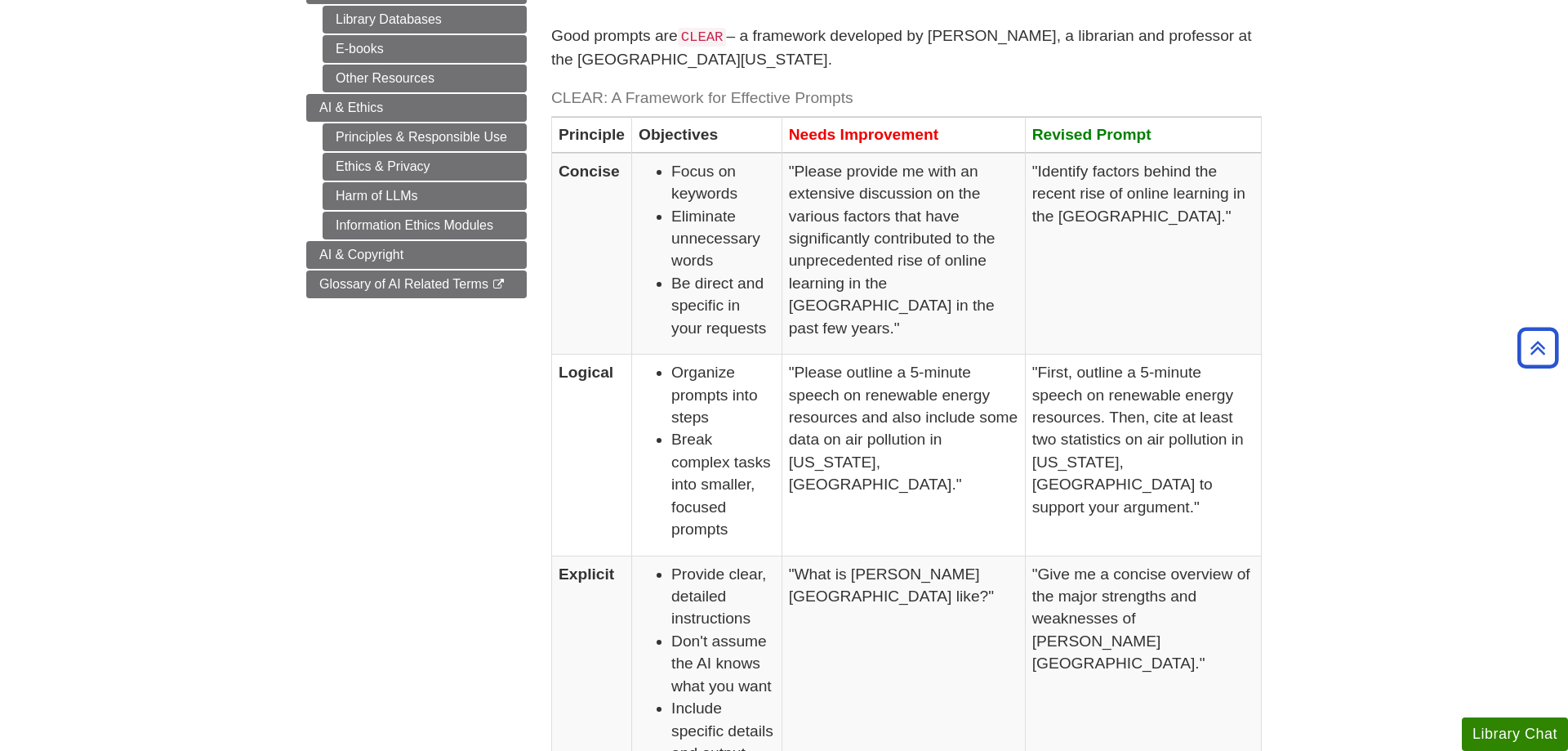
scroll to position [83, 0]
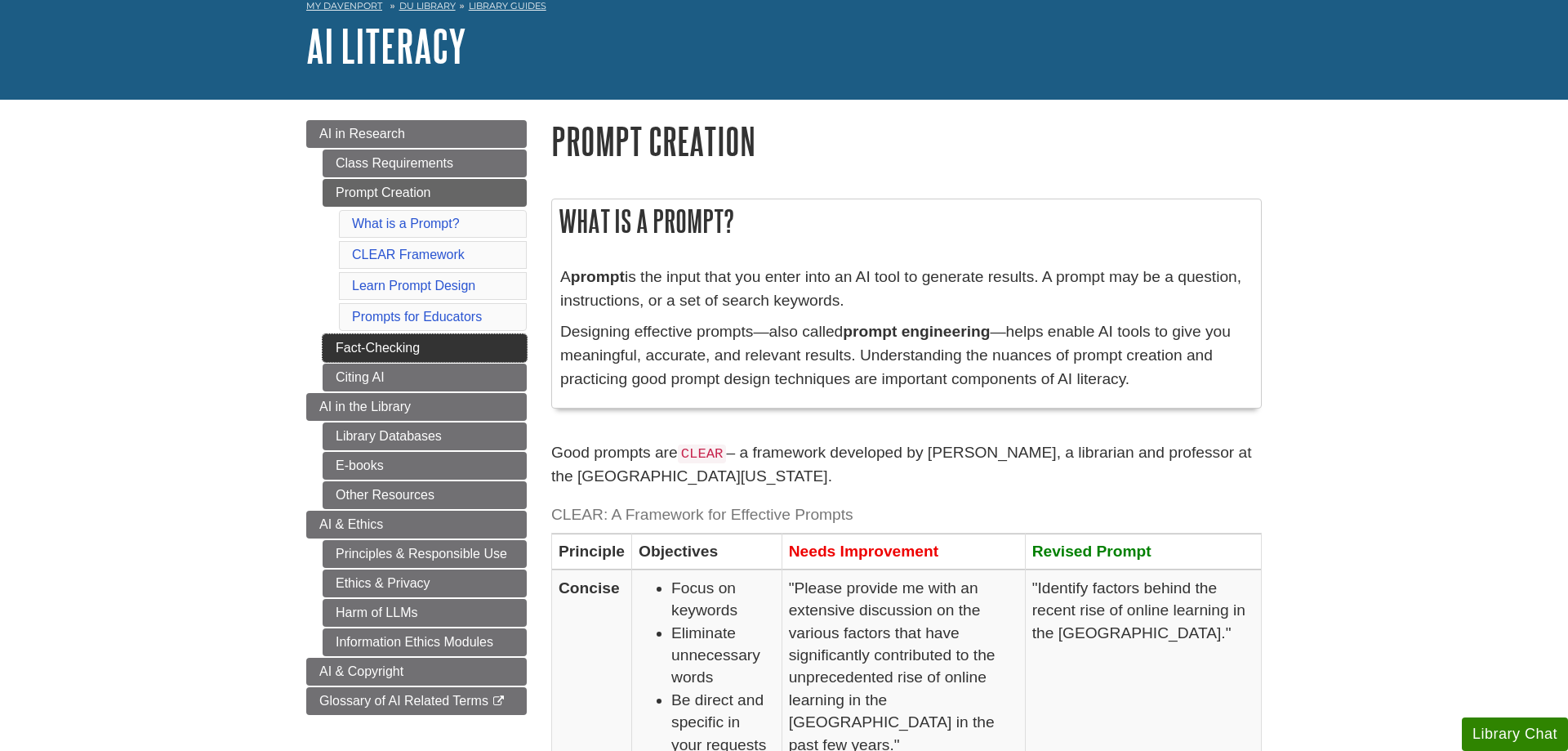
click at [392, 344] on link "Fact-Checking" at bounding box center [424, 348] width 204 height 27
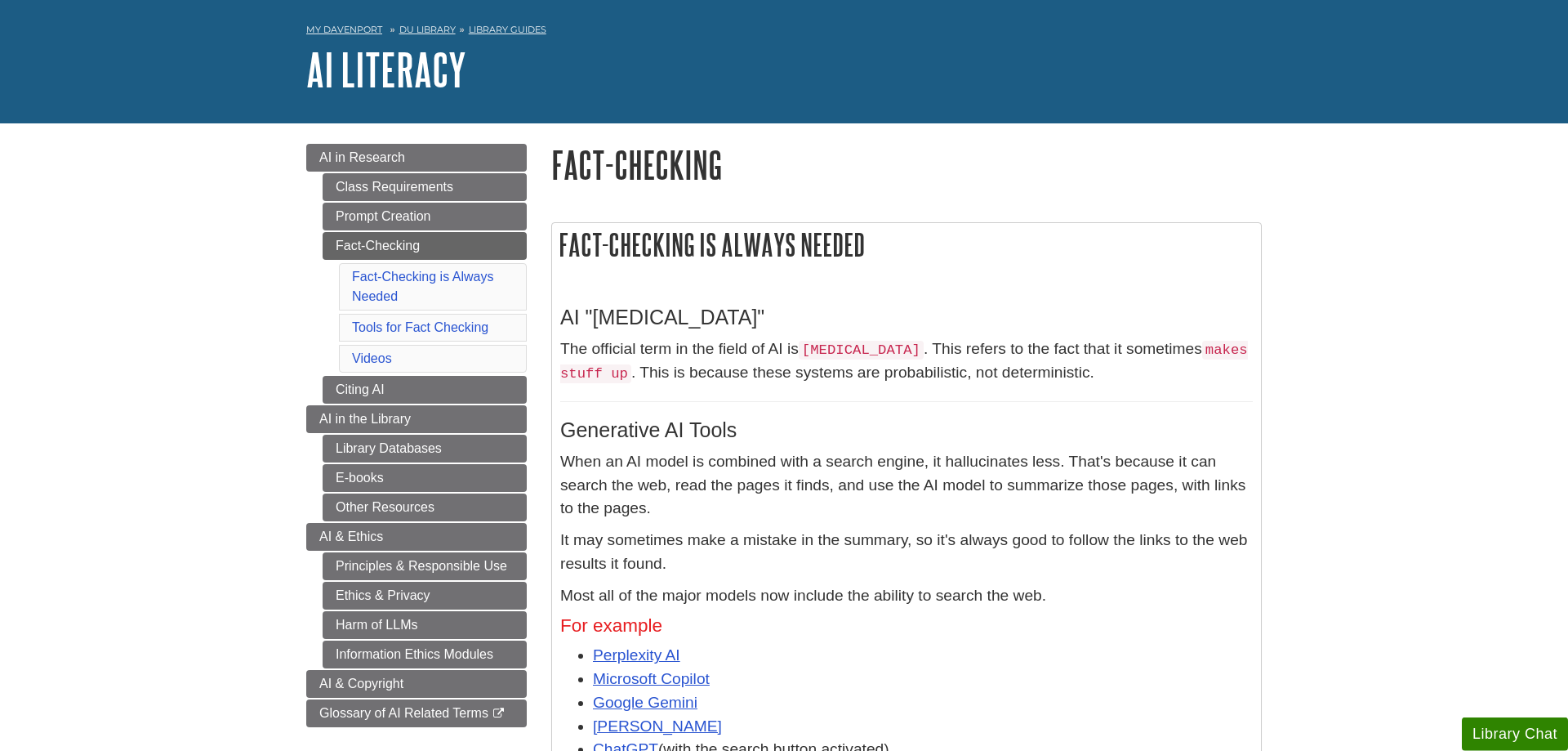
scroll to position [167, 0]
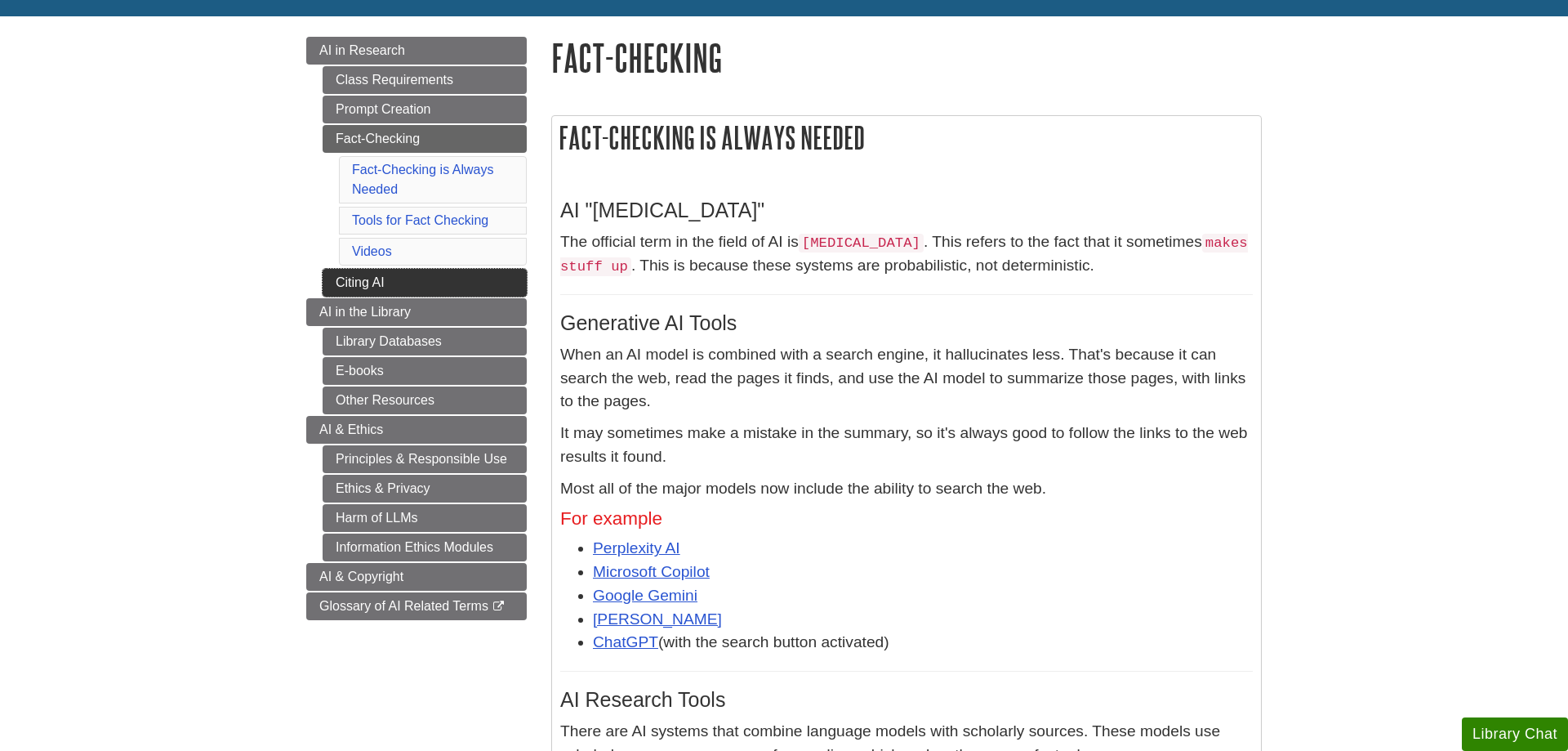
click at [362, 282] on link "Citing AI" at bounding box center [424, 282] width 204 height 27
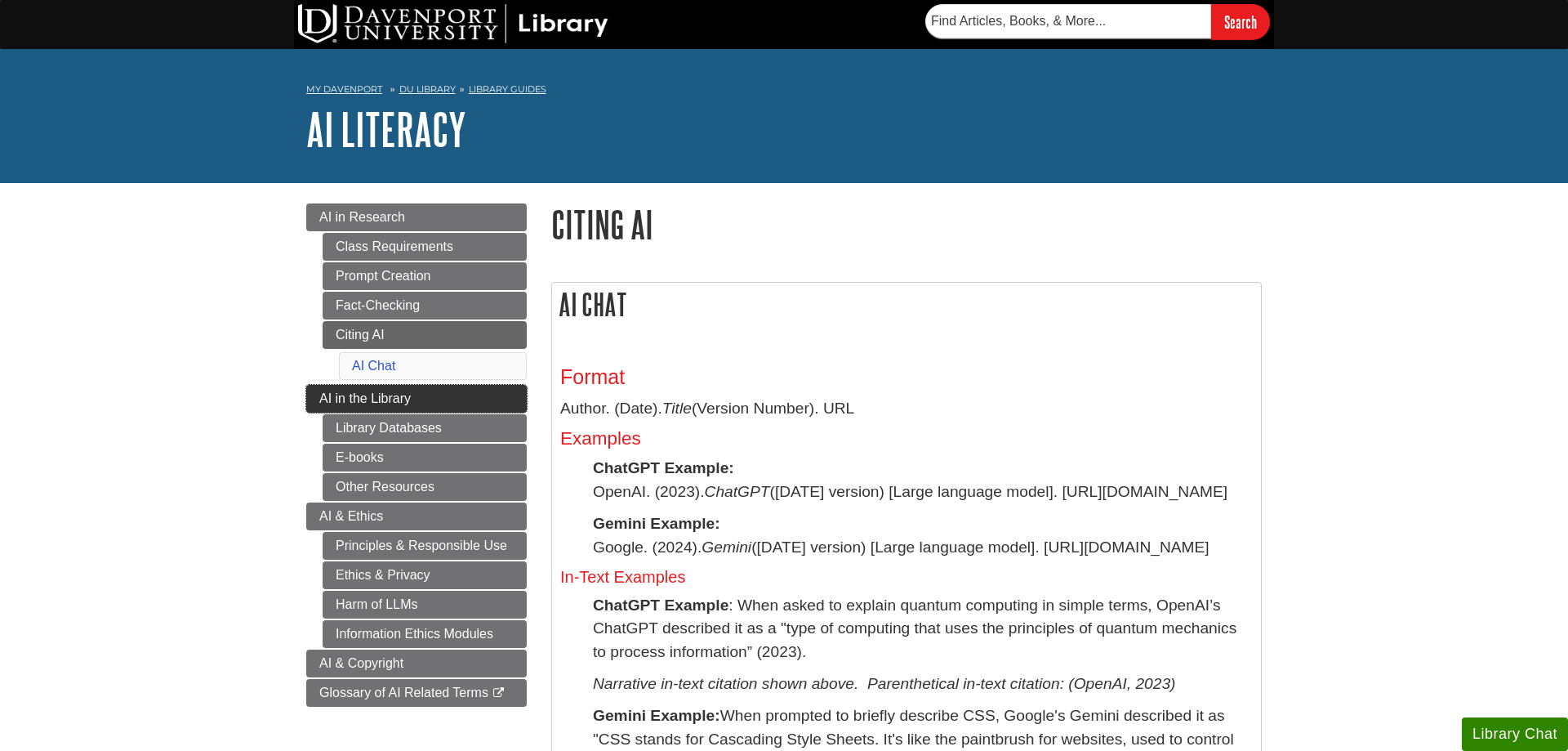
click at [309, 392] on link "AI in the Library" at bounding box center [417, 398] width 221 height 27
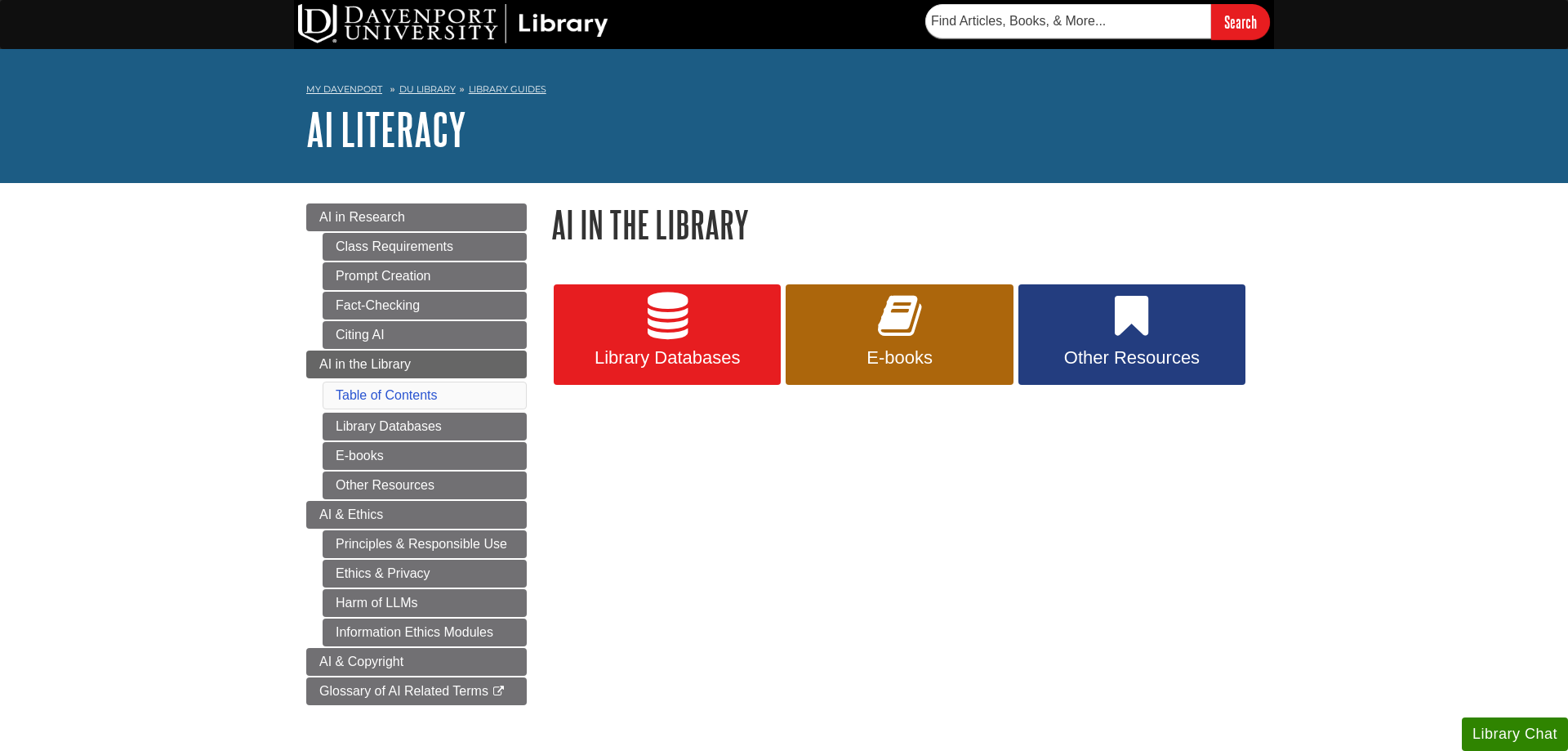
scroll to position [167, 0]
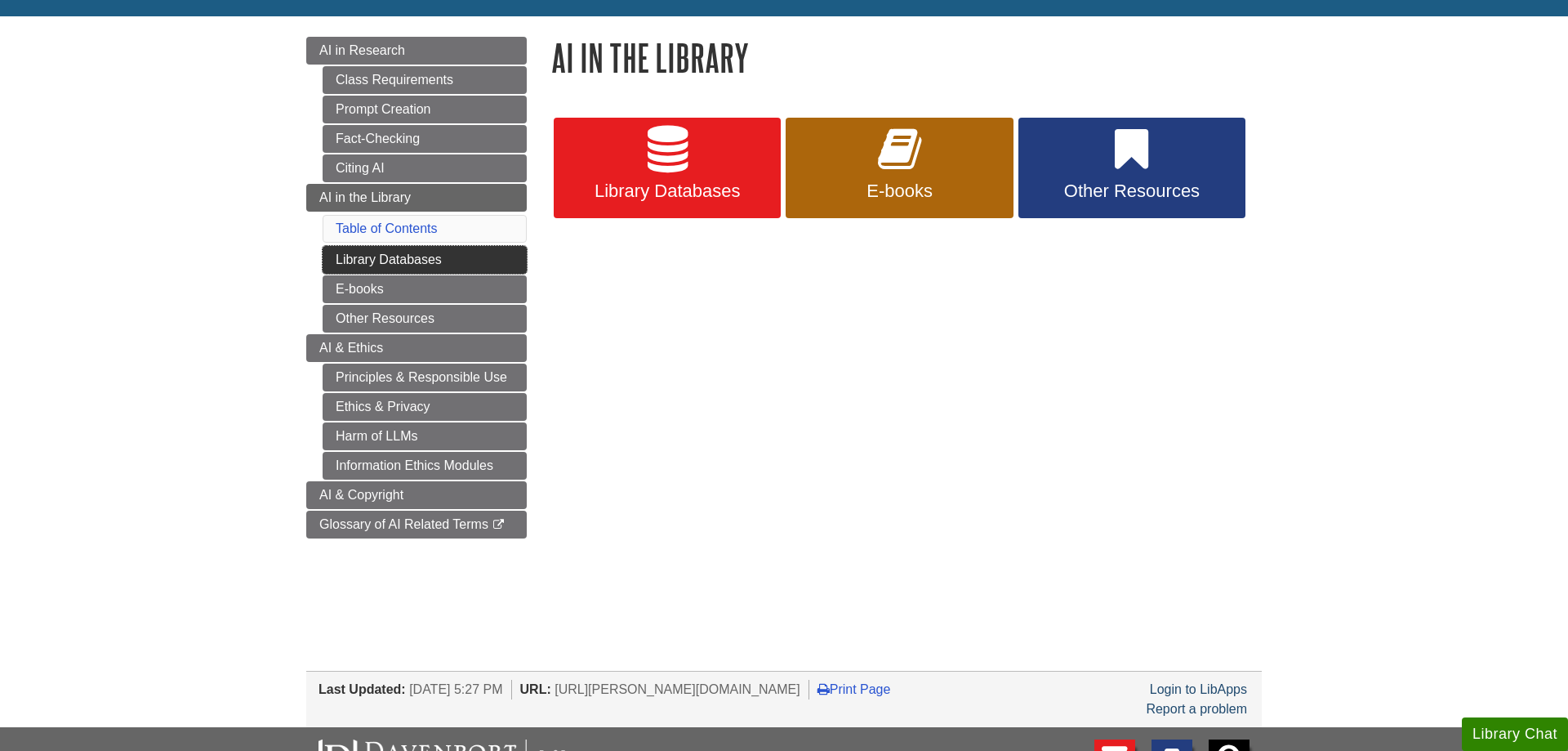
click at [343, 258] on link "Library Databases" at bounding box center [424, 260] width 204 height 27
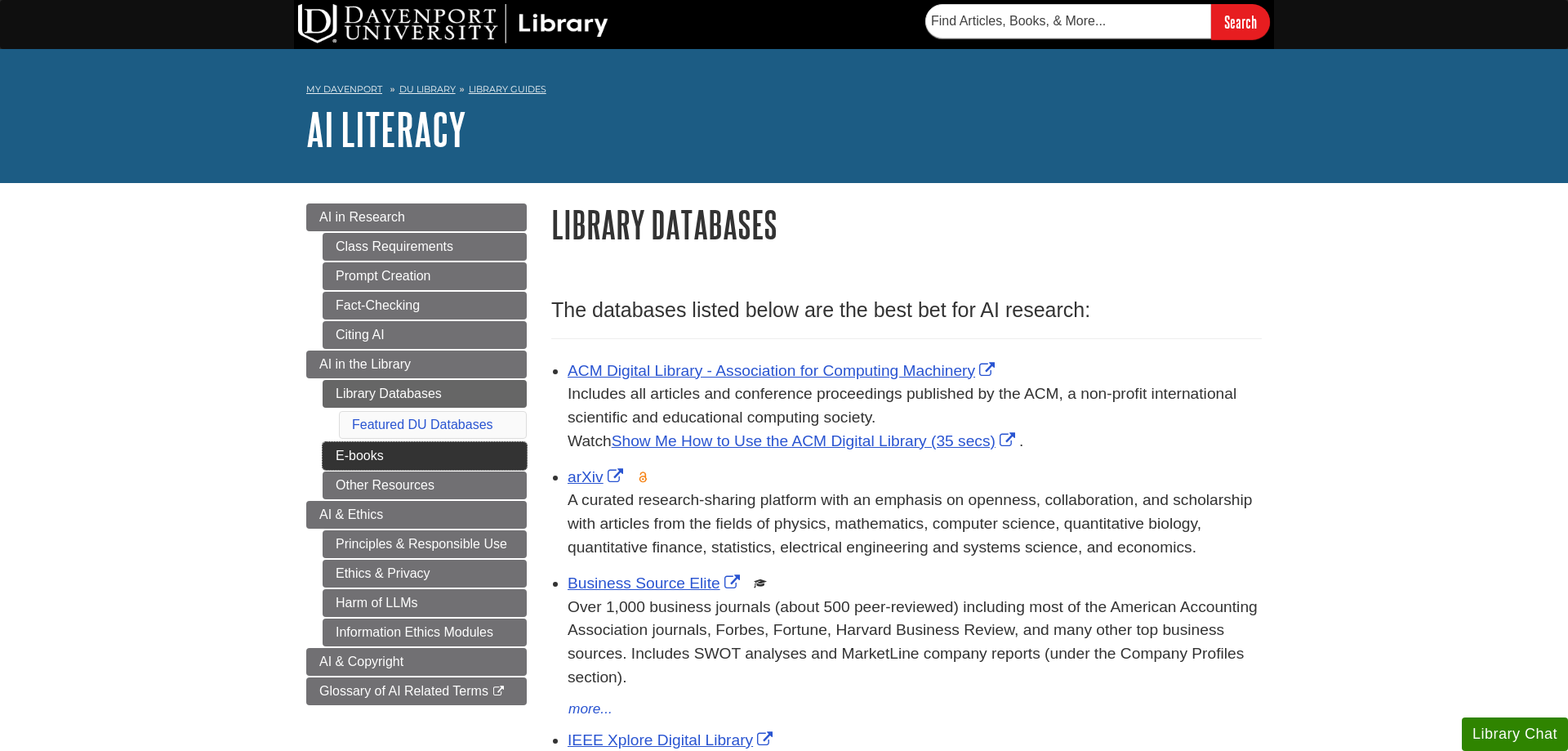
click at [346, 448] on link "E-books" at bounding box center [424, 455] width 204 height 27
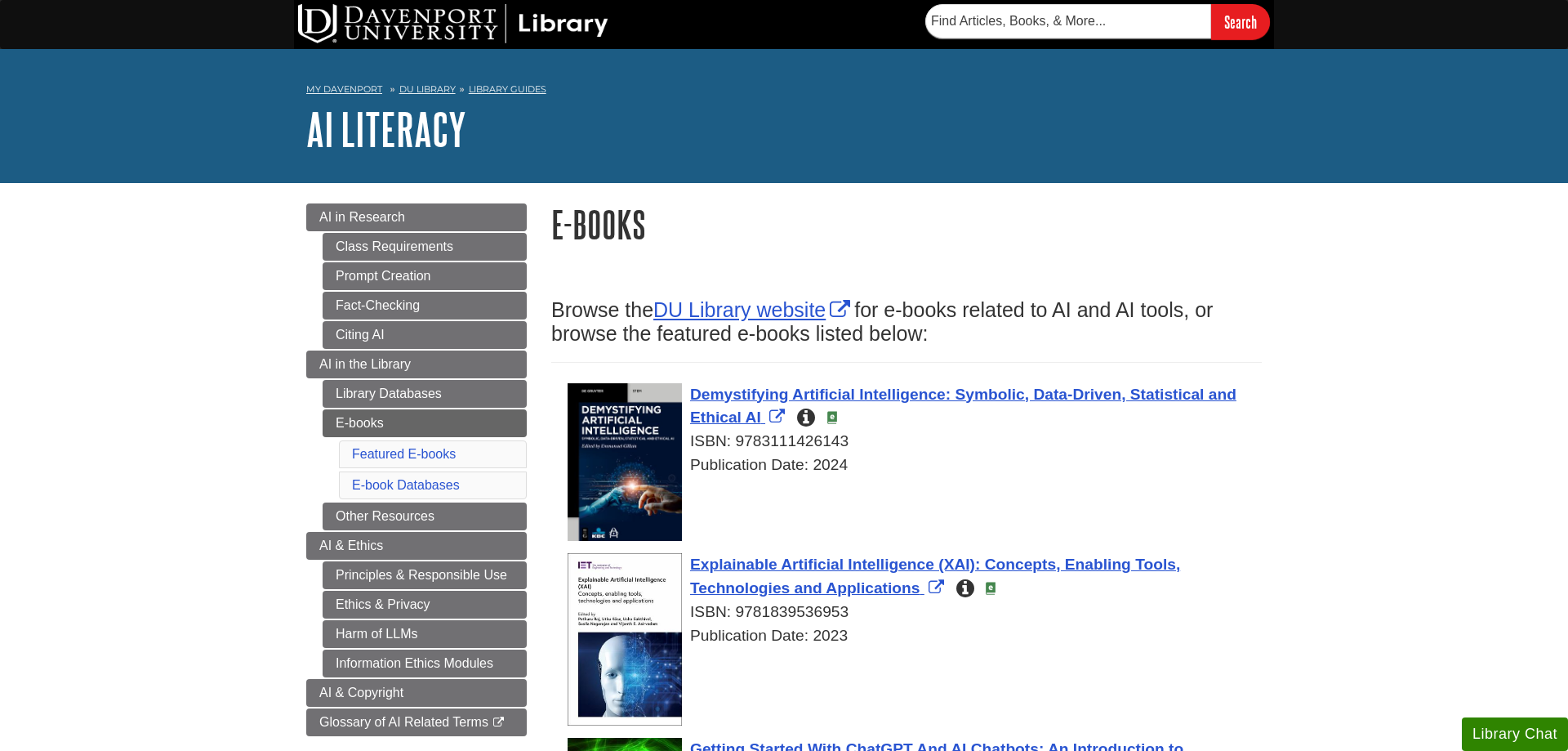
click at [340, 514] on link "Other Resources" at bounding box center [424, 516] width 204 height 27
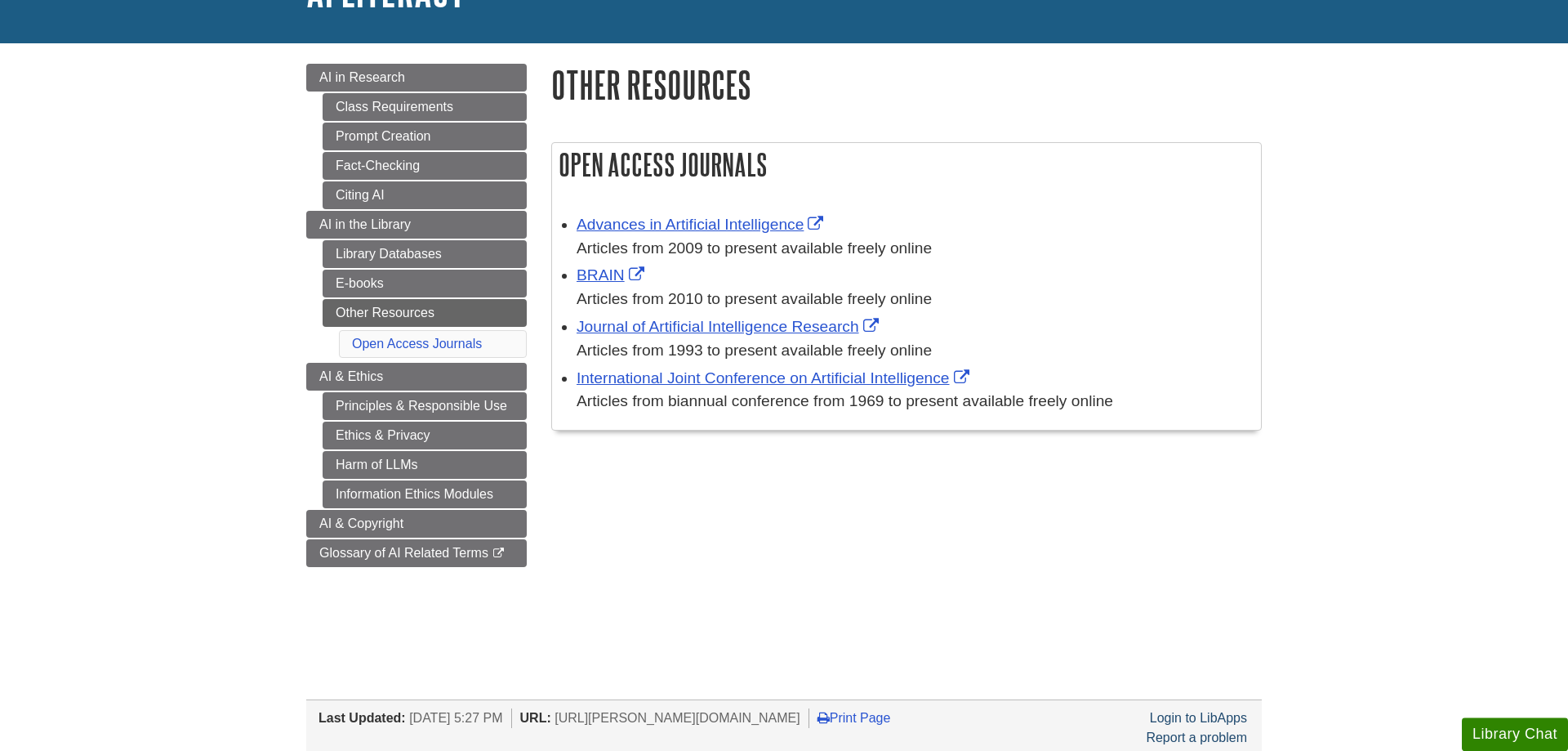
scroll to position [167, 0]
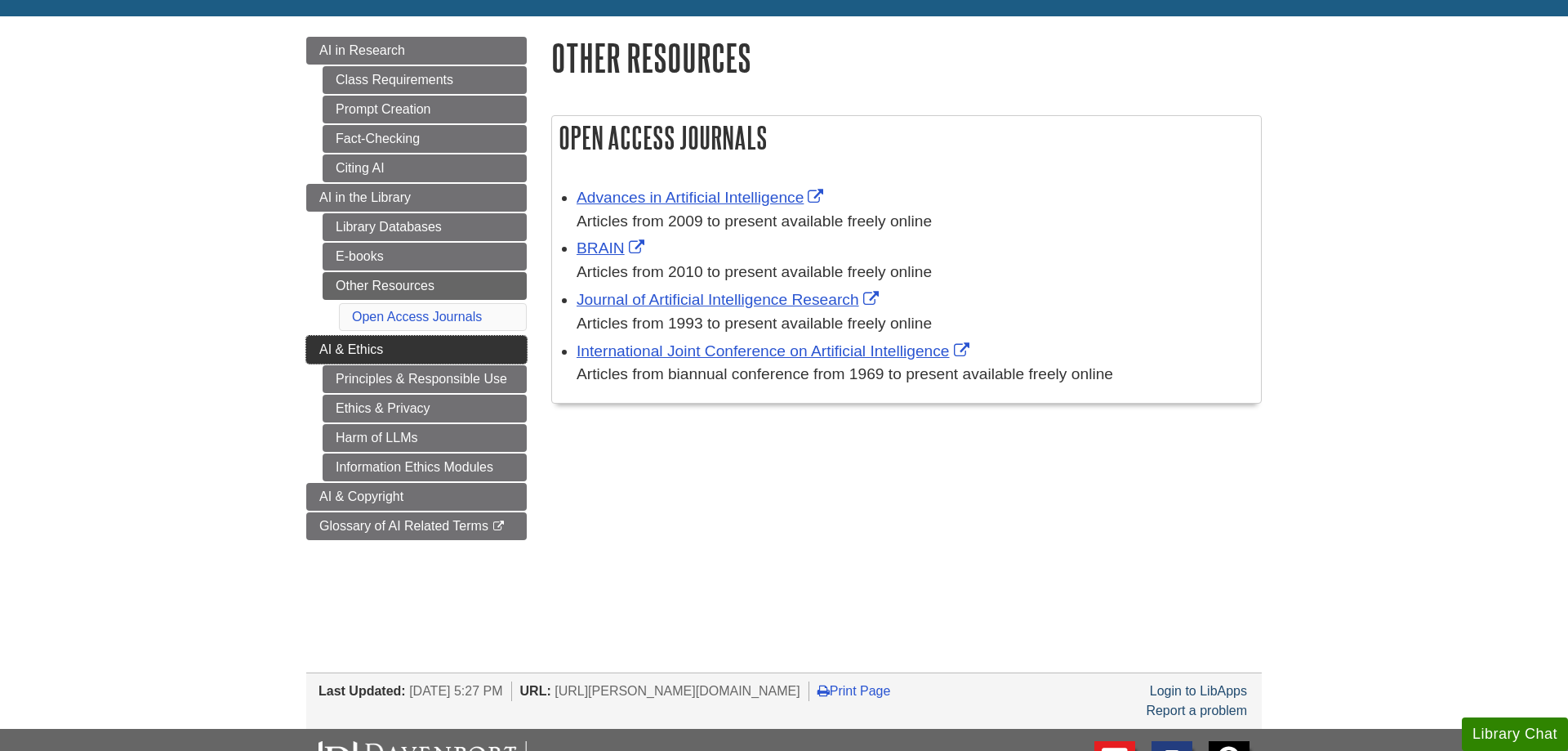
click at [325, 358] on link "AI & Ethics" at bounding box center [417, 350] width 221 height 27
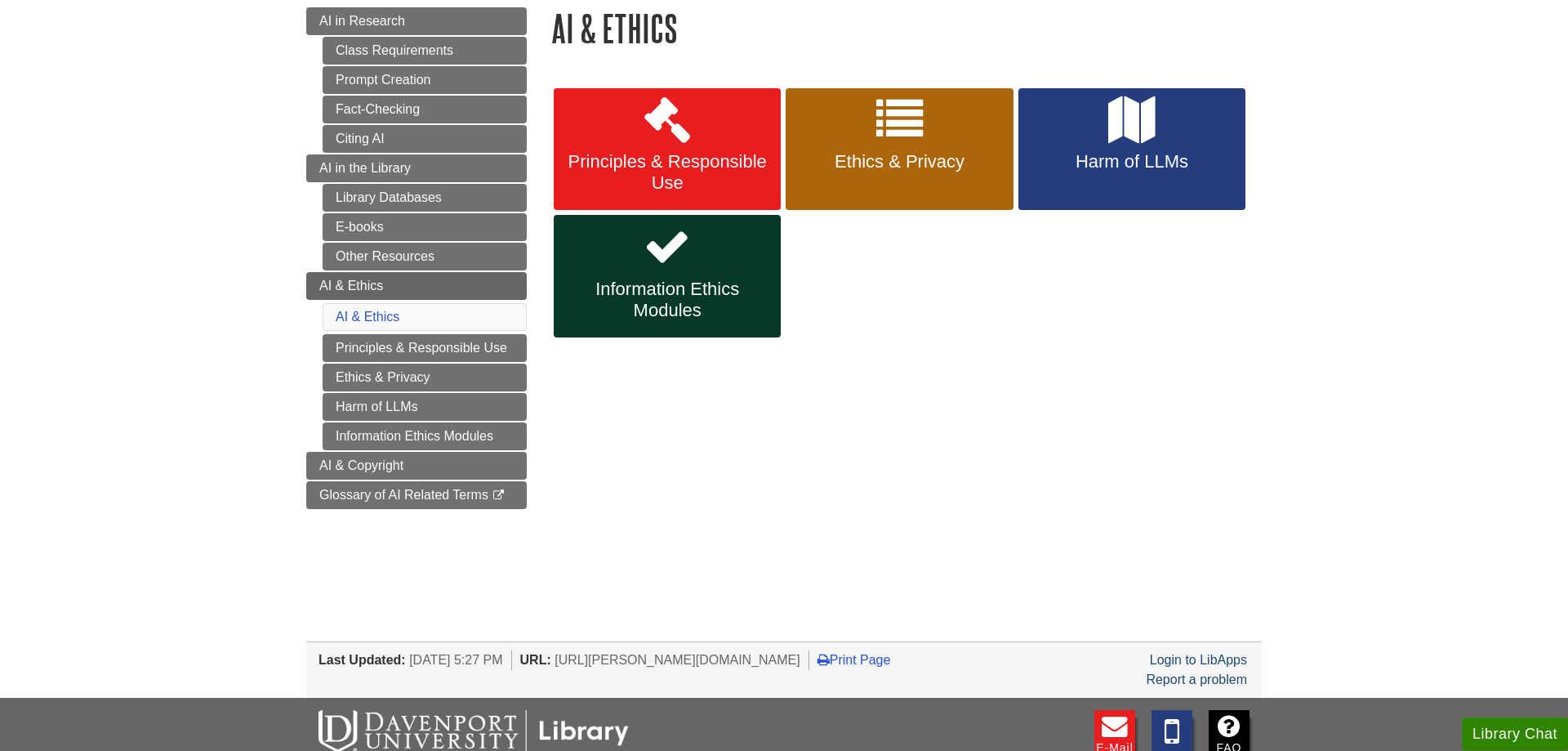
scroll to position [250, 0]
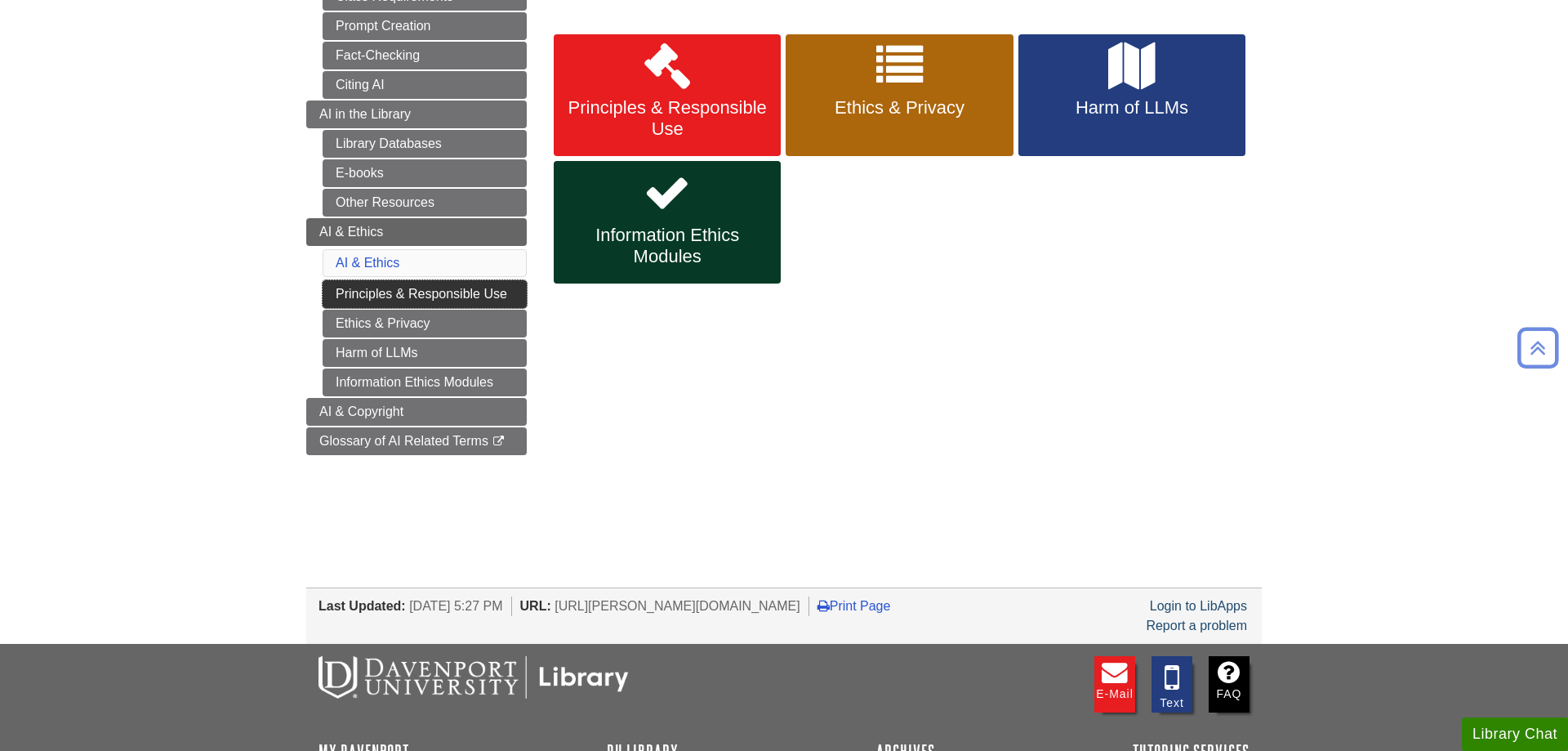
click at [338, 297] on link "Principles & Responsible Use" at bounding box center [424, 294] width 204 height 27
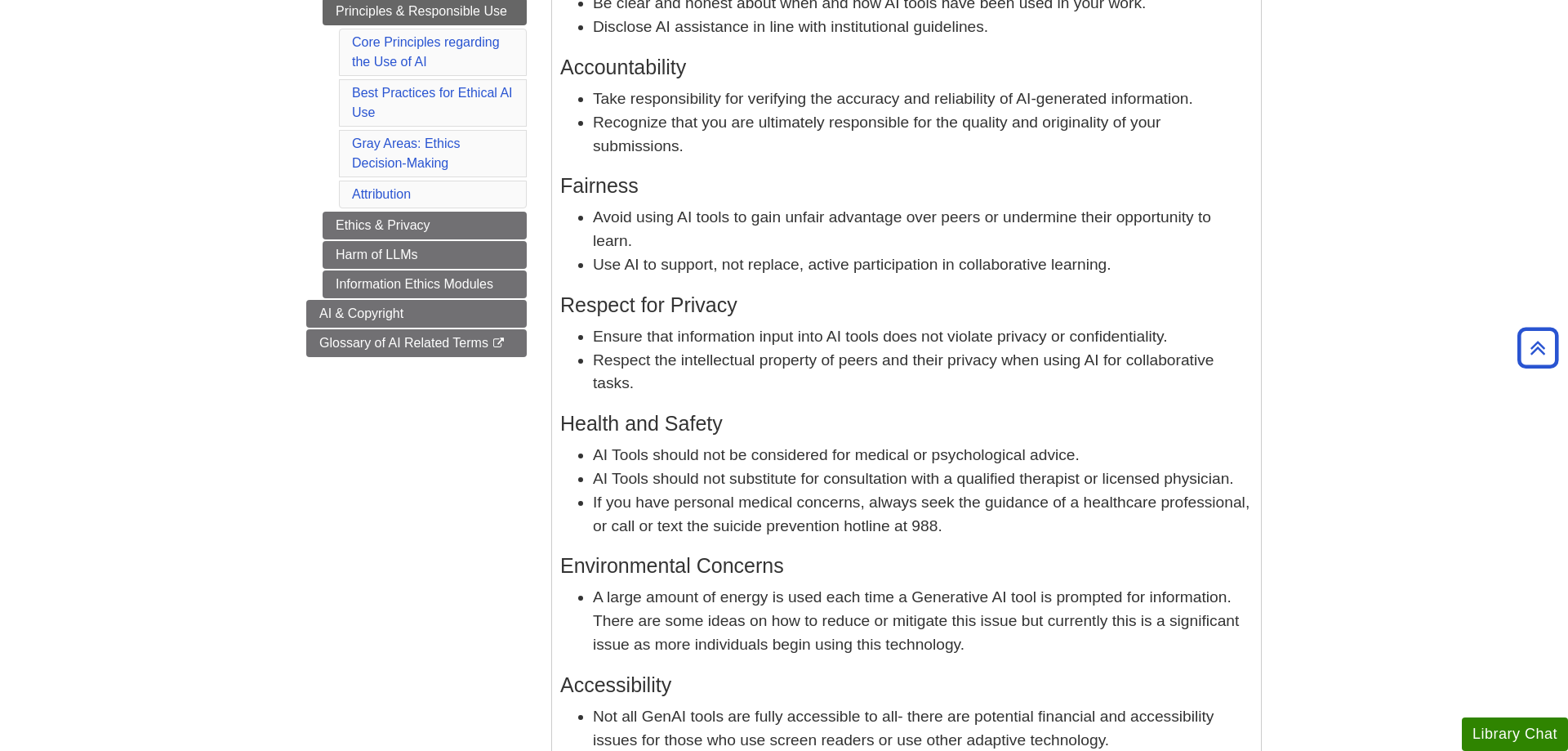
scroll to position [83, 0]
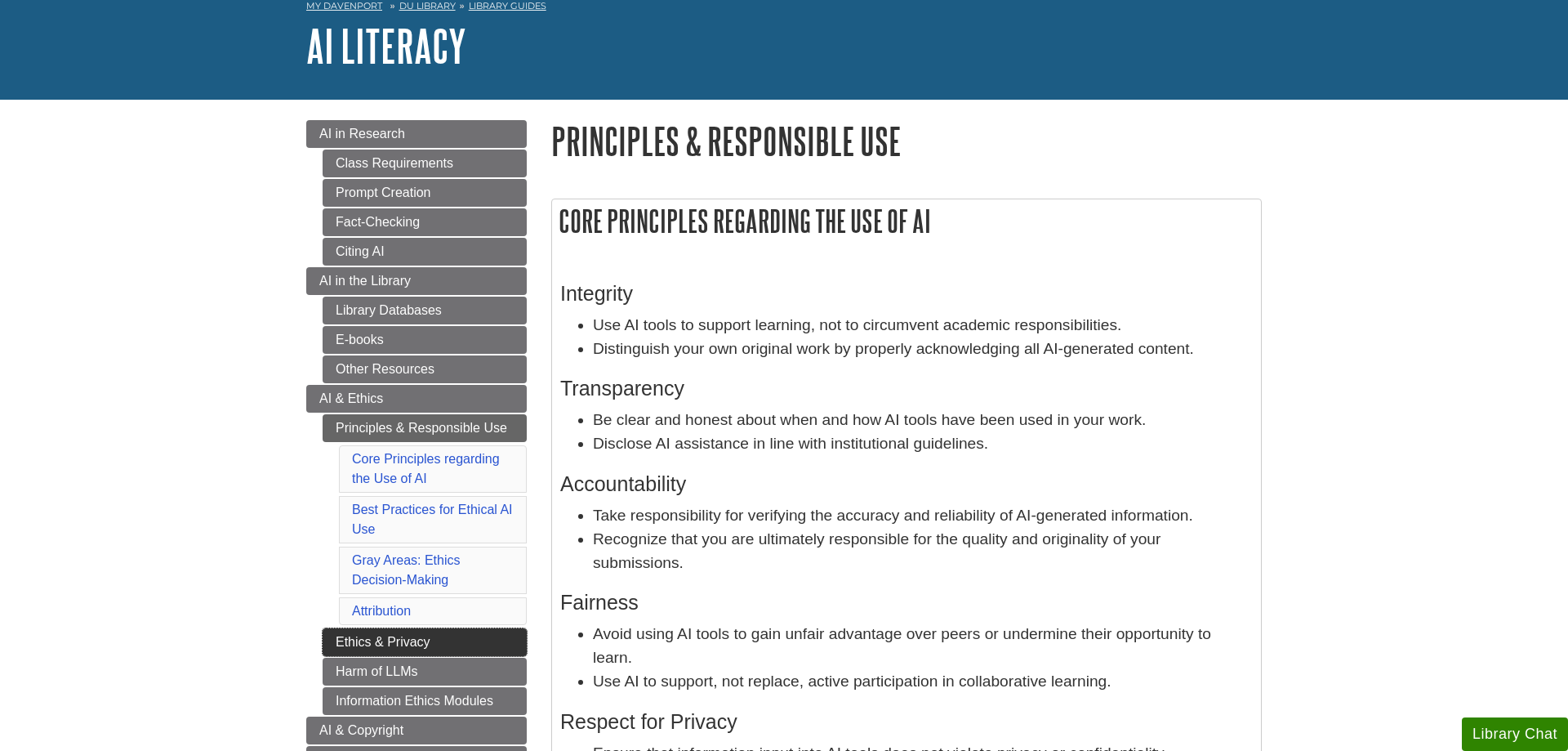
click at [354, 643] on link "Ethics & Privacy" at bounding box center [424, 642] width 204 height 27
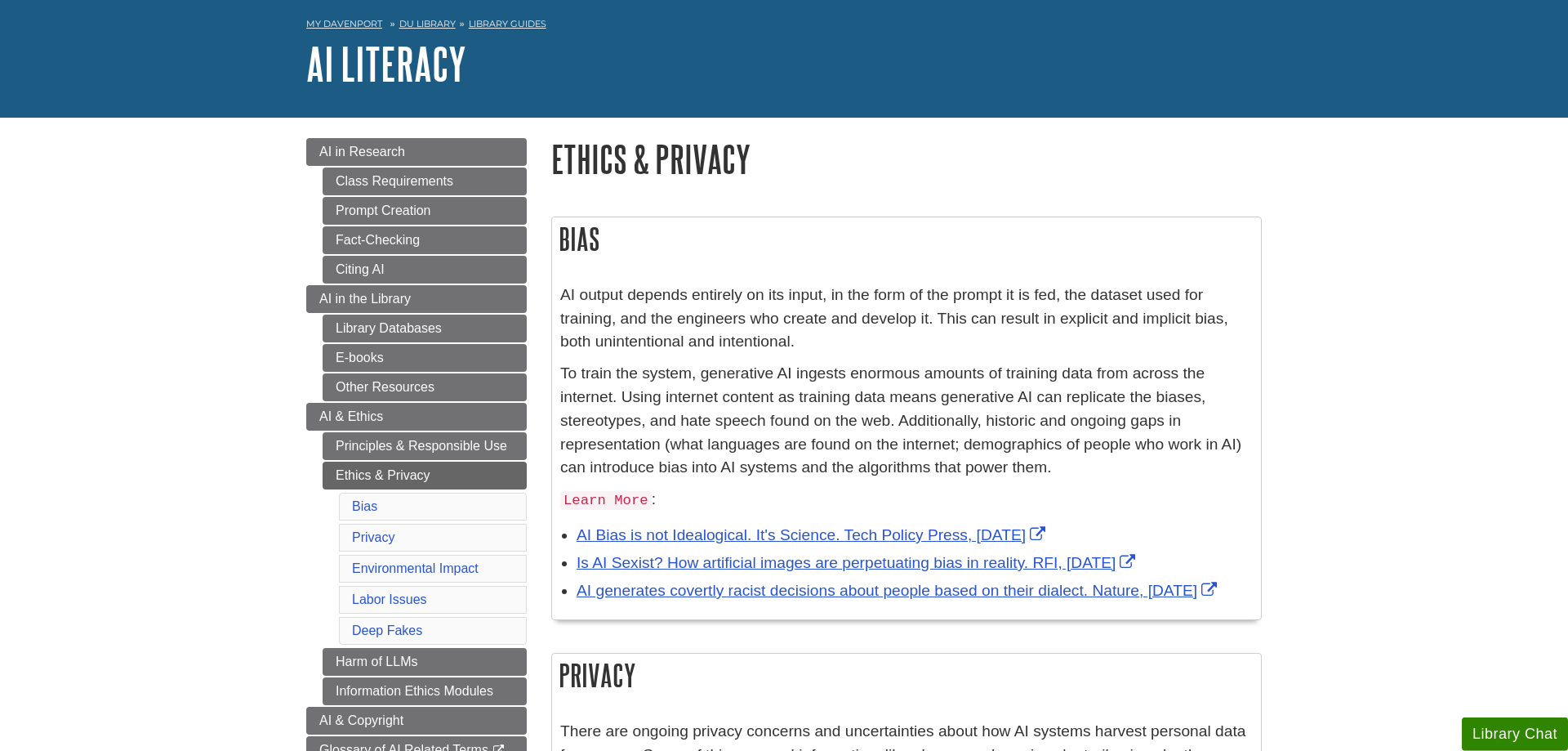
scroll to position [167, 0]
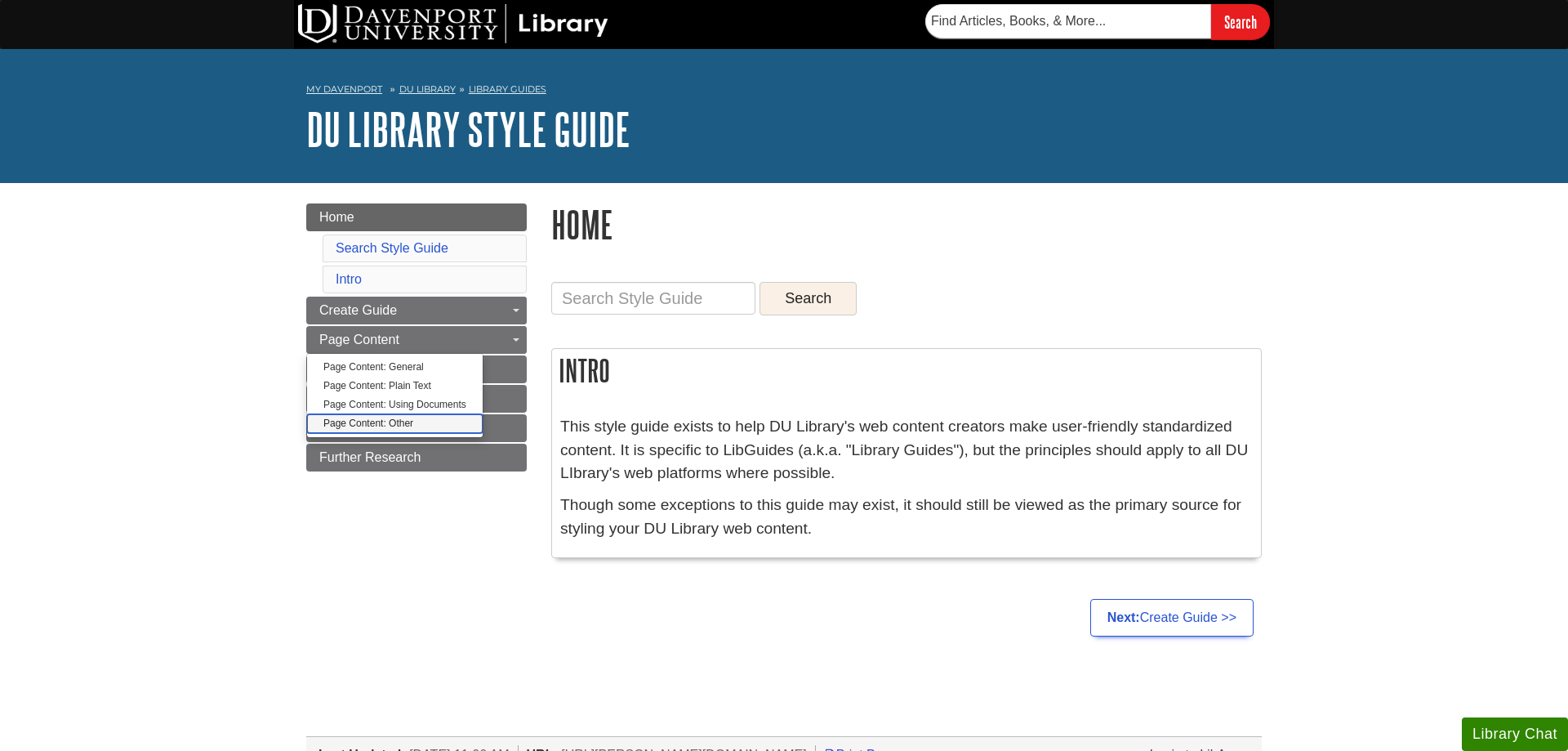
click at [388, 429] on link "Page Content: Other" at bounding box center [394, 423] width 176 height 19
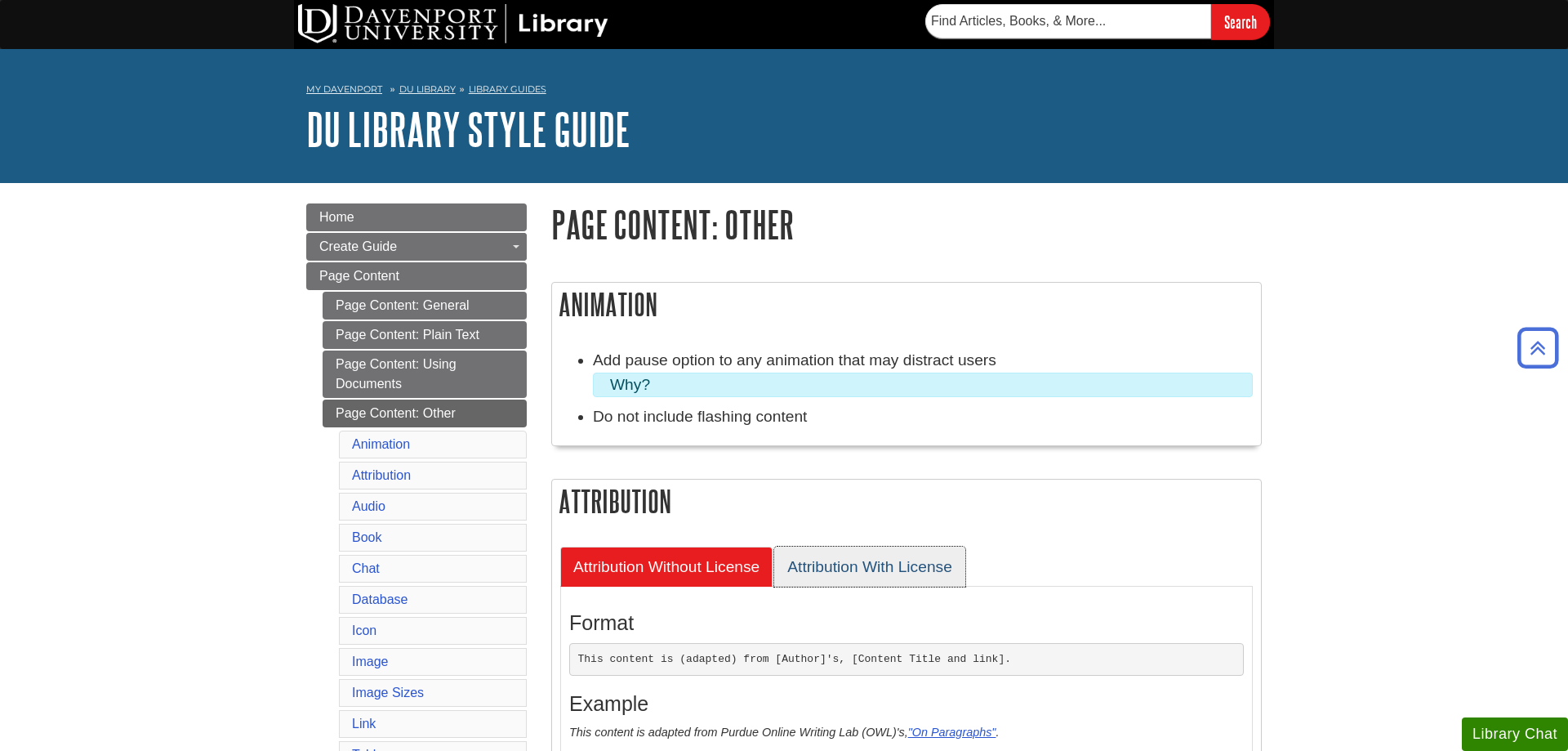
scroll to position [417, 0]
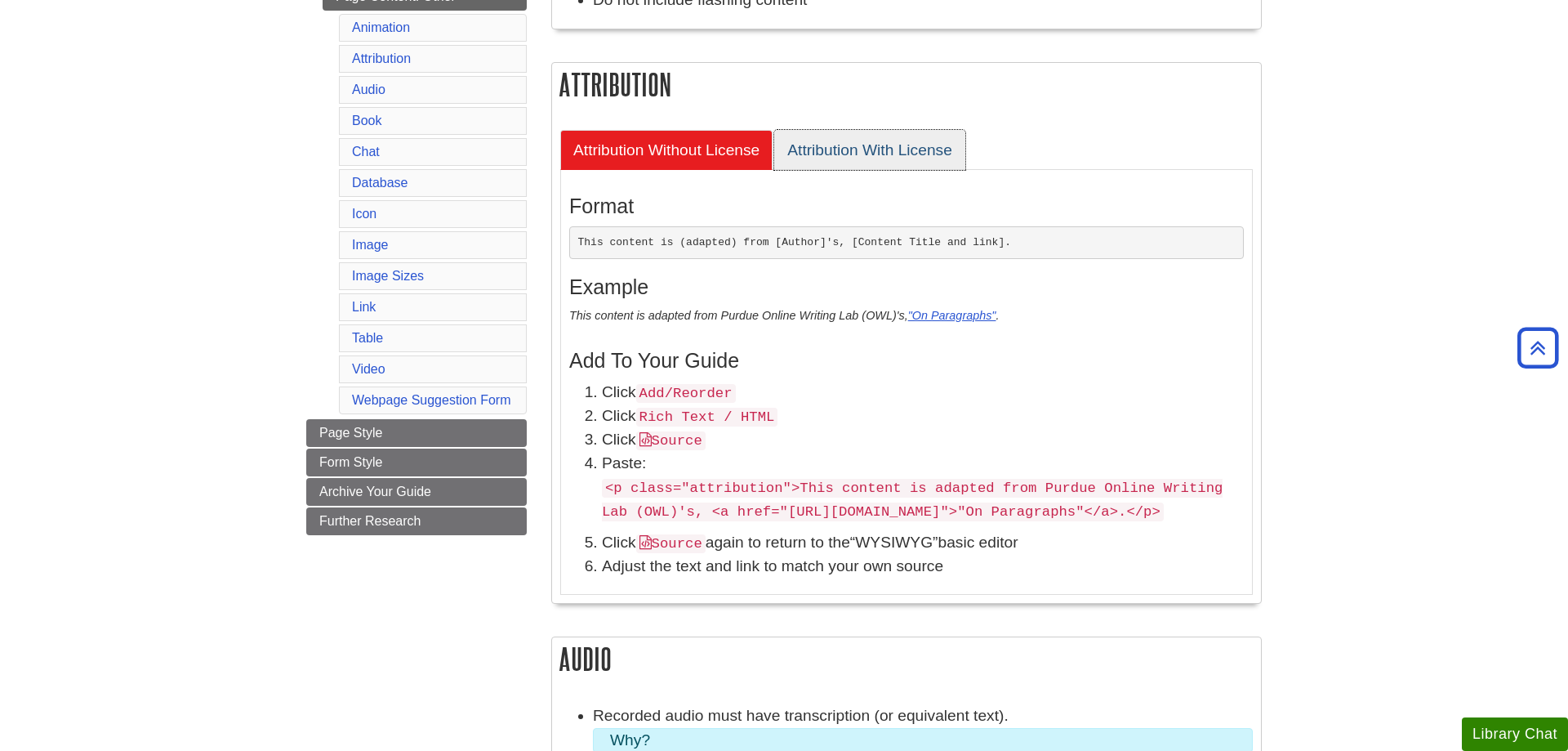
click at [827, 150] on link "Attribution With License" at bounding box center [870, 149] width 191 height 40
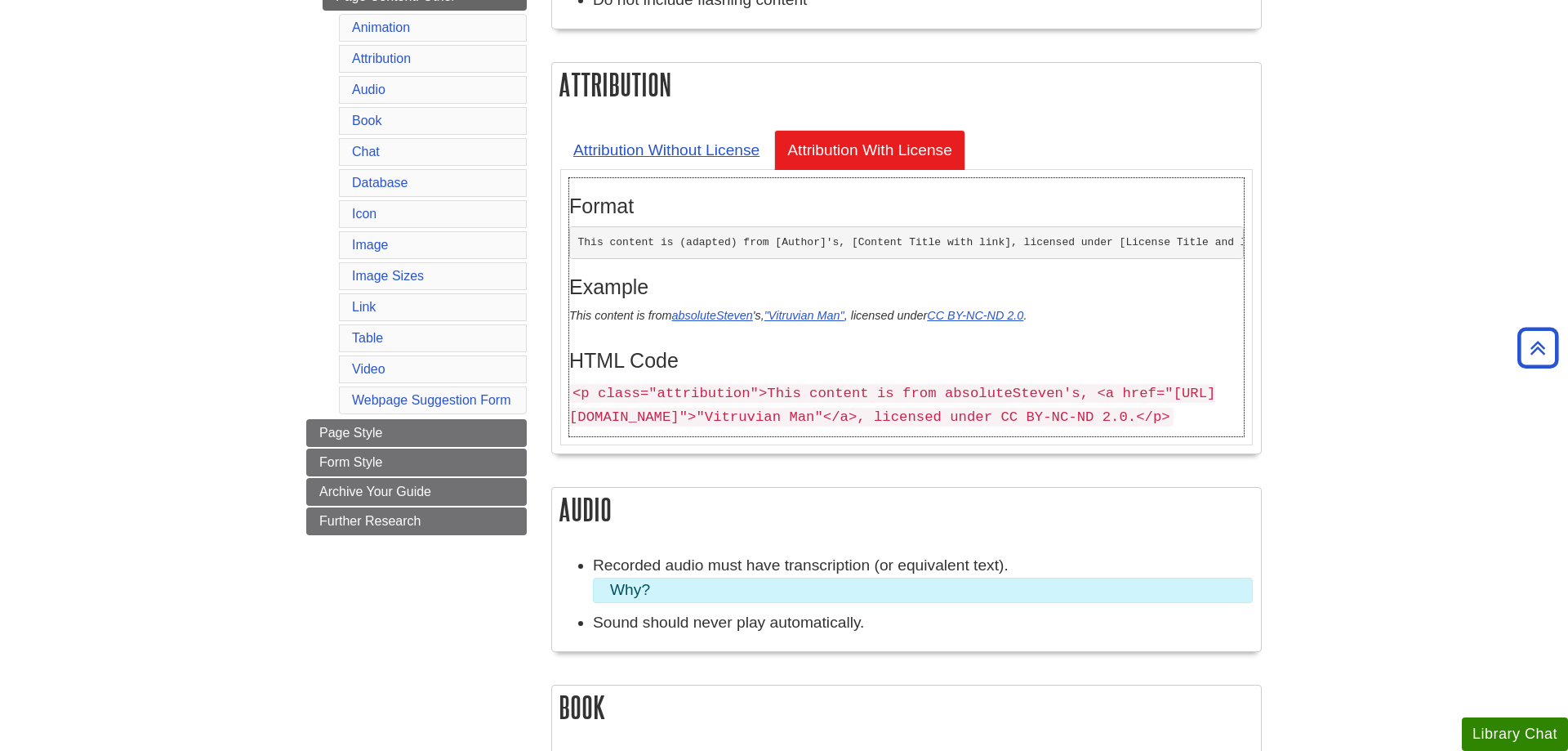
drag, startPoint x: 570, startPoint y: 394, endPoint x: 751, endPoint y: 415, distance: 182.2
click at [725, 428] on p "<p class="attribution">This content is from absoluteSteven's, <a href="https://…" at bounding box center [906, 404] width 675 height 48
copy code "<p class="attribution">This content is from absoluteSteven's, <a href="https://…"
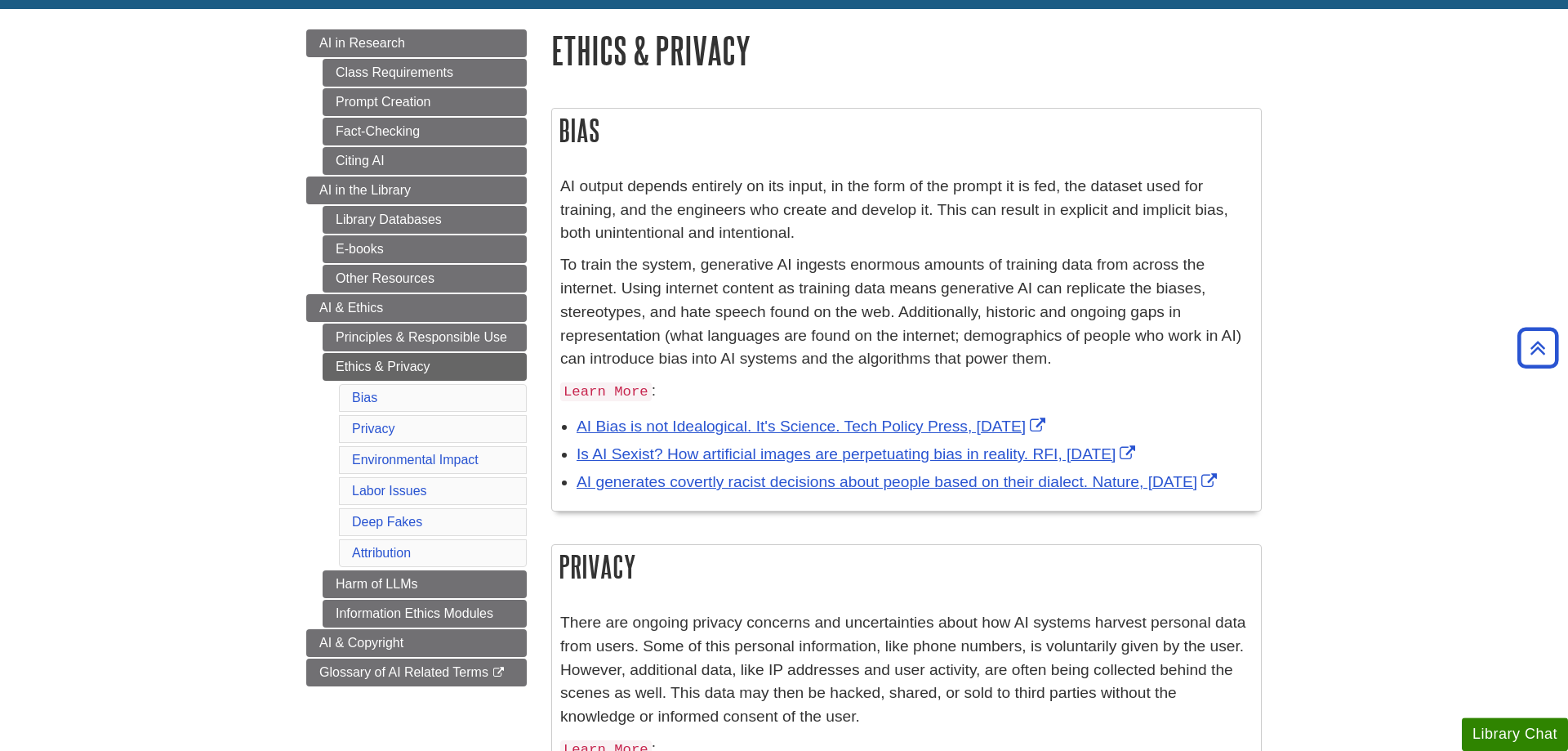
scroll to position [147, 0]
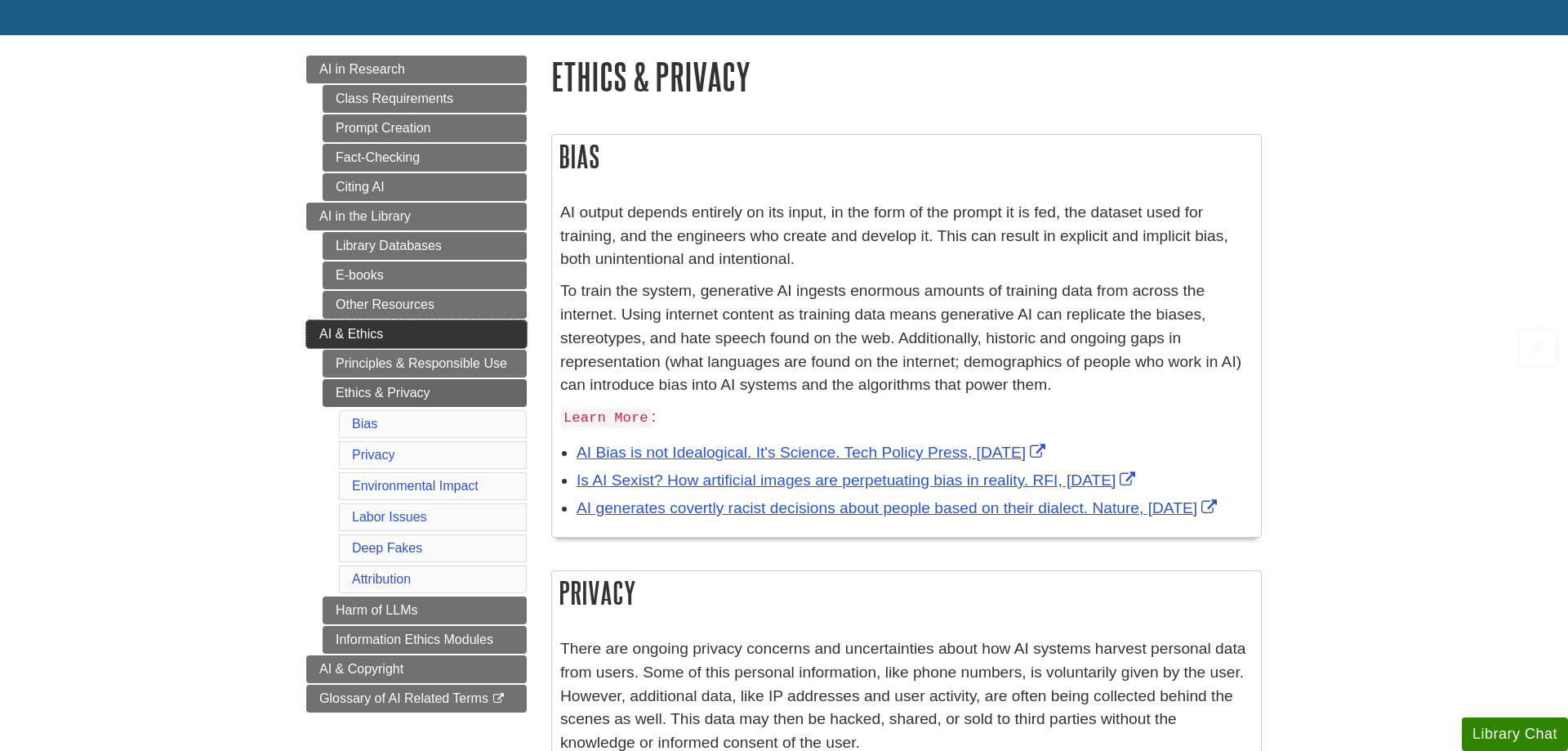
click at [312, 324] on link "AI & Ethics" at bounding box center [417, 334] width 221 height 27
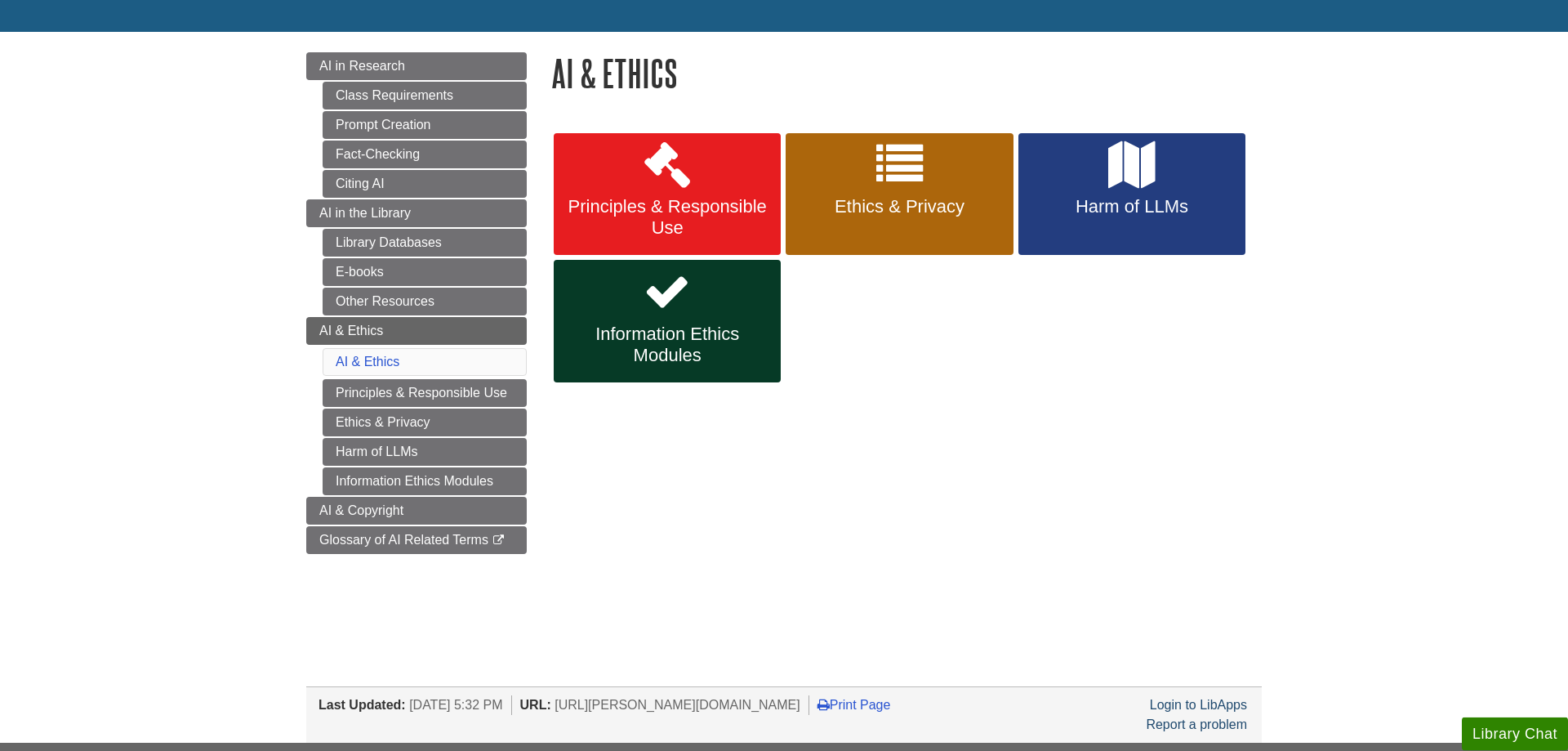
scroll to position [167, 0]
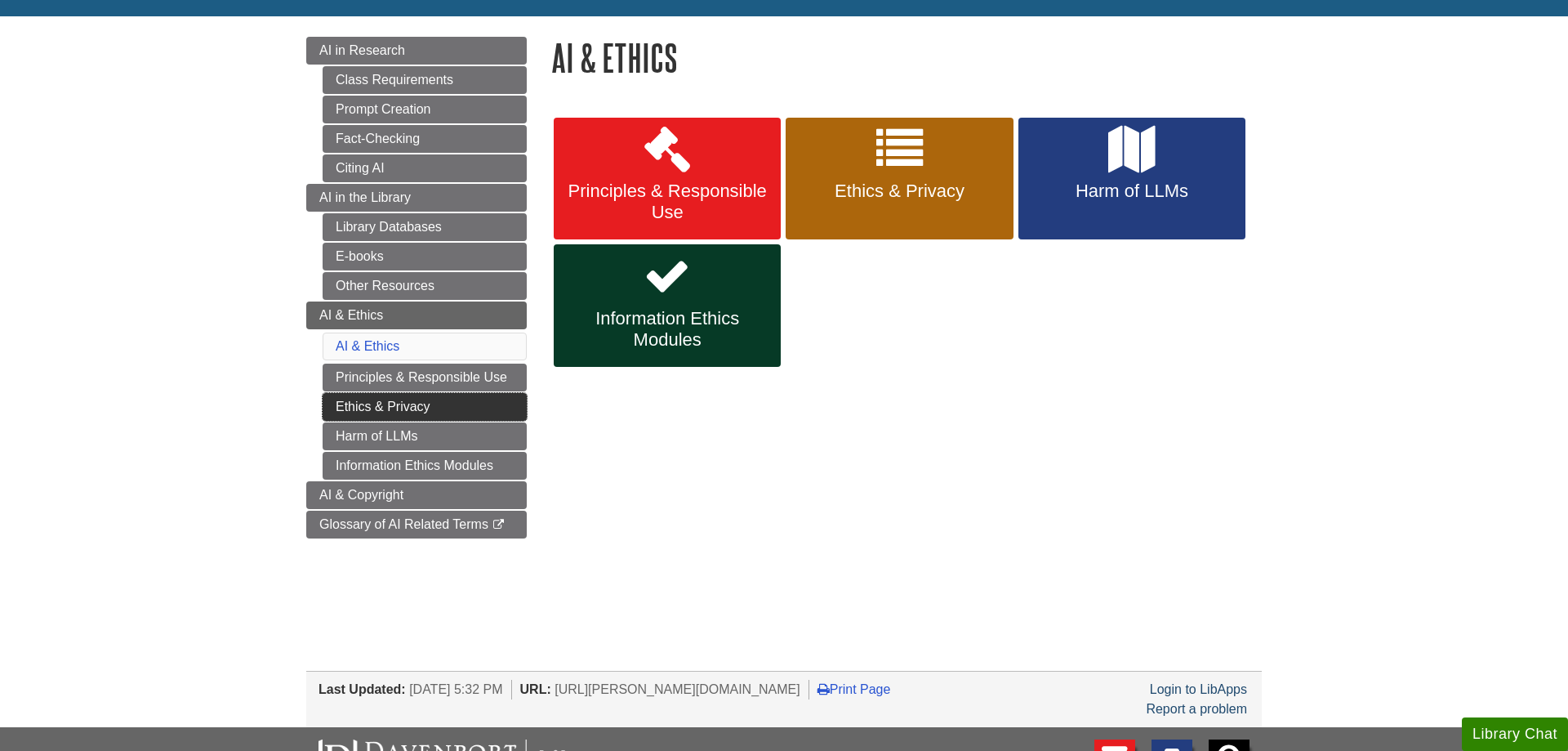
click at [416, 396] on link "Ethics & Privacy" at bounding box center [424, 406] width 204 height 27
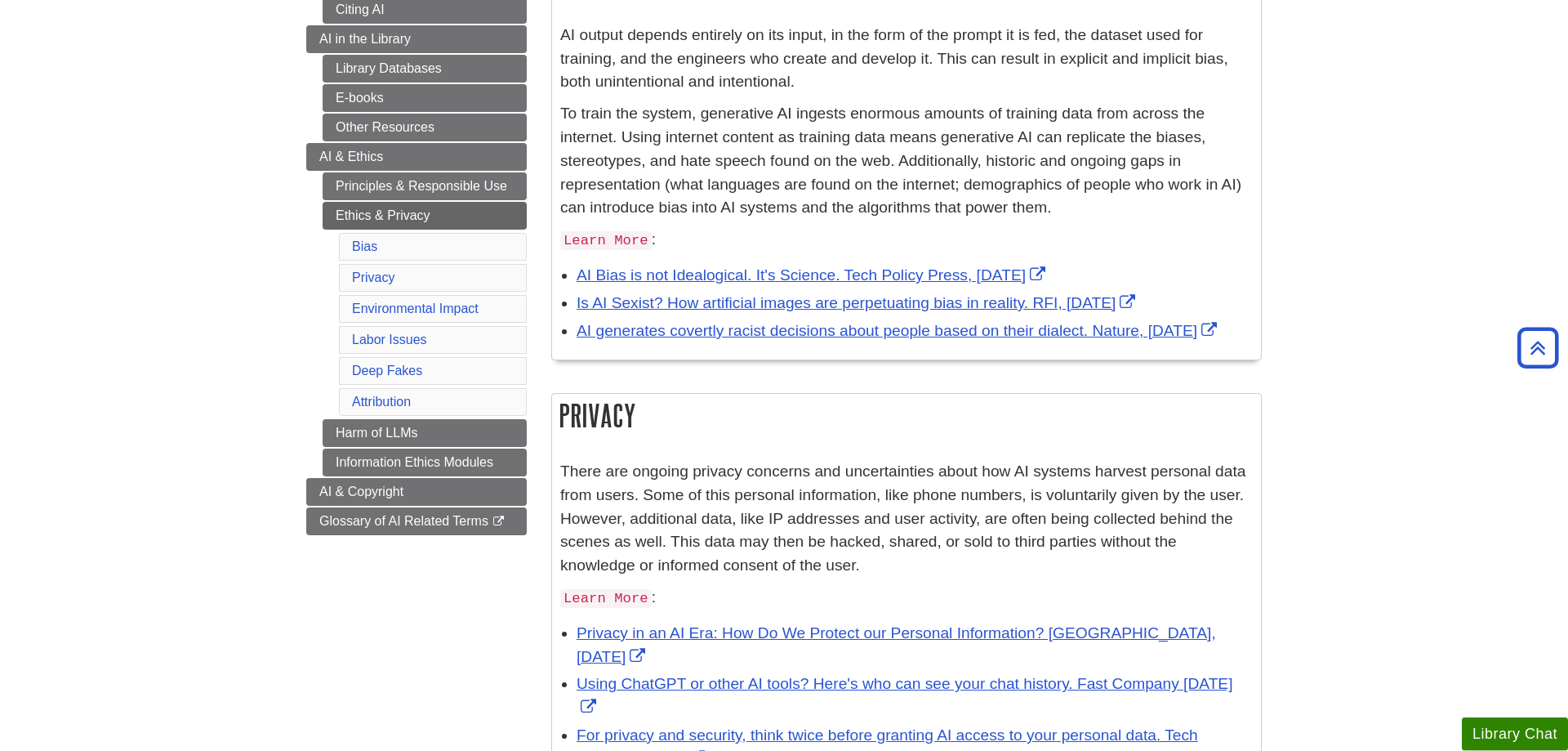
scroll to position [314, 0]
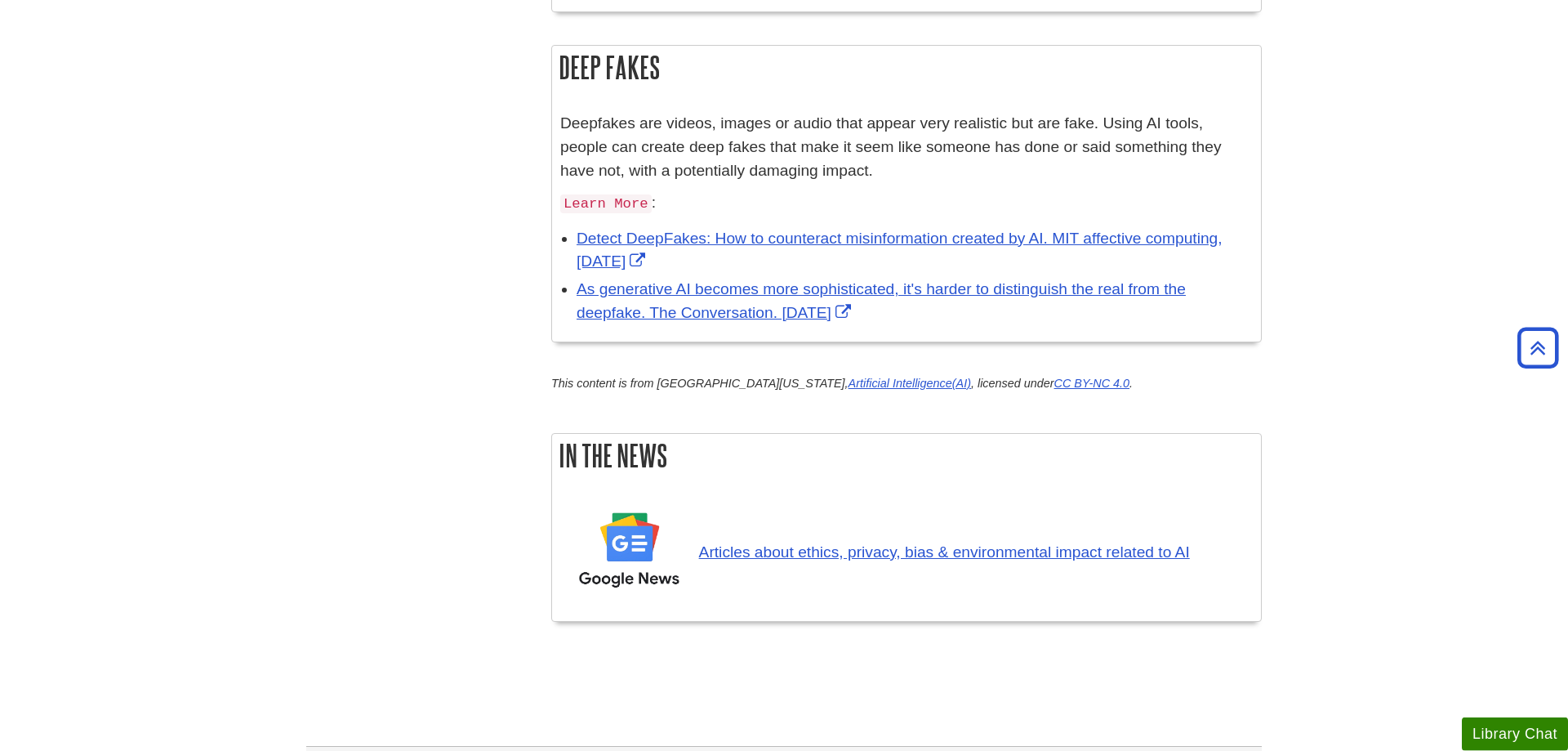
scroll to position [1981, 0]
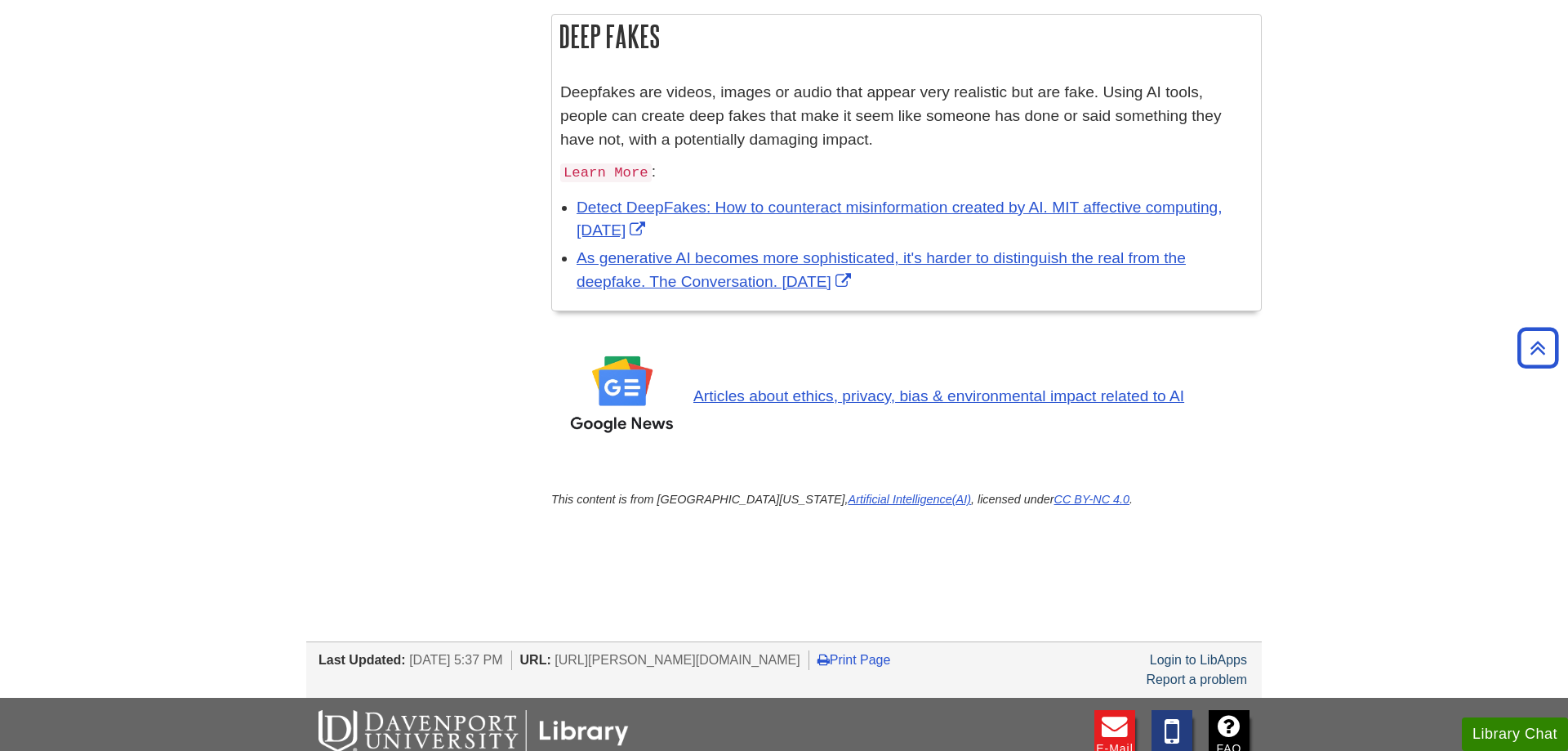
scroll to position [1898, 0]
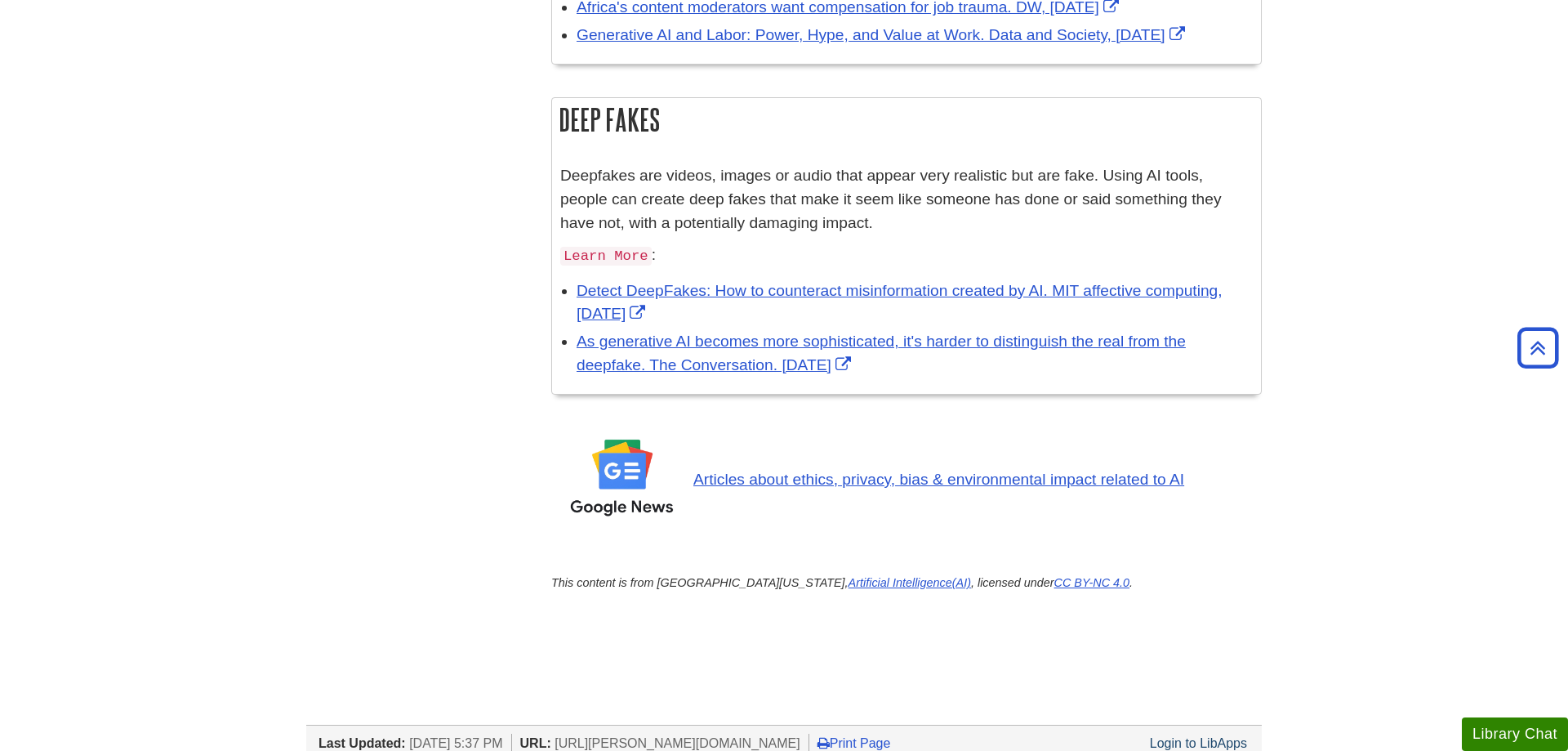
click at [622, 483] on img at bounding box center [623, 480] width 143 height 107
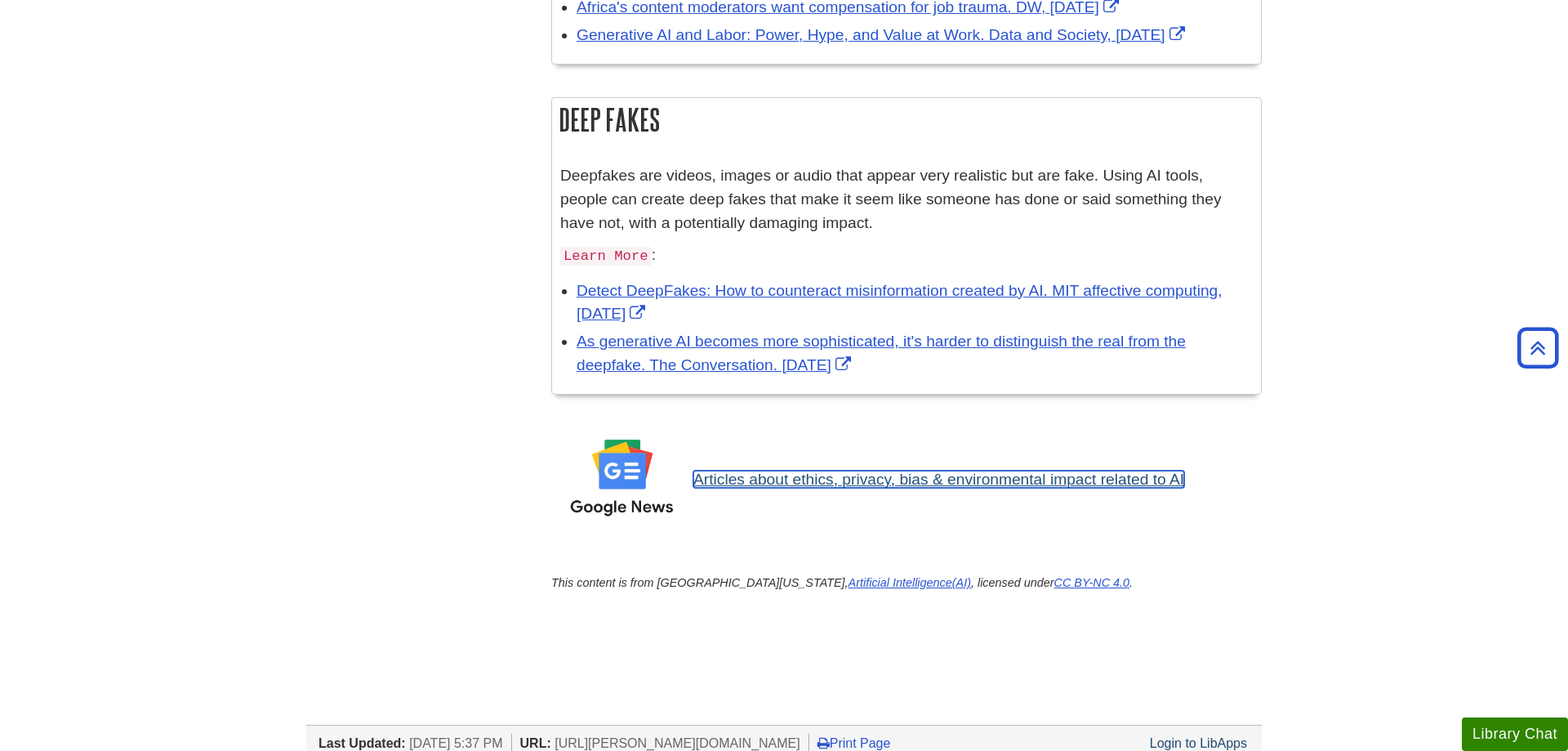
click at [784, 479] on link "Articles about ethics, privacy, bias & environmental impact related to AI" at bounding box center [938, 480] width 491 height 18
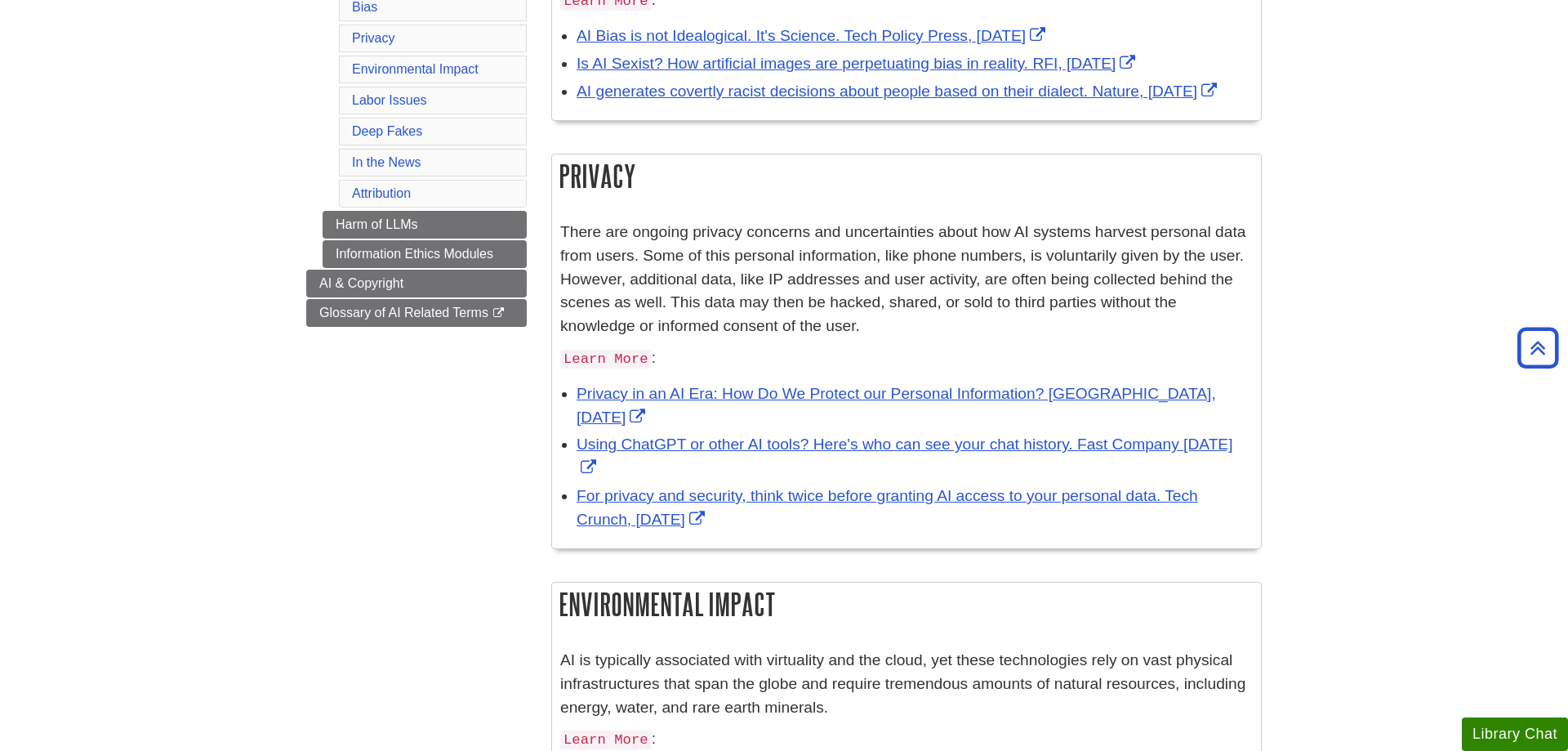
scroll to position [147, 0]
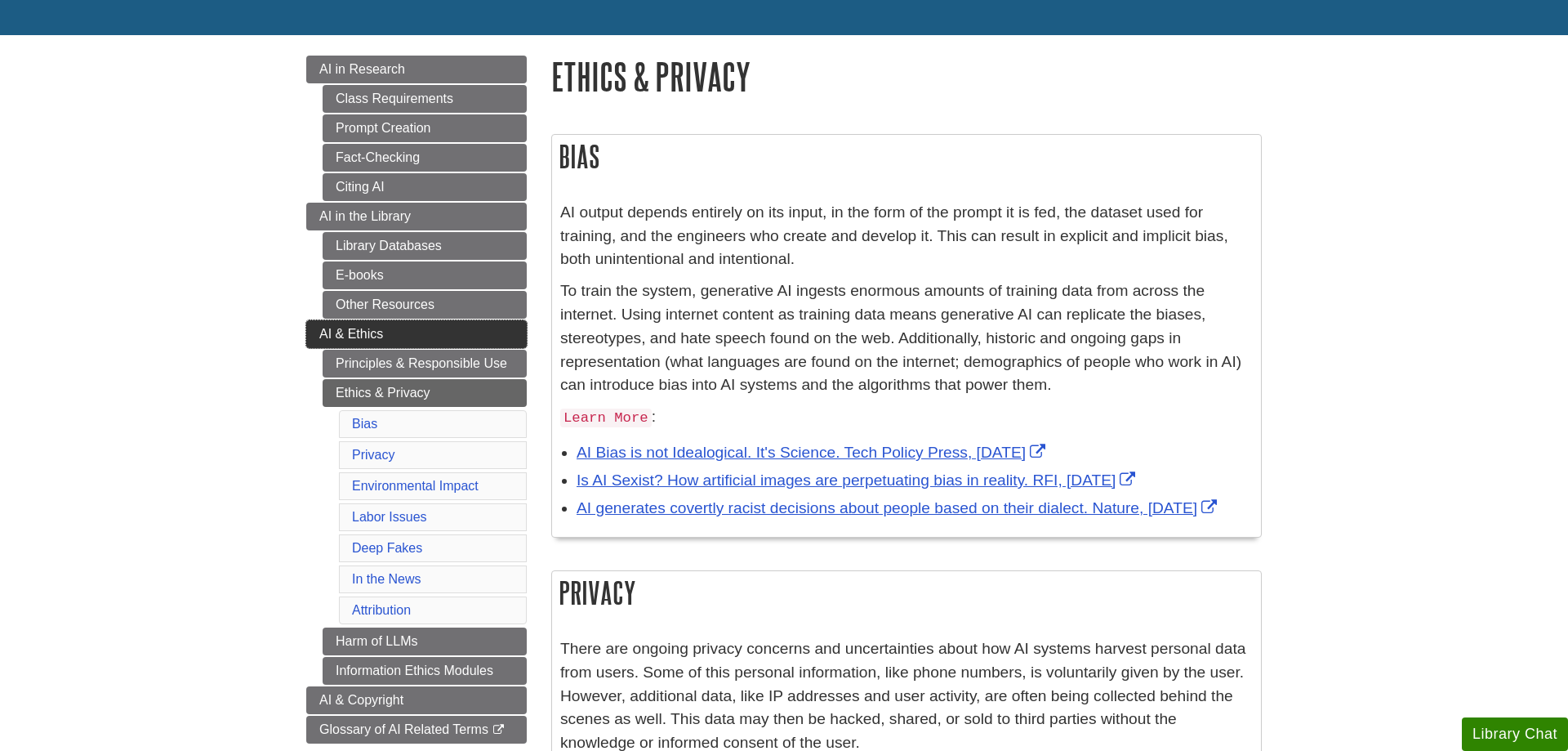
drag, startPoint x: 323, startPoint y: 334, endPoint x: 336, endPoint y: 332, distance: 13.2
click at [320, 334] on span "AI & Ethics" at bounding box center [351, 334] width 63 height 14
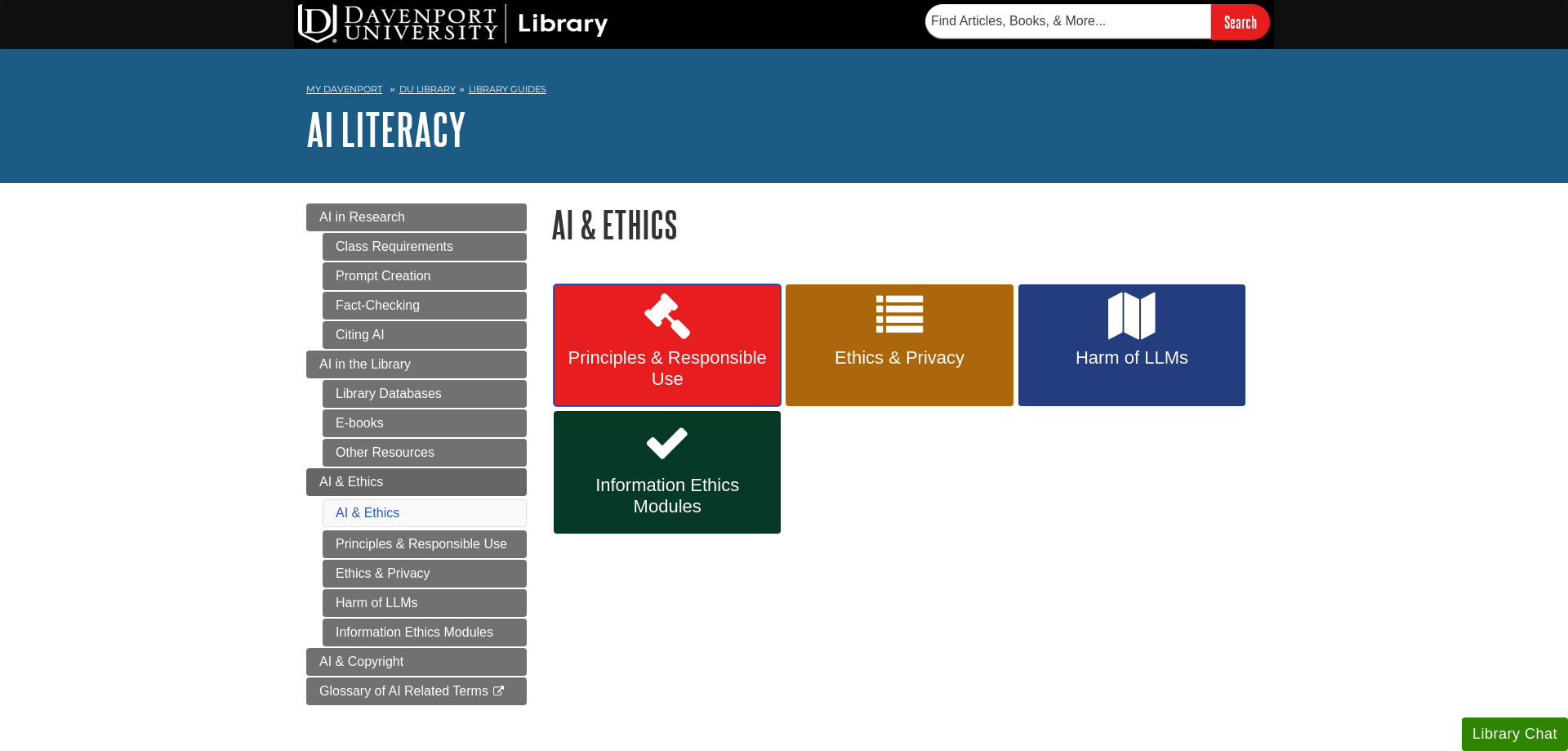
click at [697, 346] on link "Principles & Responsible Use" at bounding box center [667, 345] width 227 height 122
click at [908, 457] on div "Principles & Responsible Use Ethics & Privacy Harm of LLMs Information Ethics M…" at bounding box center [907, 409] width 711 height 255
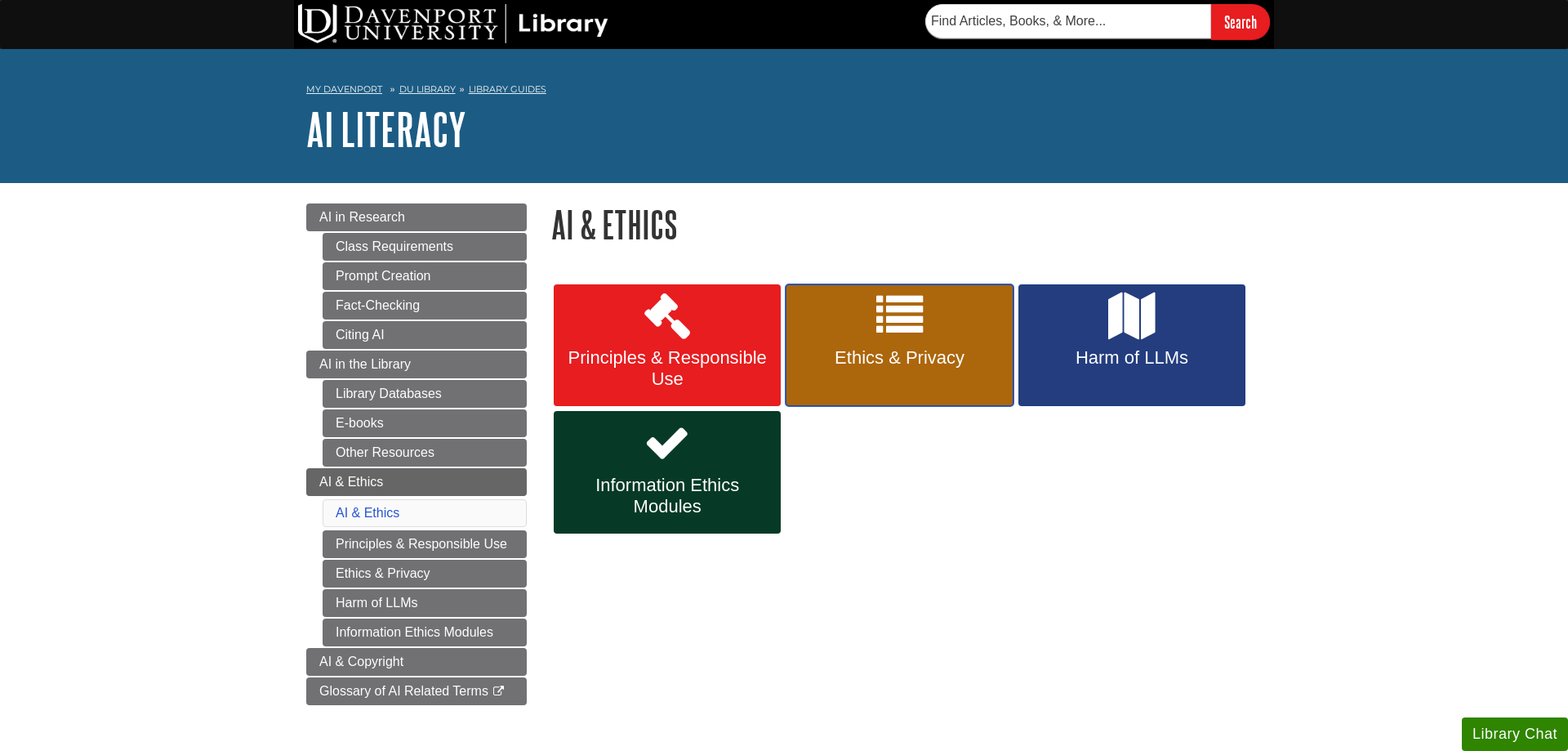
click at [884, 319] on icon at bounding box center [899, 315] width 48 height 48
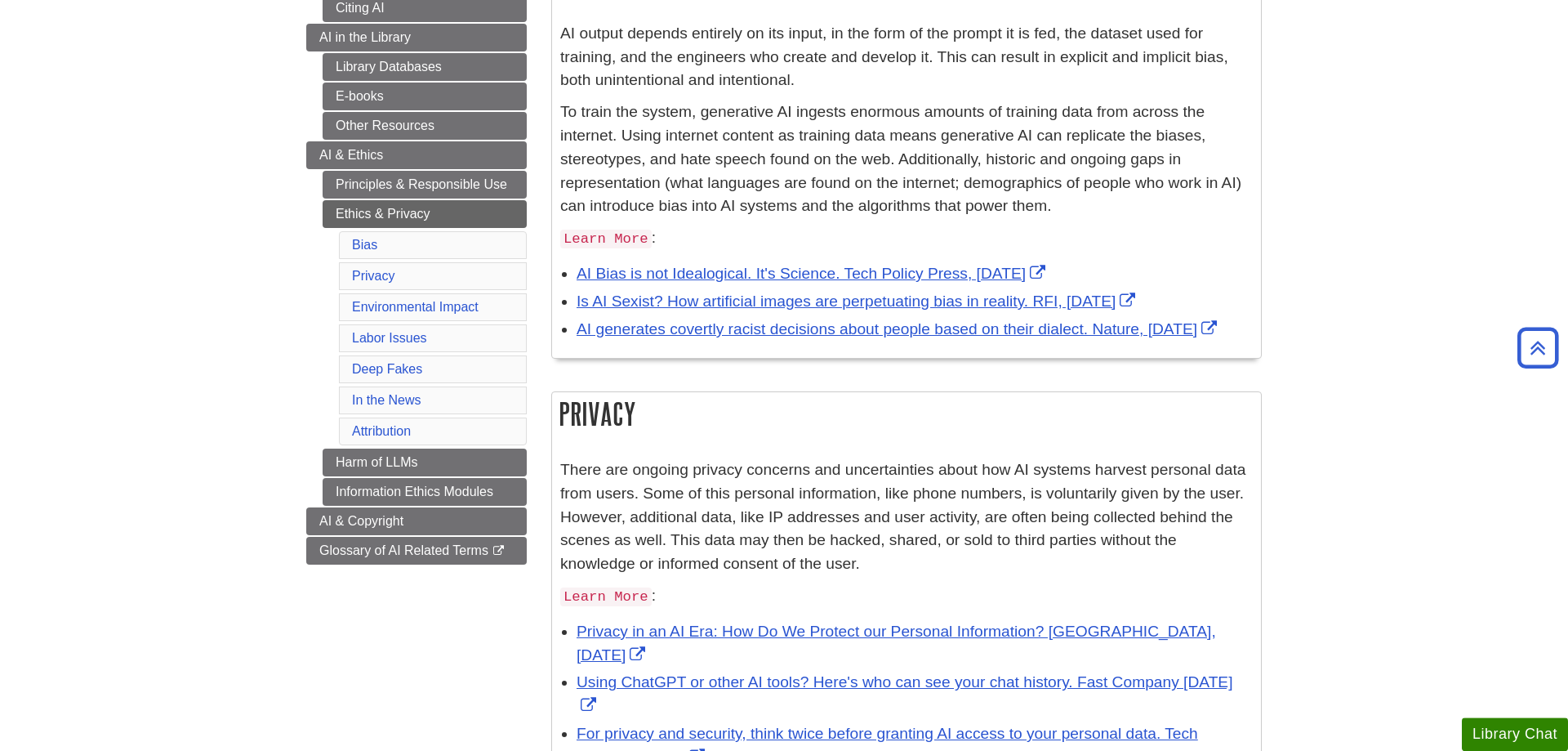
scroll to position [83, 0]
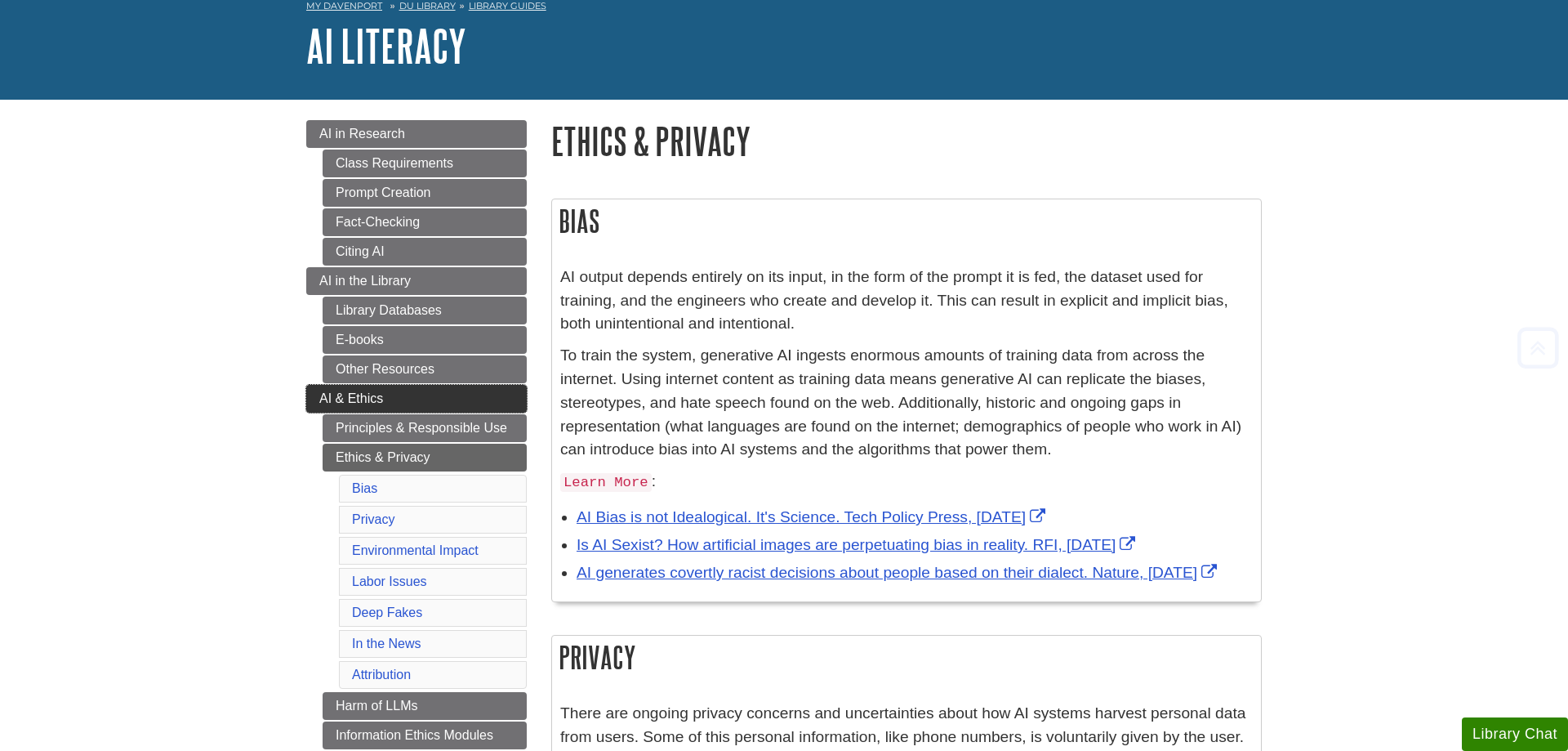
click at [357, 390] on link "AI & Ethics" at bounding box center [417, 398] width 221 height 27
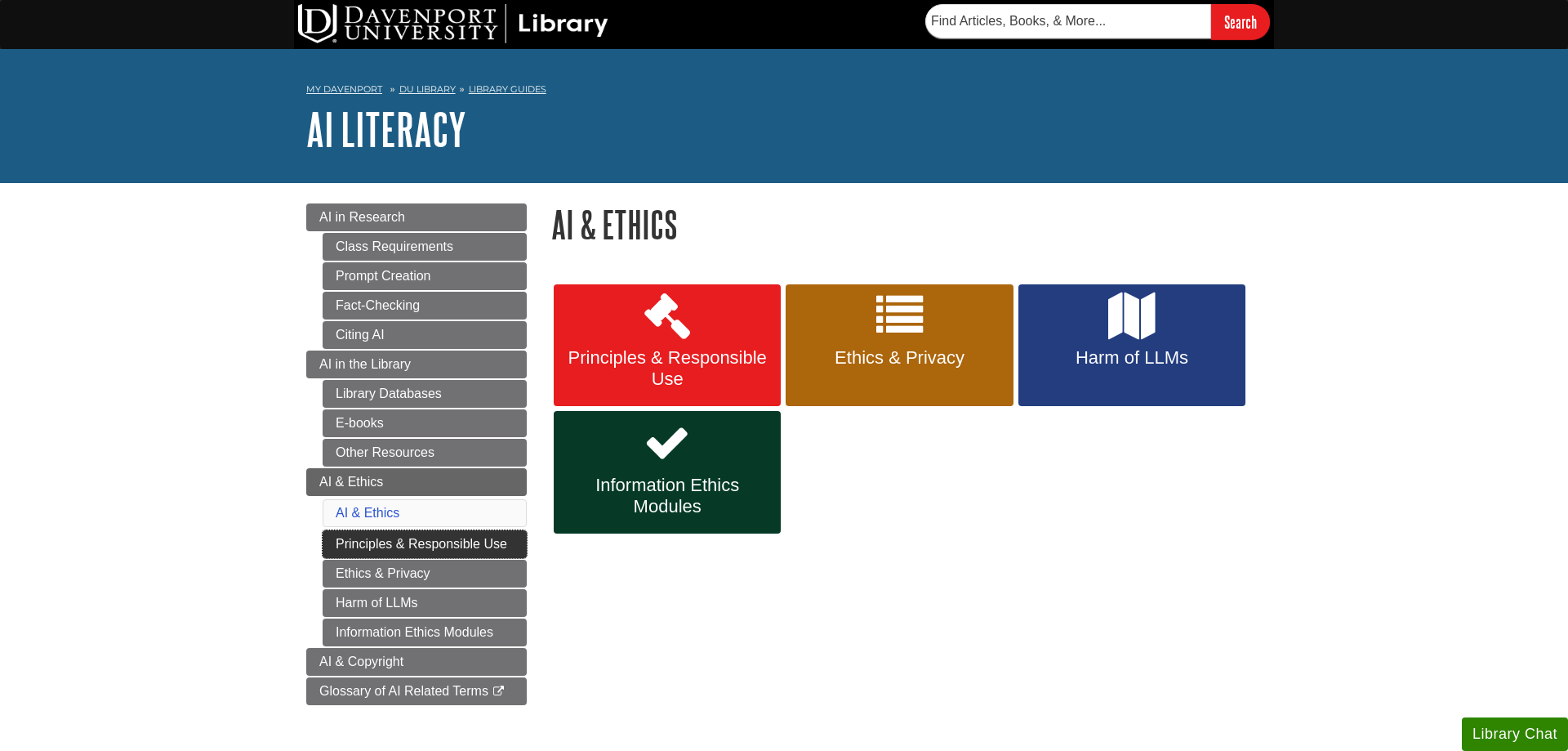
click at [367, 545] on link "Principles & Responsible Use" at bounding box center [424, 544] width 204 height 27
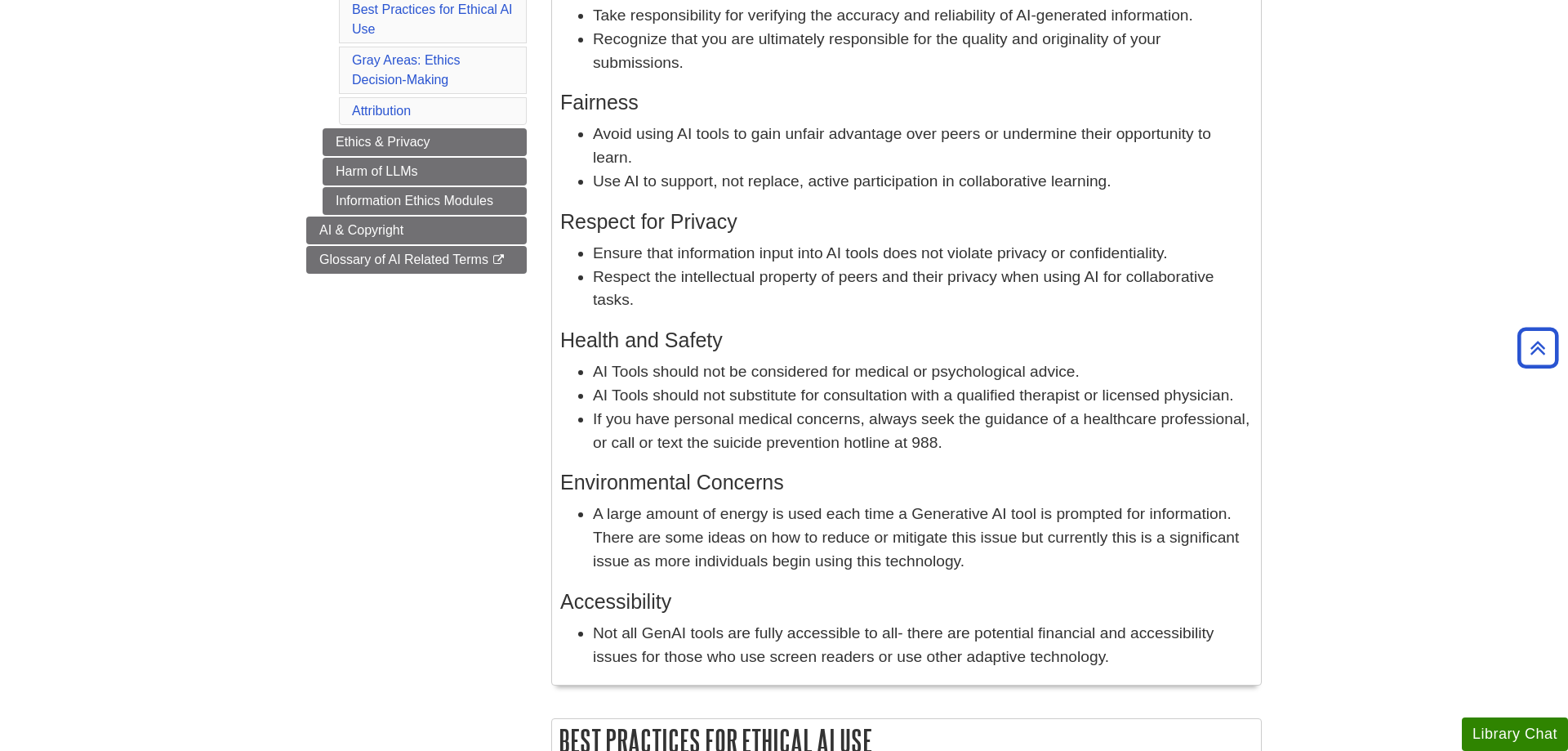
scroll to position [250, 0]
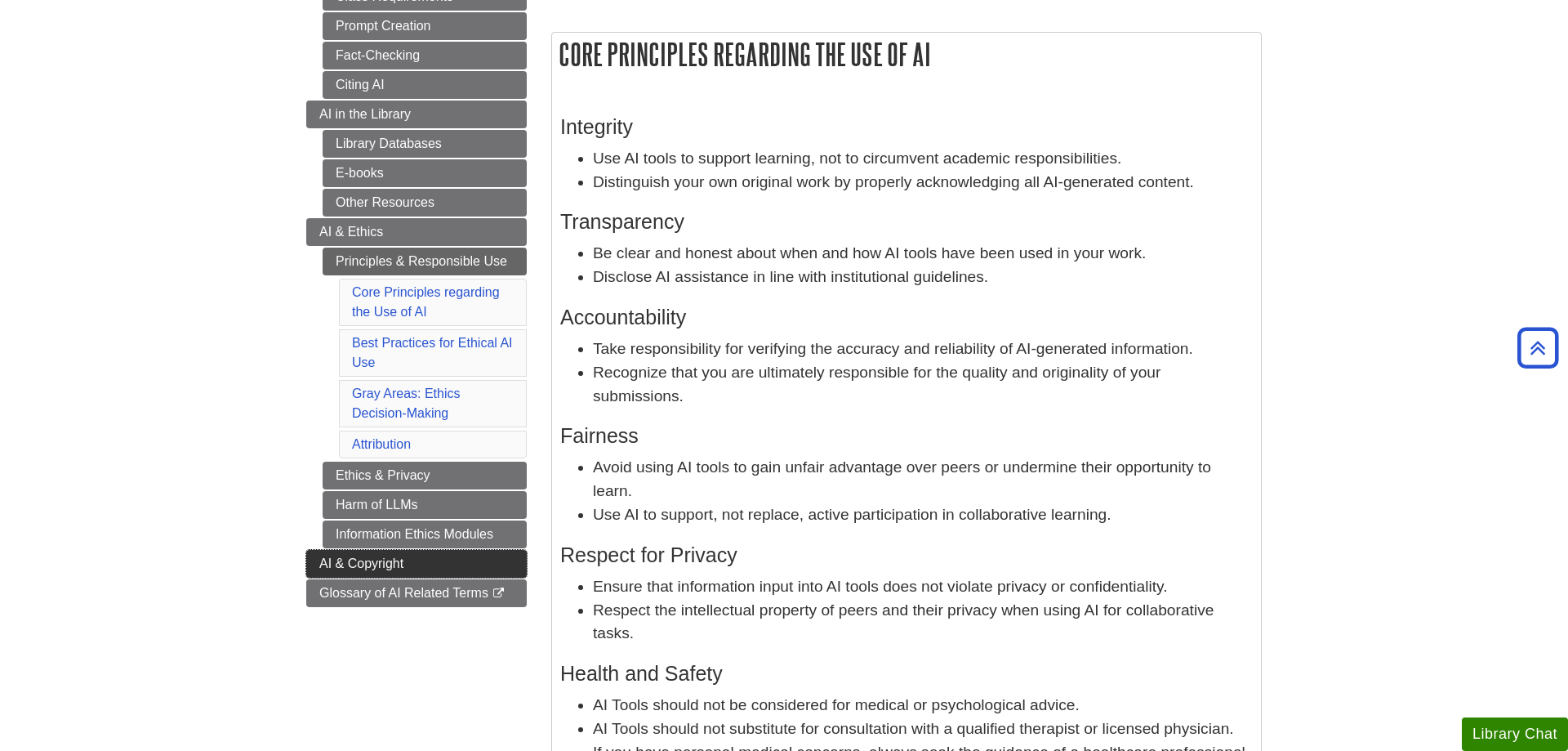
click at [309, 562] on link "AI & Copyright" at bounding box center [417, 563] width 221 height 27
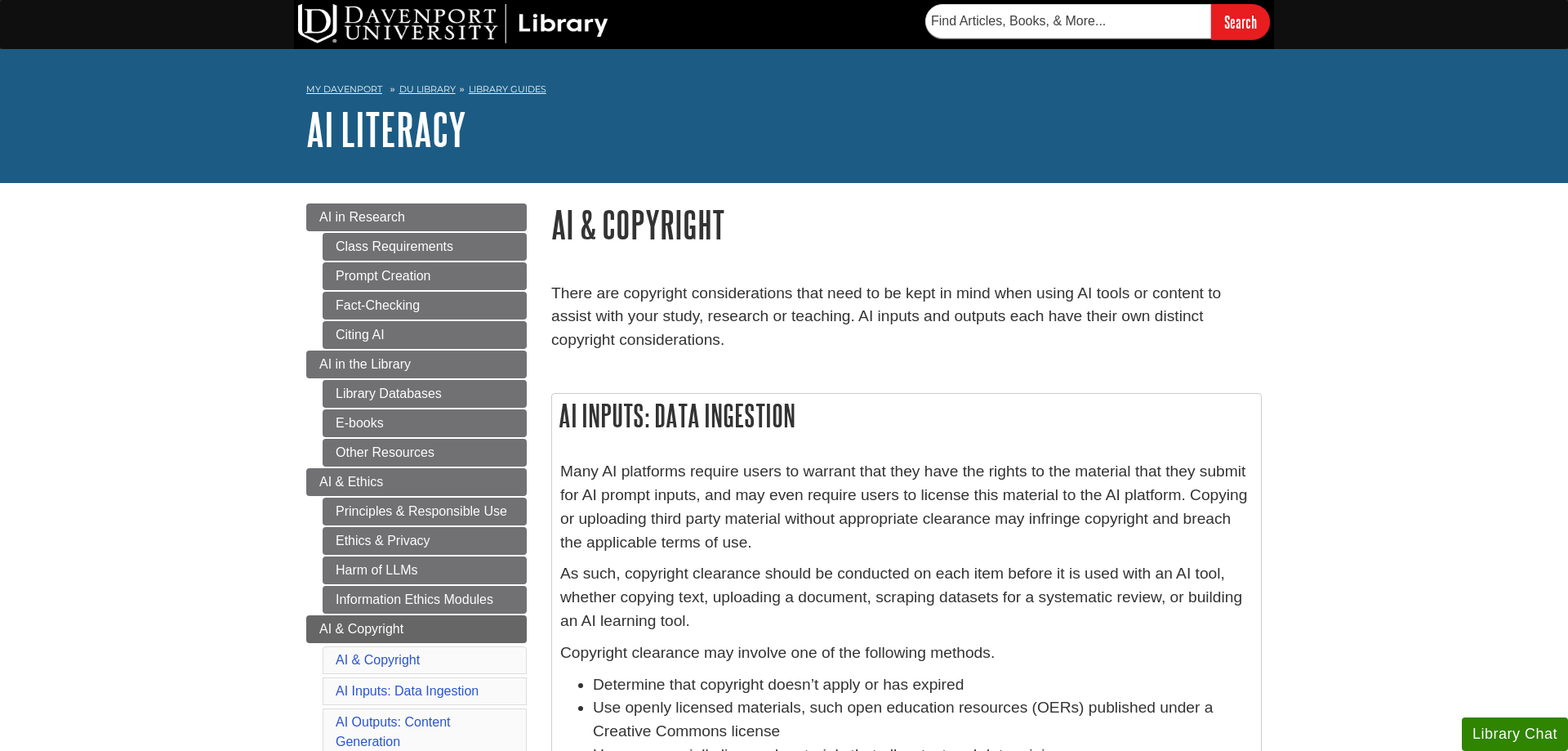
click at [1348, 164] on div "My [PERSON_NAME] DU Library Library Guides AI Literacy AI & Copyright Search th…" at bounding box center [784, 115] width 1568 height 134
click at [489, 206] on link "AI in Research" at bounding box center [417, 217] width 221 height 27
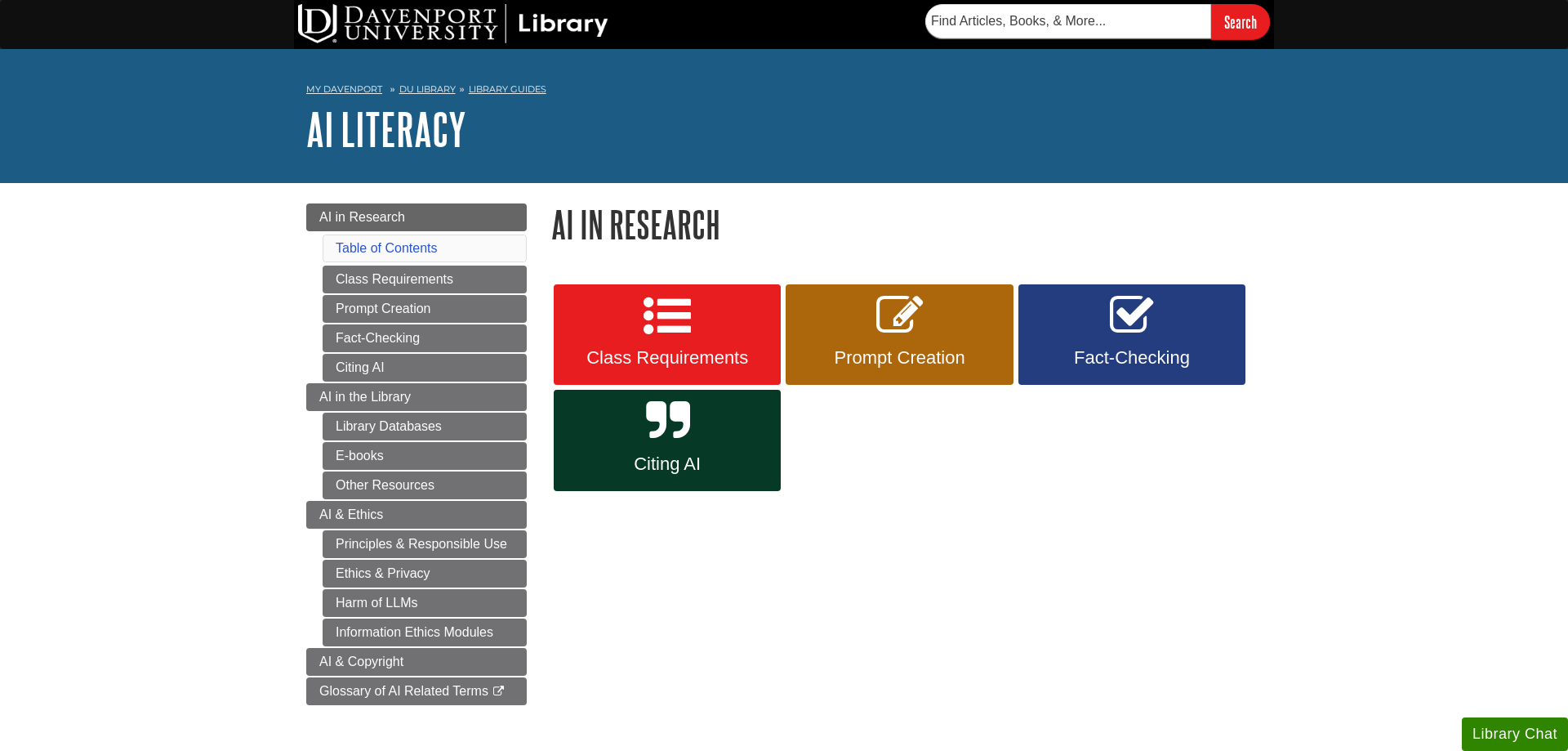
click at [1385, 487] on body "Skip to Main Content Search My Davenport DU Library Library Guides AI Literacy …" at bounding box center [784, 589] width 1568 height 1178
click at [473, 508] on link "AI & Ethics" at bounding box center [417, 515] width 221 height 27
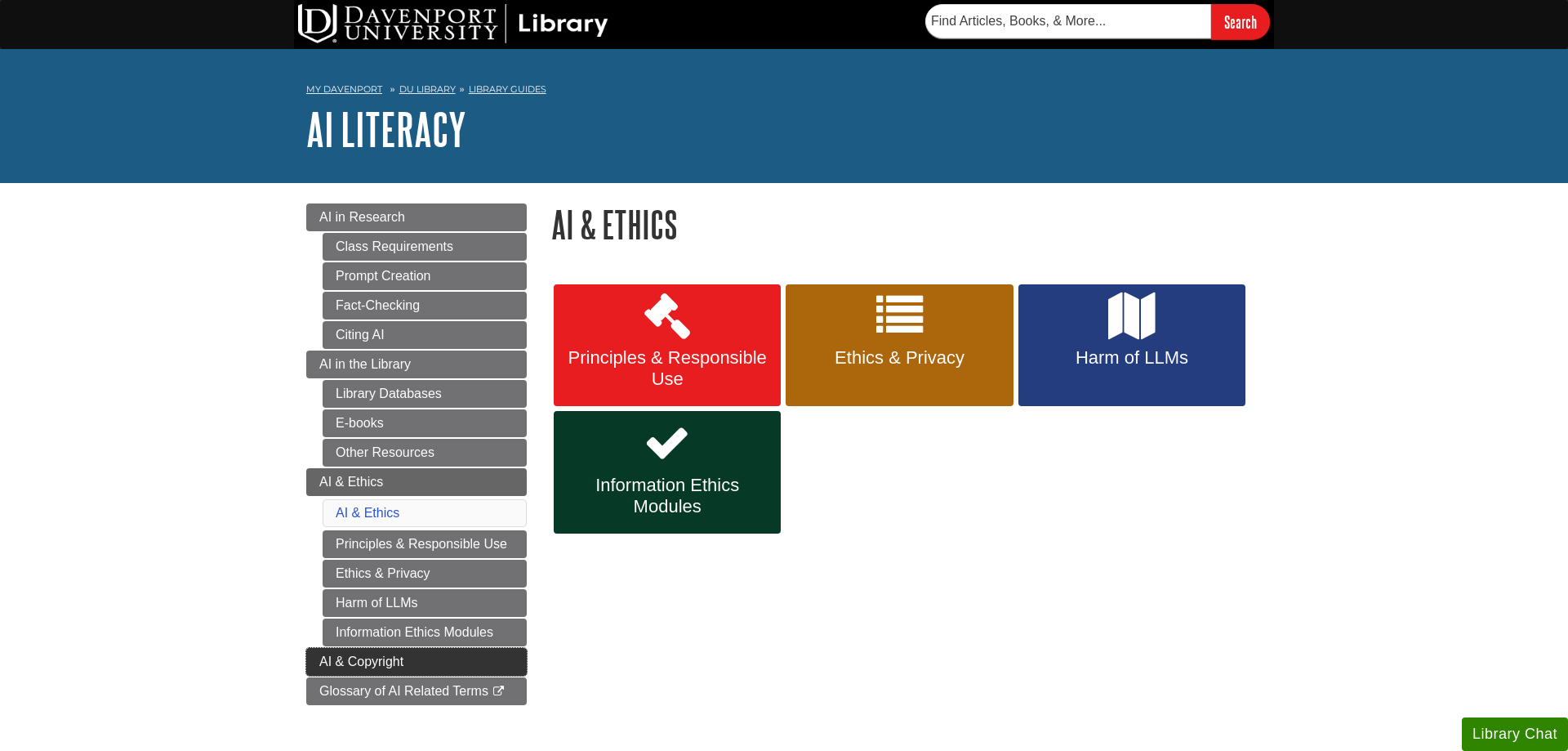
click at [319, 666] on span "AI & Copyright" at bounding box center [361, 661] width 84 height 14
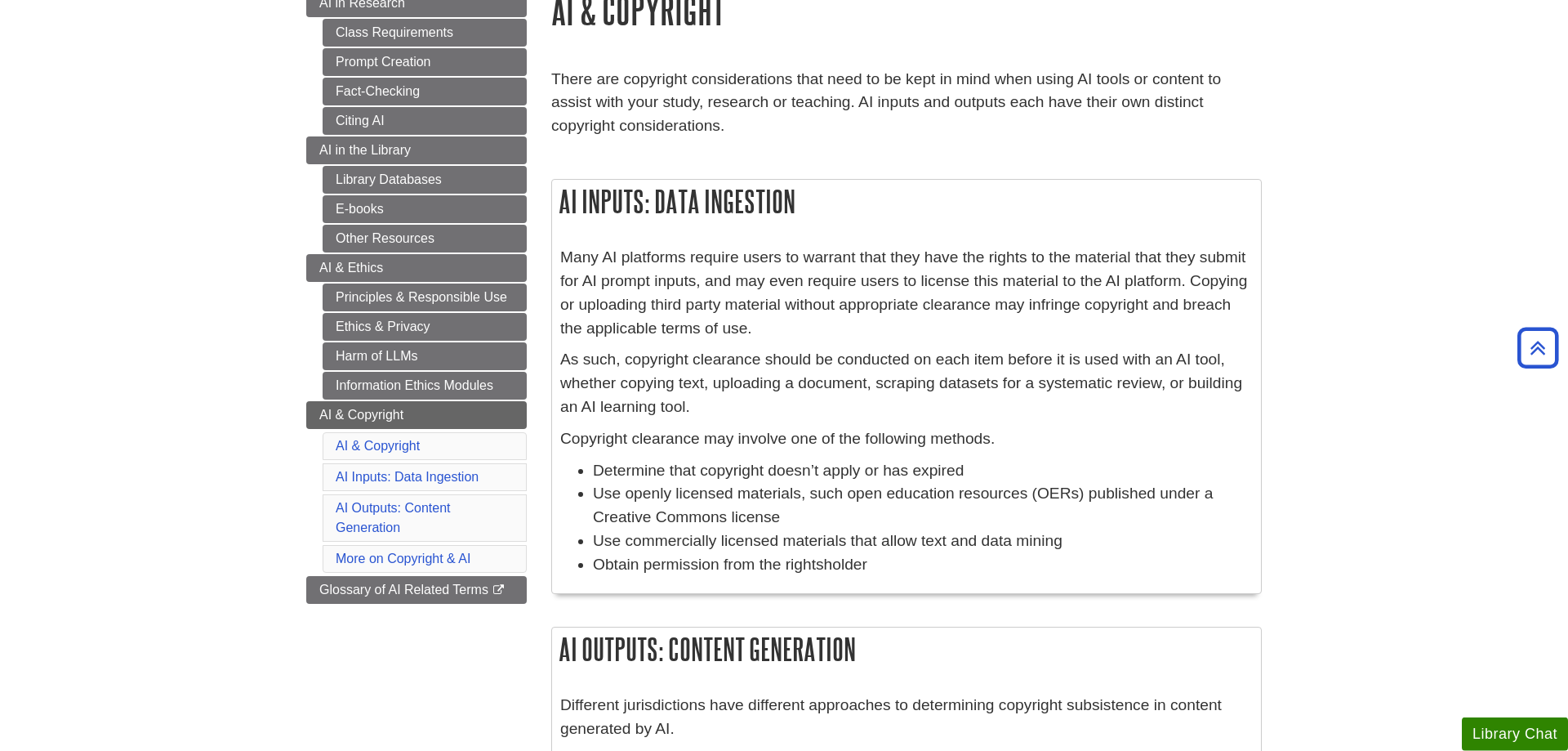
scroll to position [167, 0]
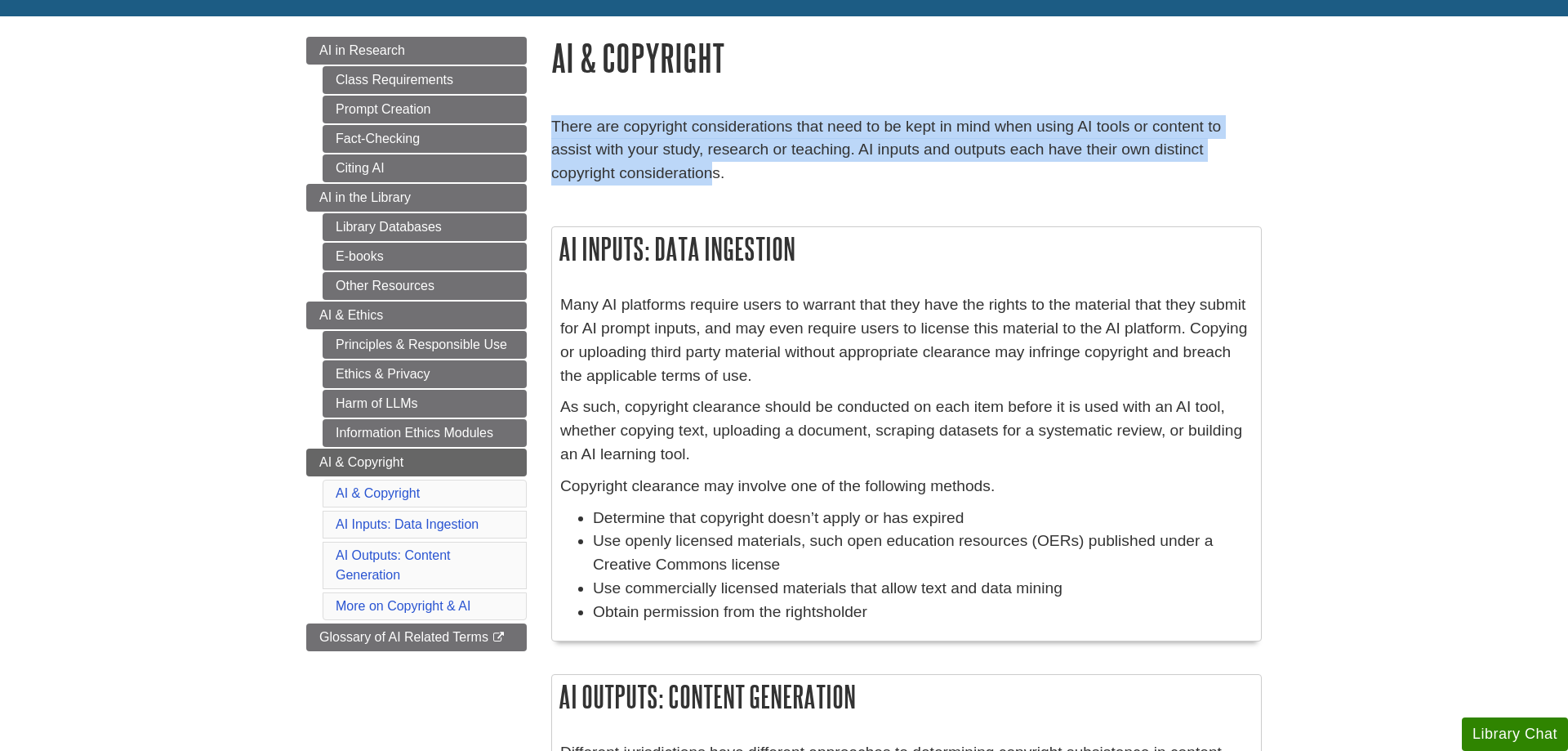
drag, startPoint x: 553, startPoint y: 124, endPoint x: 646, endPoint y: 177, distance: 107.0
click at [646, 177] on p "There are copyright considerations that need to be kept in mind when using AI t…" at bounding box center [907, 150] width 711 height 70
click at [648, 177] on p "There are copyright considerations that need to be kept in mind when using AI t…" at bounding box center [907, 150] width 711 height 70
drag, startPoint x: 552, startPoint y: 126, endPoint x: 677, endPoint y: 176, distance: 134.6
click at [677, 176] on p "There are copyright considerations that need to be kept in mind when using AI t…" at bounding box center [907, 150] width 711 height 70
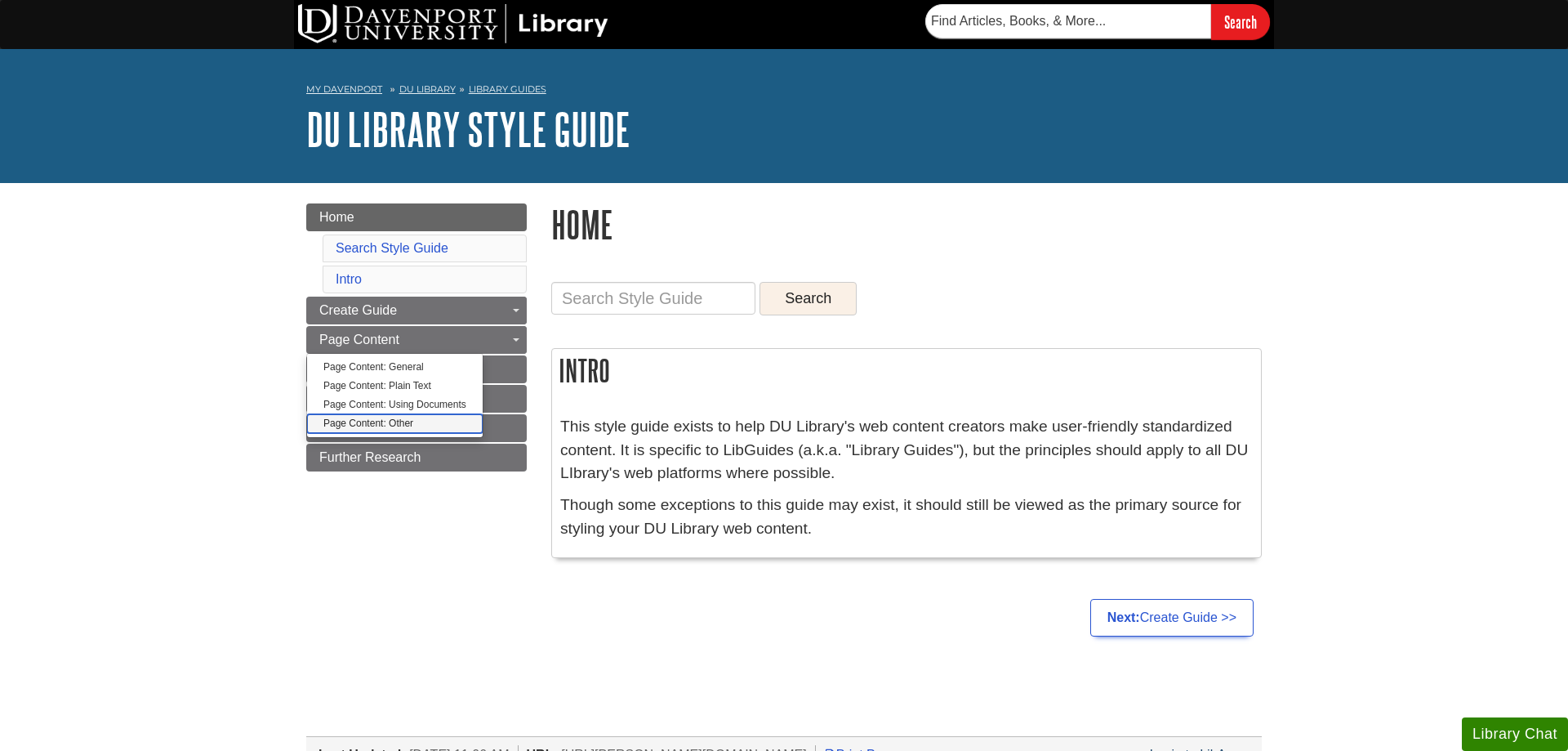
click at [407, 427] on link "Page Content: Other" at bounding box center [394, 423] width 176 height 19
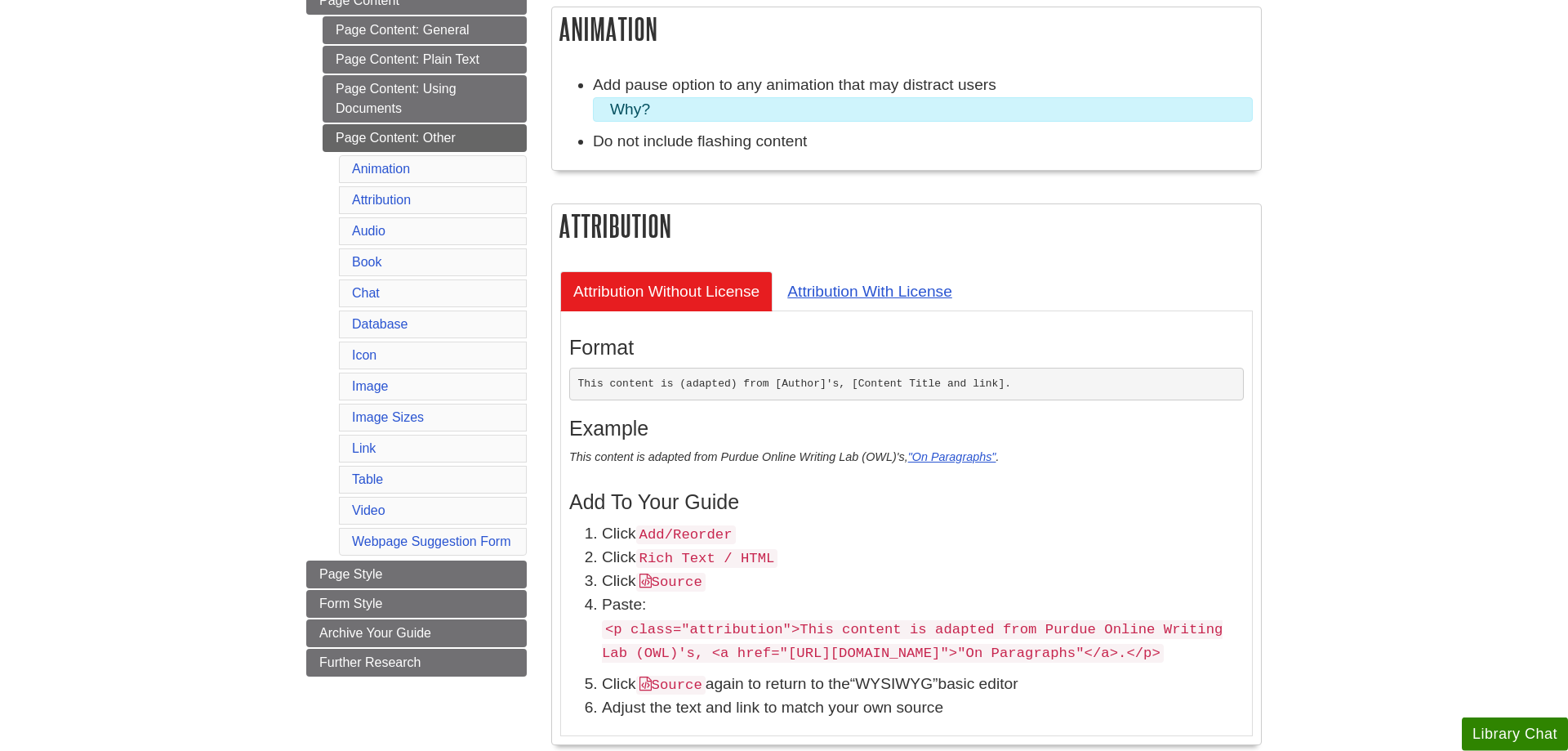
scroll to position [333, 0]
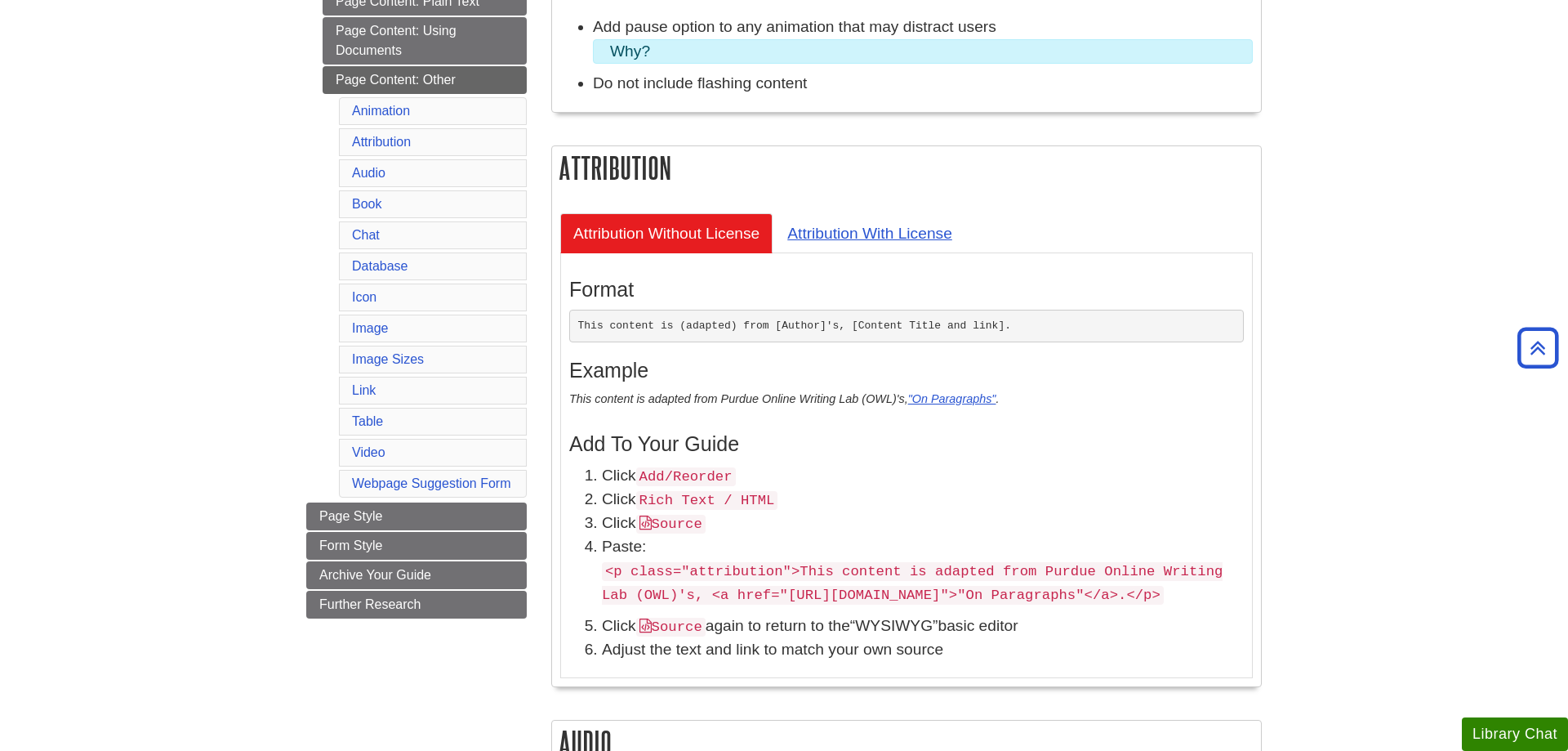
drag, startPoint x: 601, startPoint y: 571, endPoint x: 1113, endPoint y: 613, distance: 513.7
click at [1113, 613] on ol "Click Add/Reorder Click Rich Text / HTML Click Source Paste: <p class="attribut…" at bounding box center [906, 563] width 675 height 197
copy code "<p class="attribution">This content is adapted from Purdue Online Writing Lab (…"
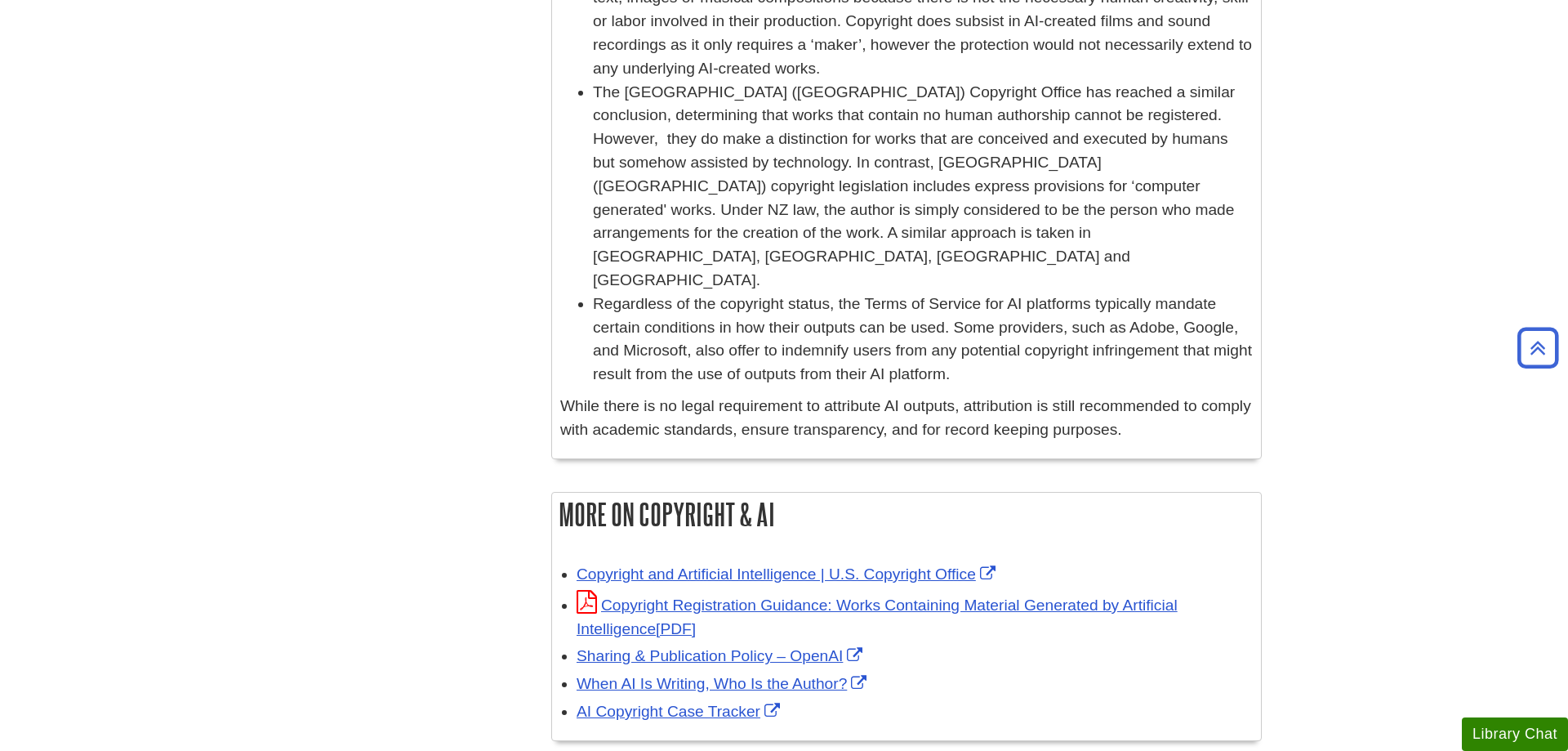
scroll to position [1416, 0]
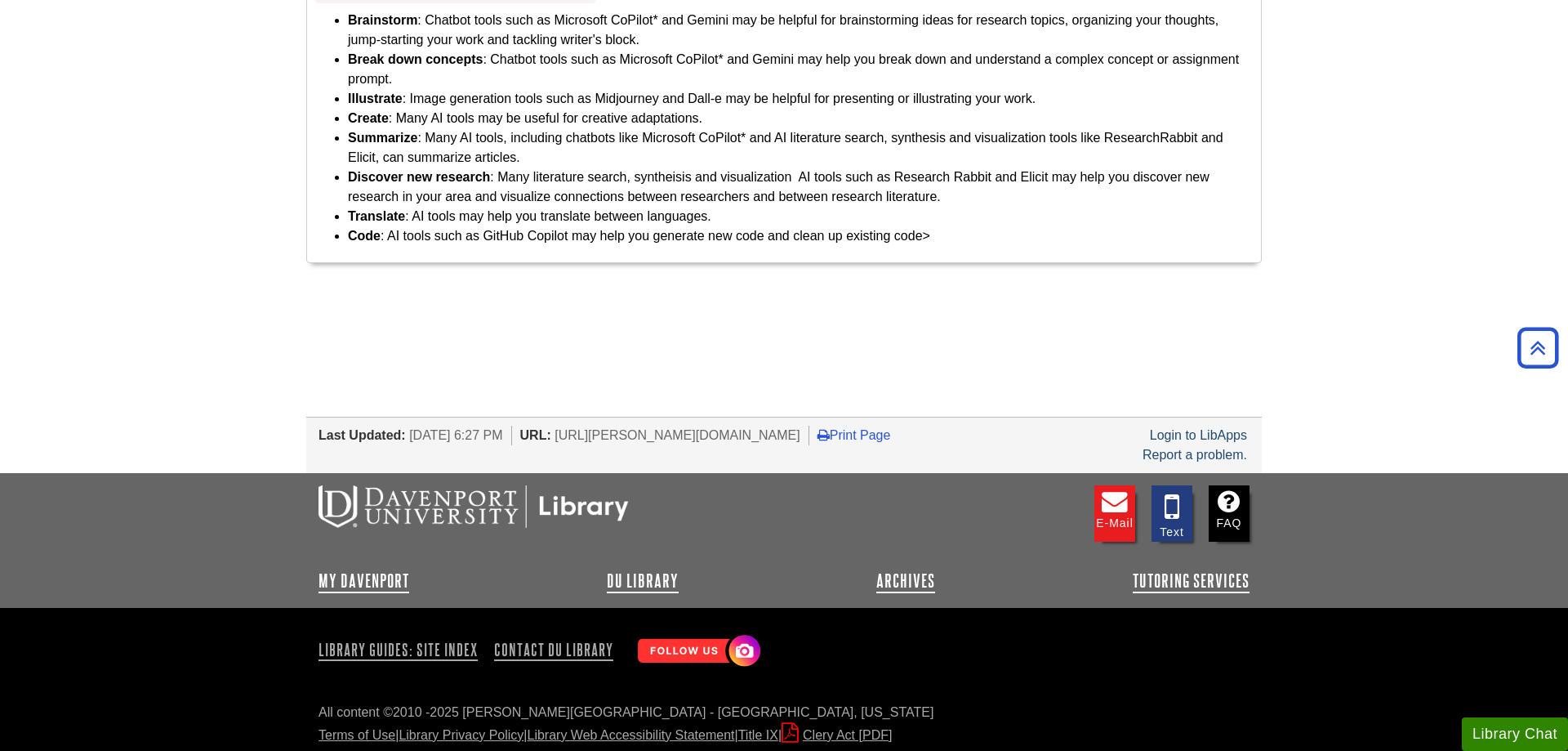
scroll to position [3619, 0]
